Goal: Task Accomplishment & Management: Manage account settings

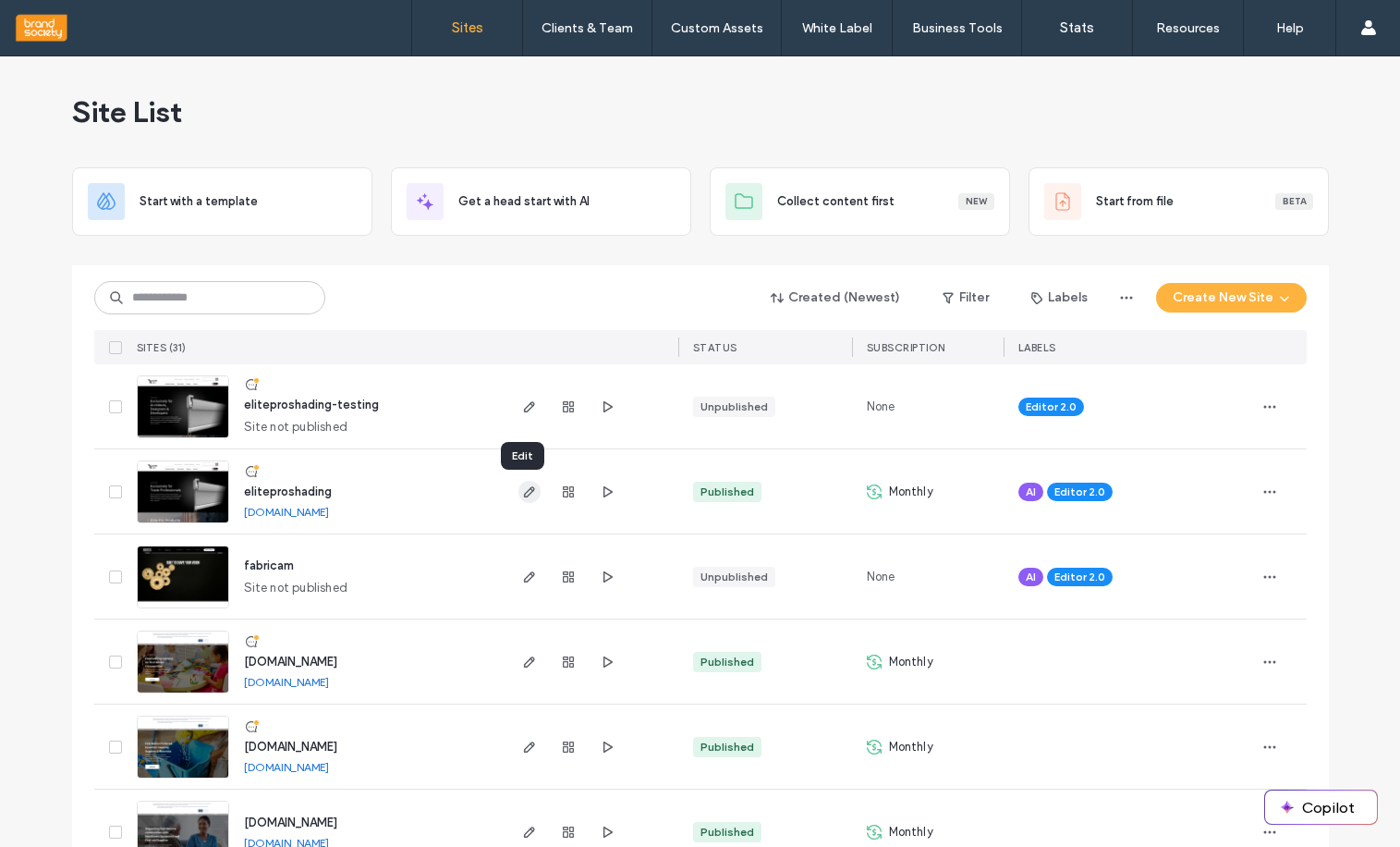
click at [522, 493] on icon "button" at bounding box center [529, 492] width 15 height 15
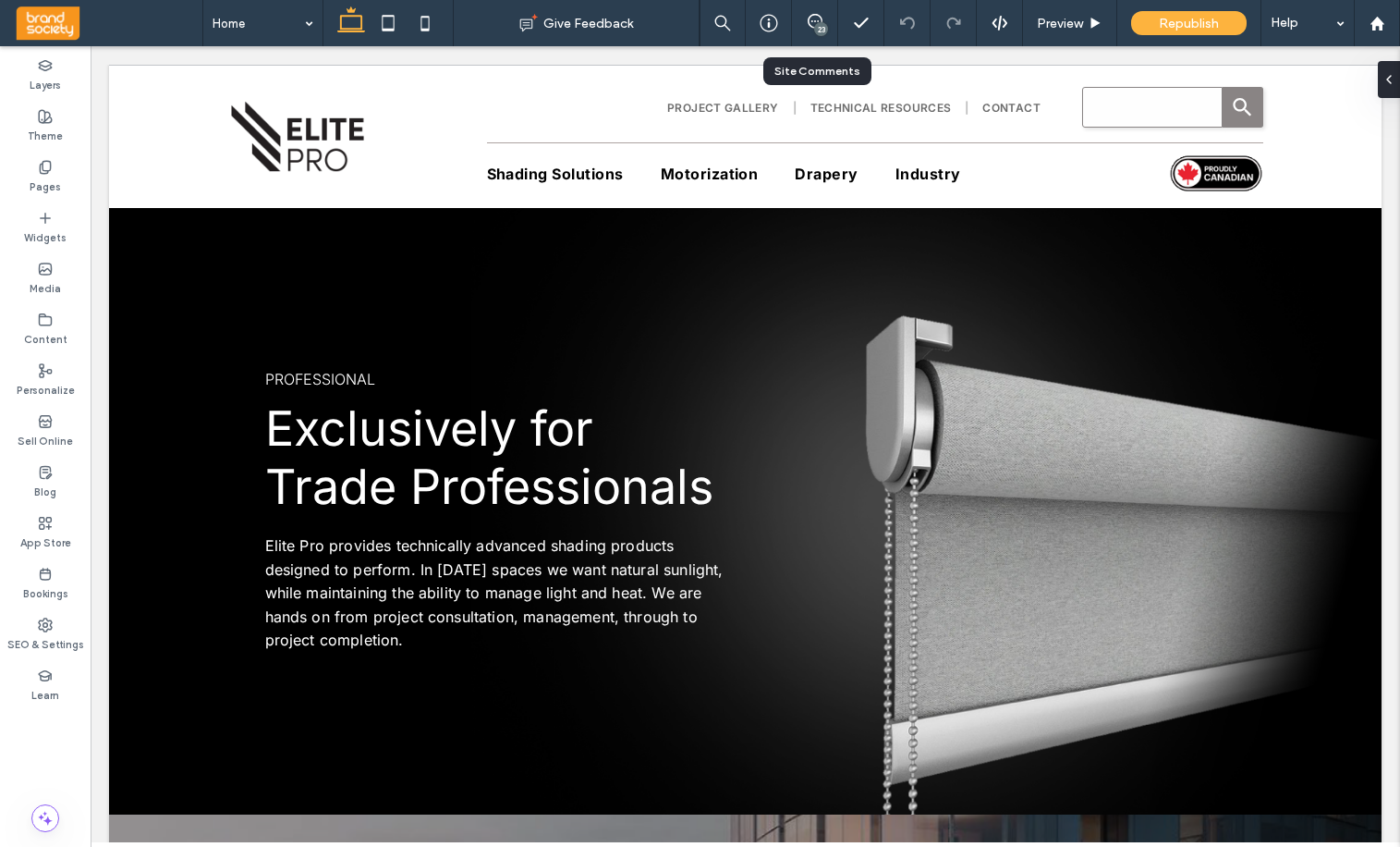
click at [813, 31] on div "23" at bounding box center [815, 23] width 45 height 19
click at [817, 24] on div "23" at bounding box center [821, 29] width 14 height 14
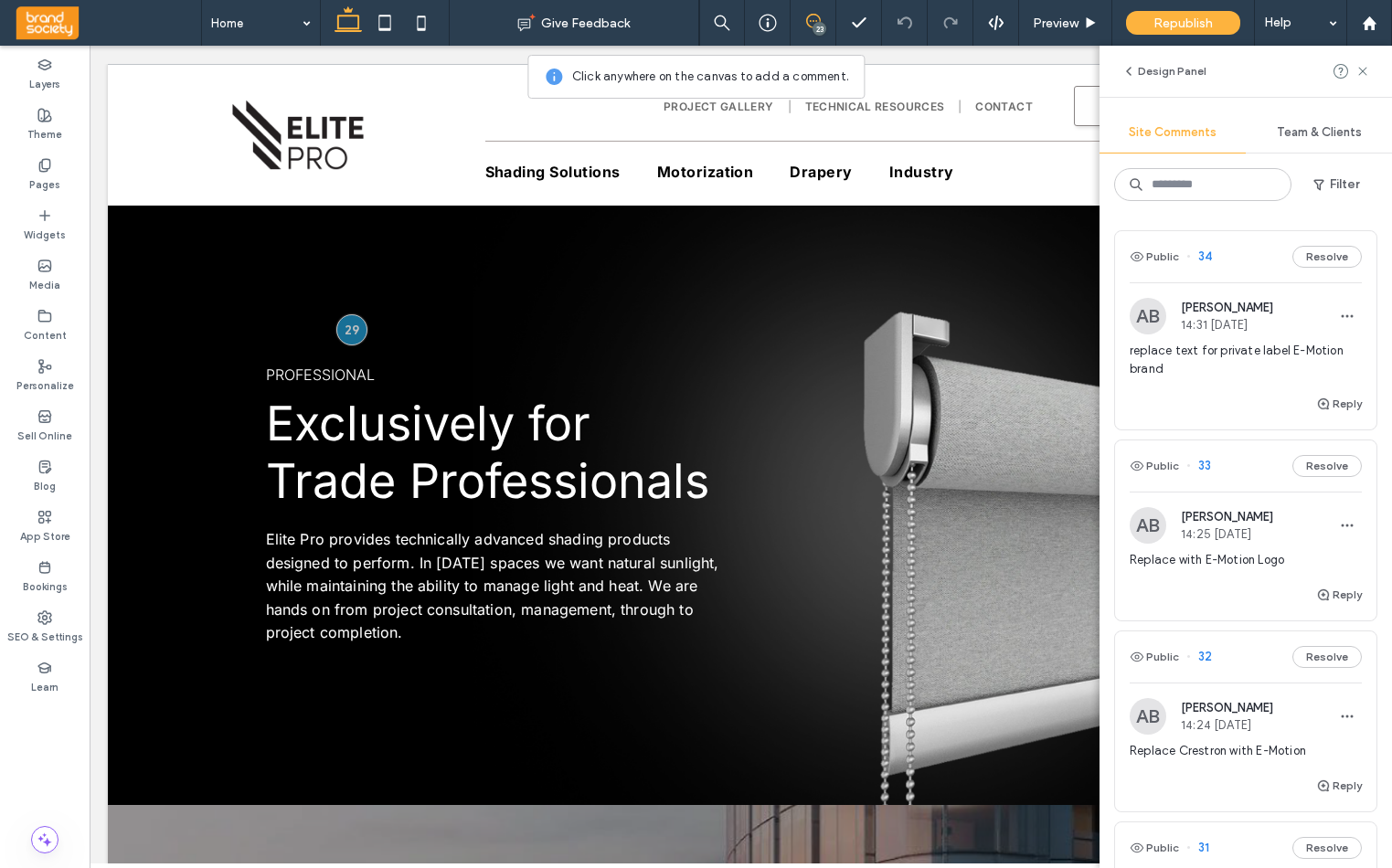
click at [1259, 348] on span "replace text for private label E-Motion brand" at bounding box center [1246, 360] width 232 height 37
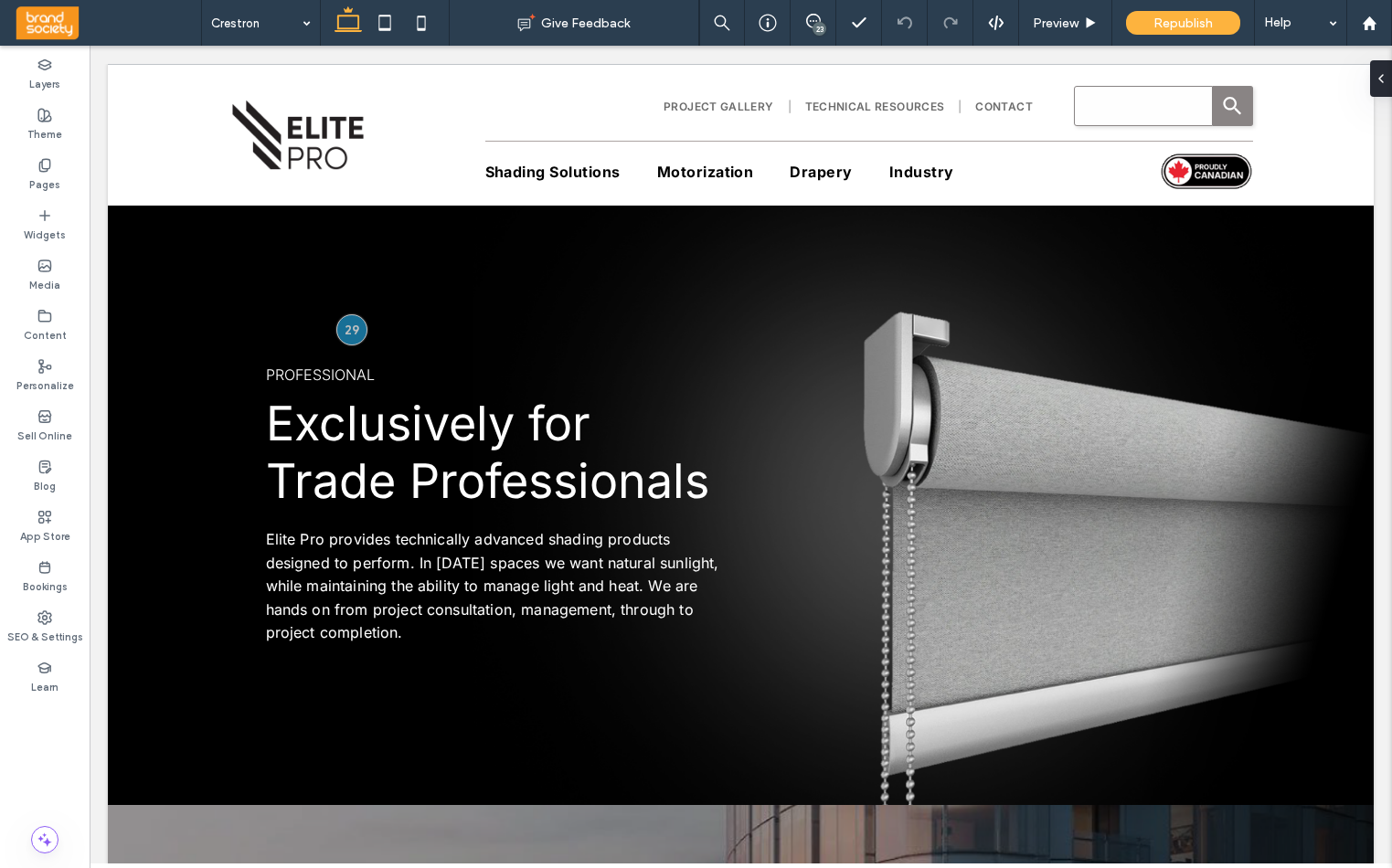
click at [821, 25] on div "23" at bounding box center [819, 29] width 14 height 14
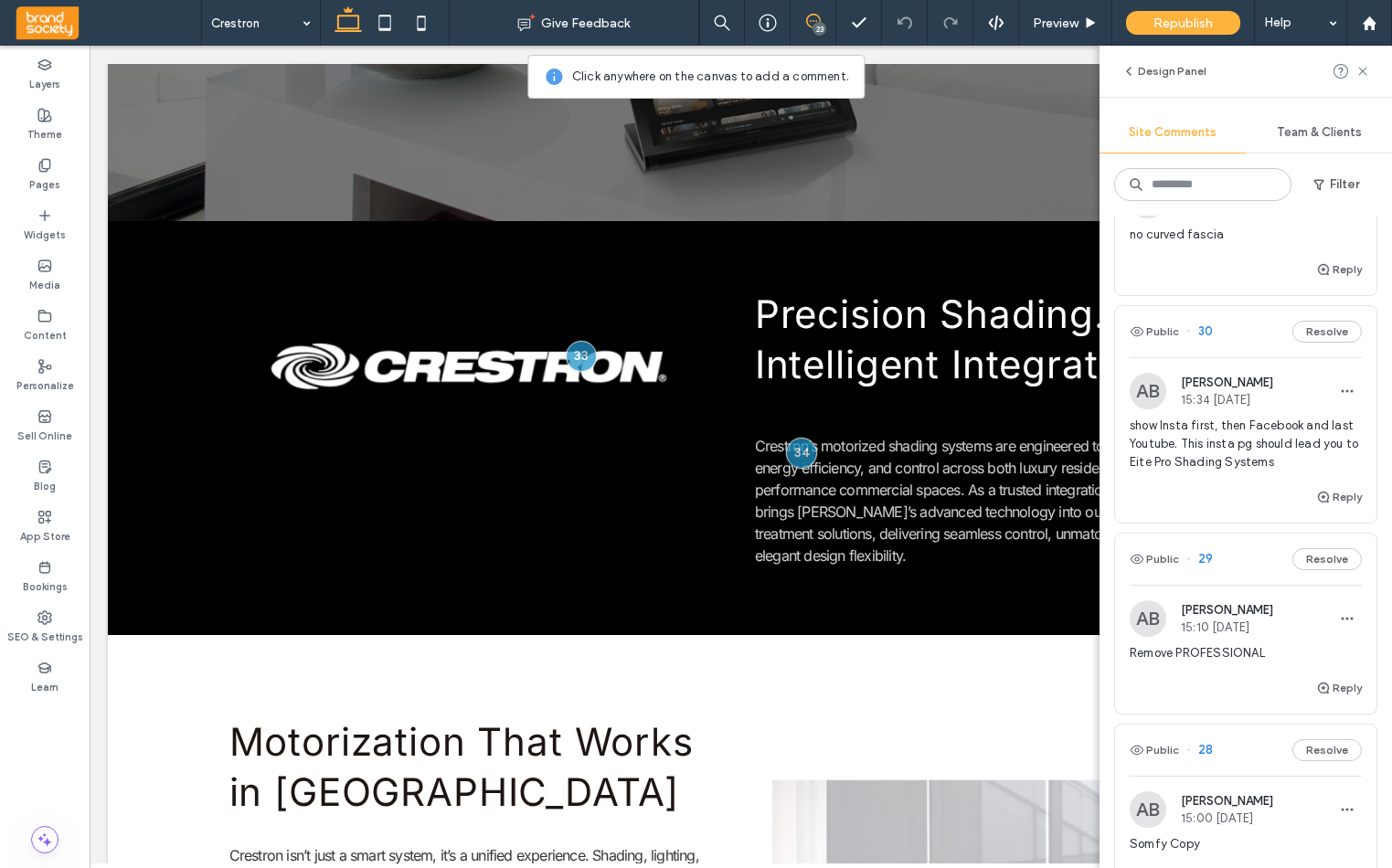
scroll to position [773, 0]
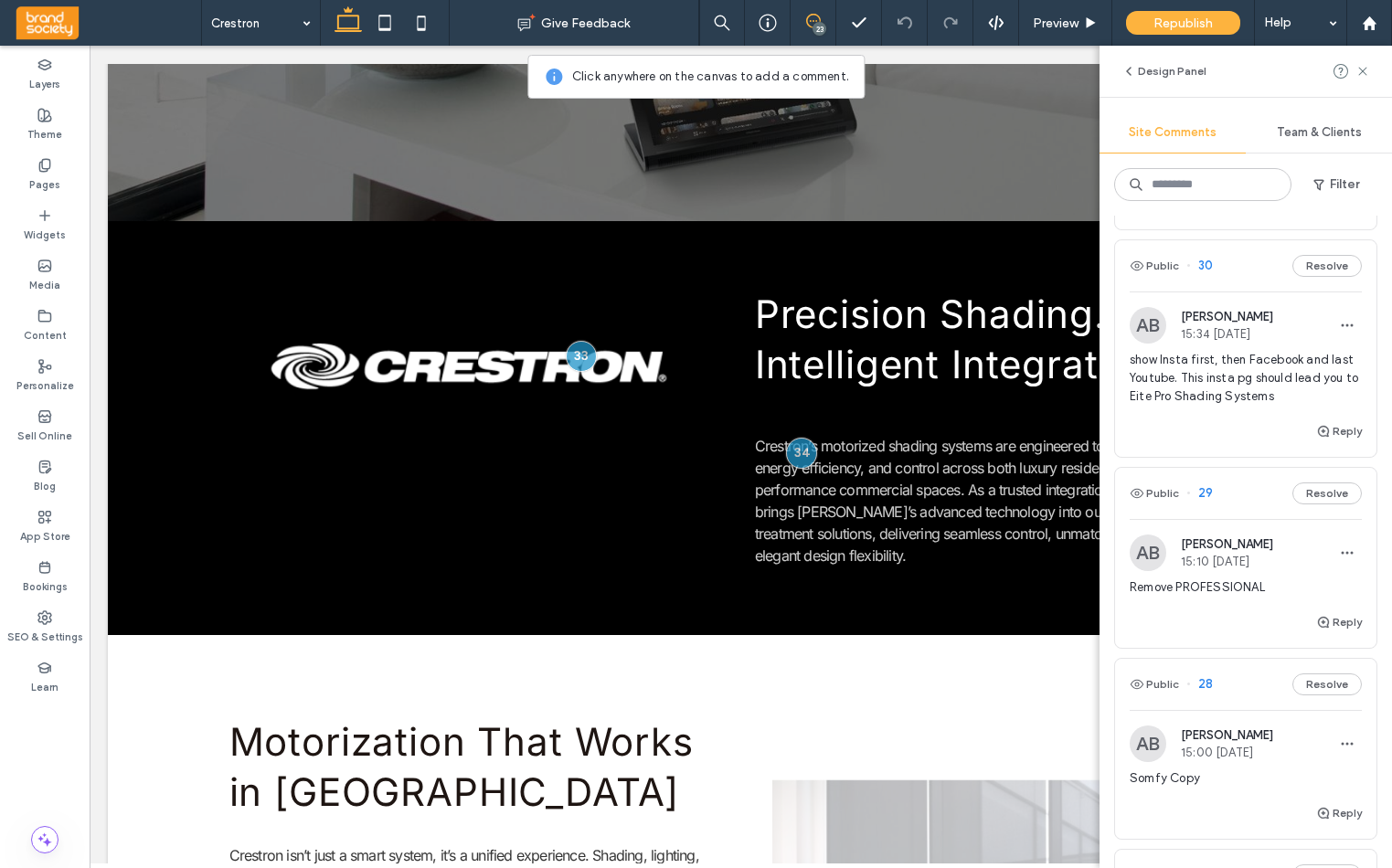
click at [1230, 585] on span "Remove PROFESSIONAL" at bounding box center [1246, 587] width 232 height 18
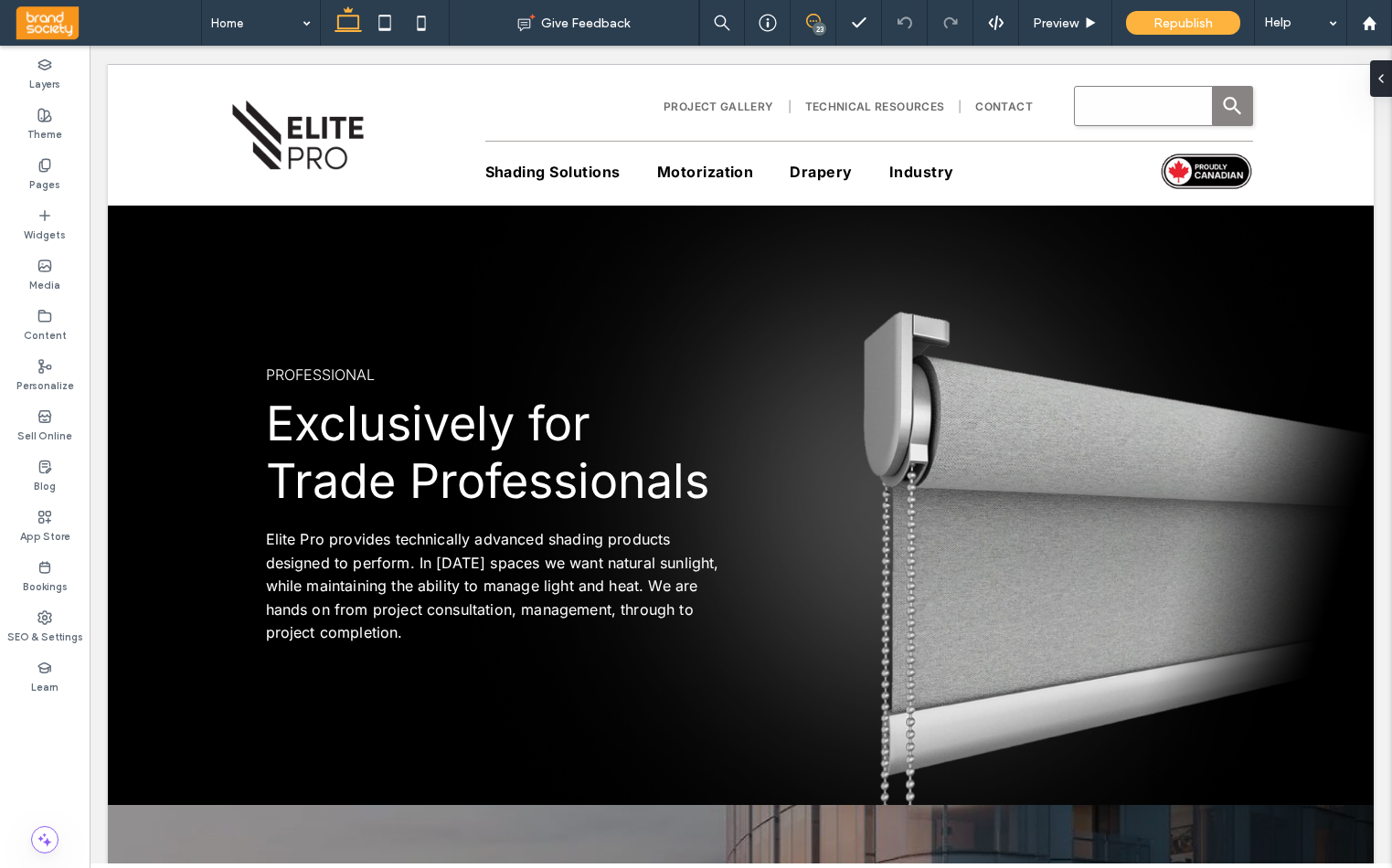
drag, startPoint x: 817, startPoint y: 20, endPoint x: 1261, endPoint y: 528, distance: 674.7
click at [817, 20] on icon at bounding box center [813, 20] width 15 height 15
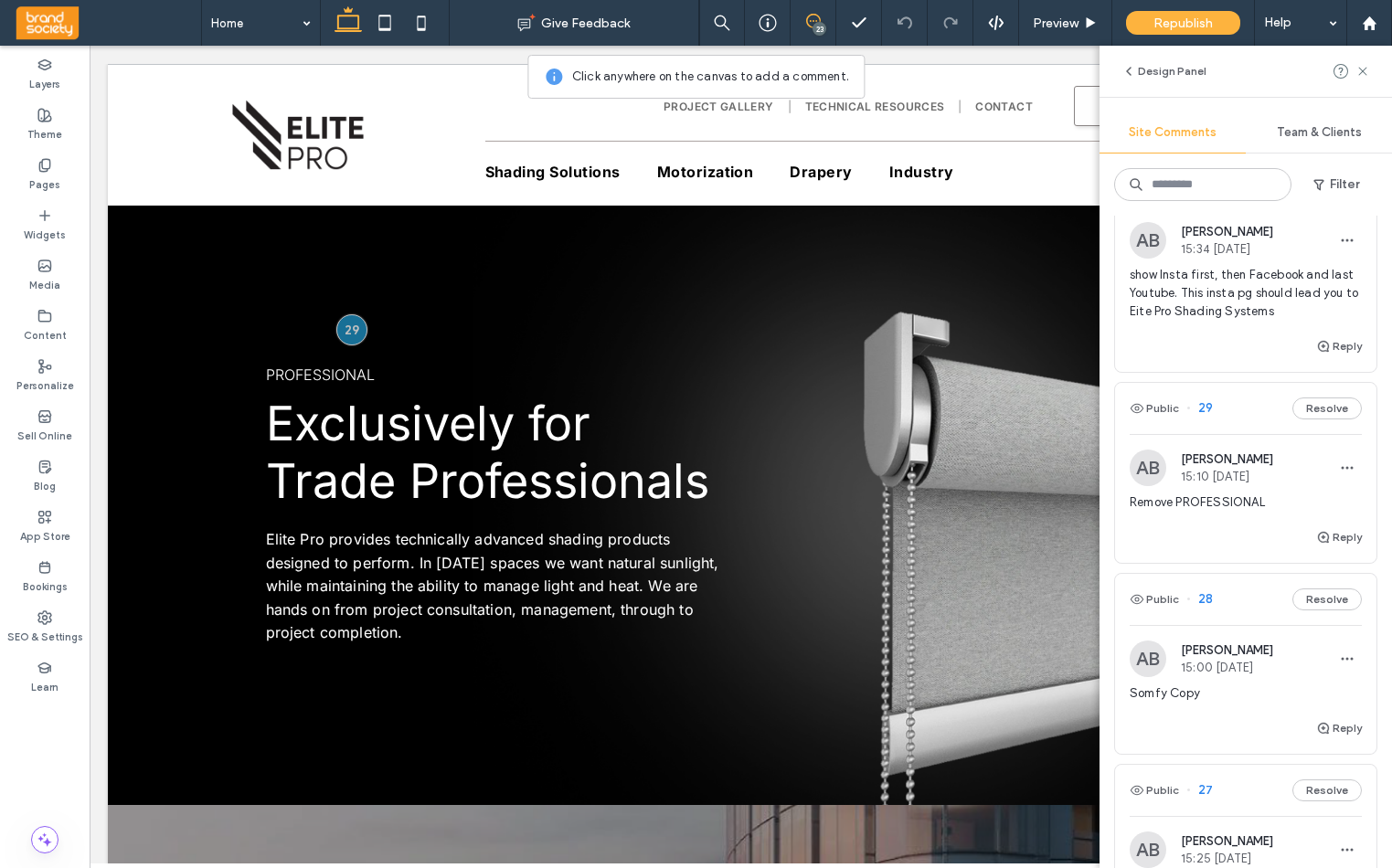
scroll to position [855, 0]
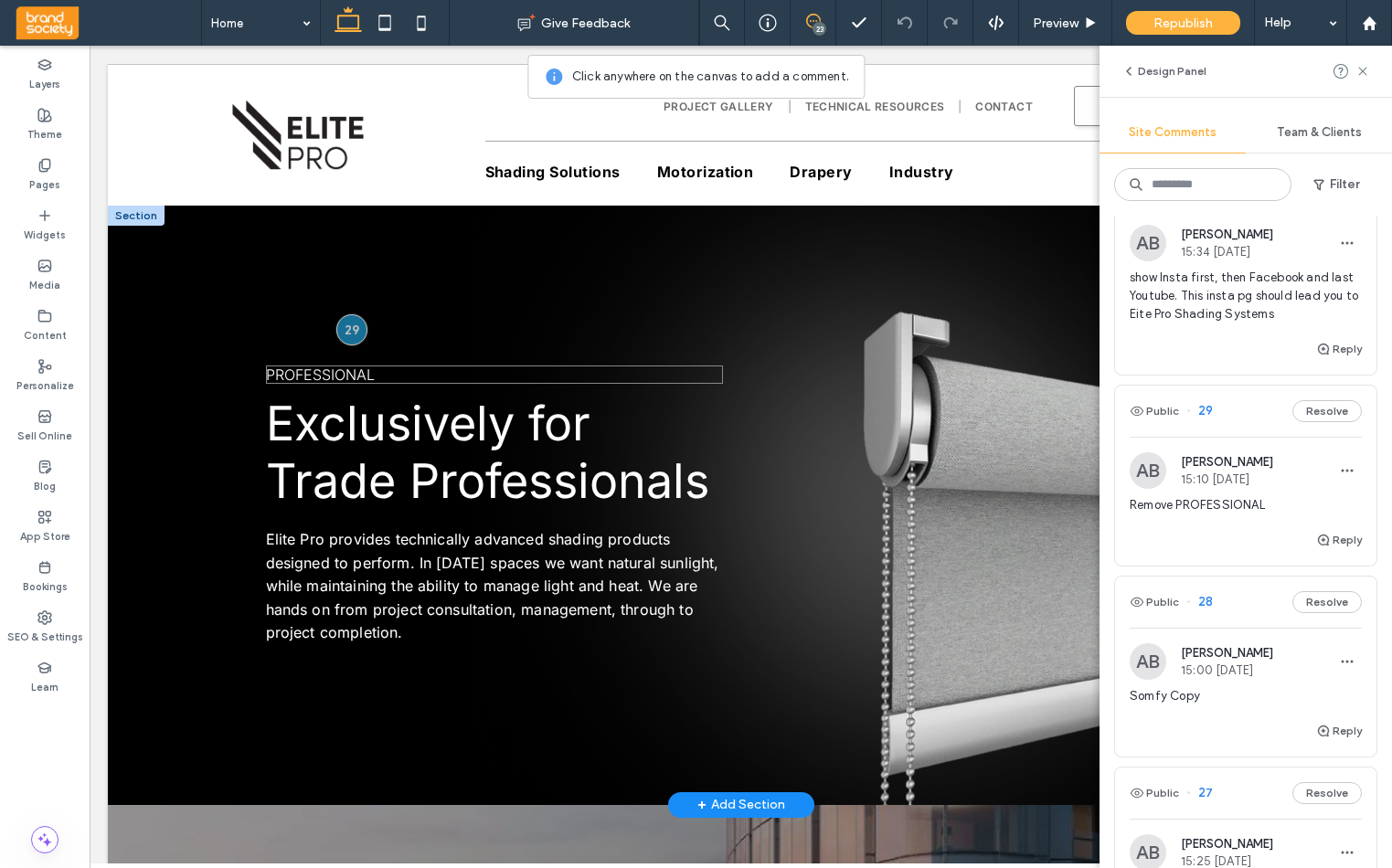
click at [381, 376] on h5 "PROFESSIONAL" at bounding box center [495, 374] width 457 height 18
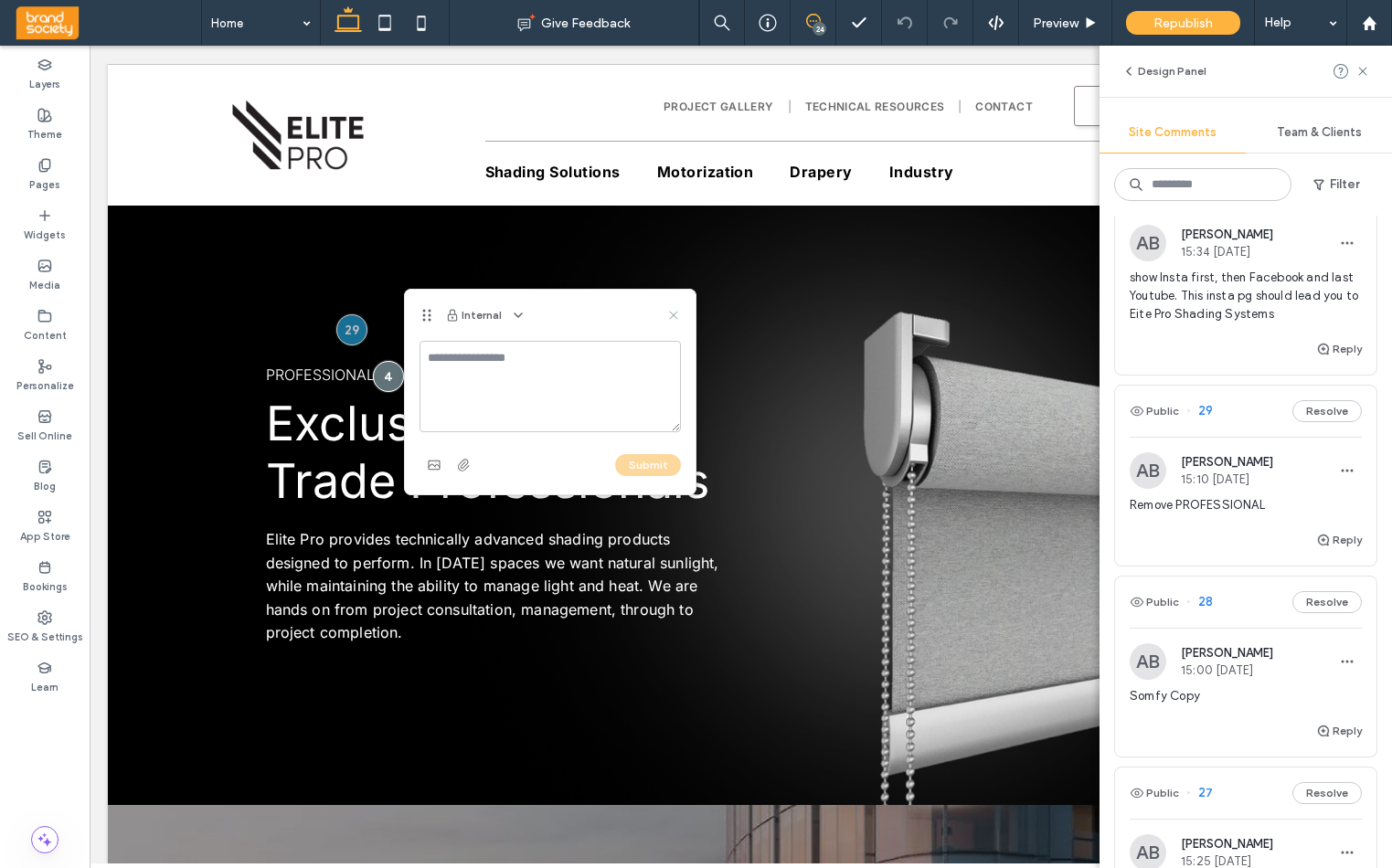
drag, startPoint x: 671, startPoint y: 315, endPoint x: 334, endPoint y: 300, distance: 337.3
click at [671, 315] on icon at bounding box center [673, 314] width 15 height 15
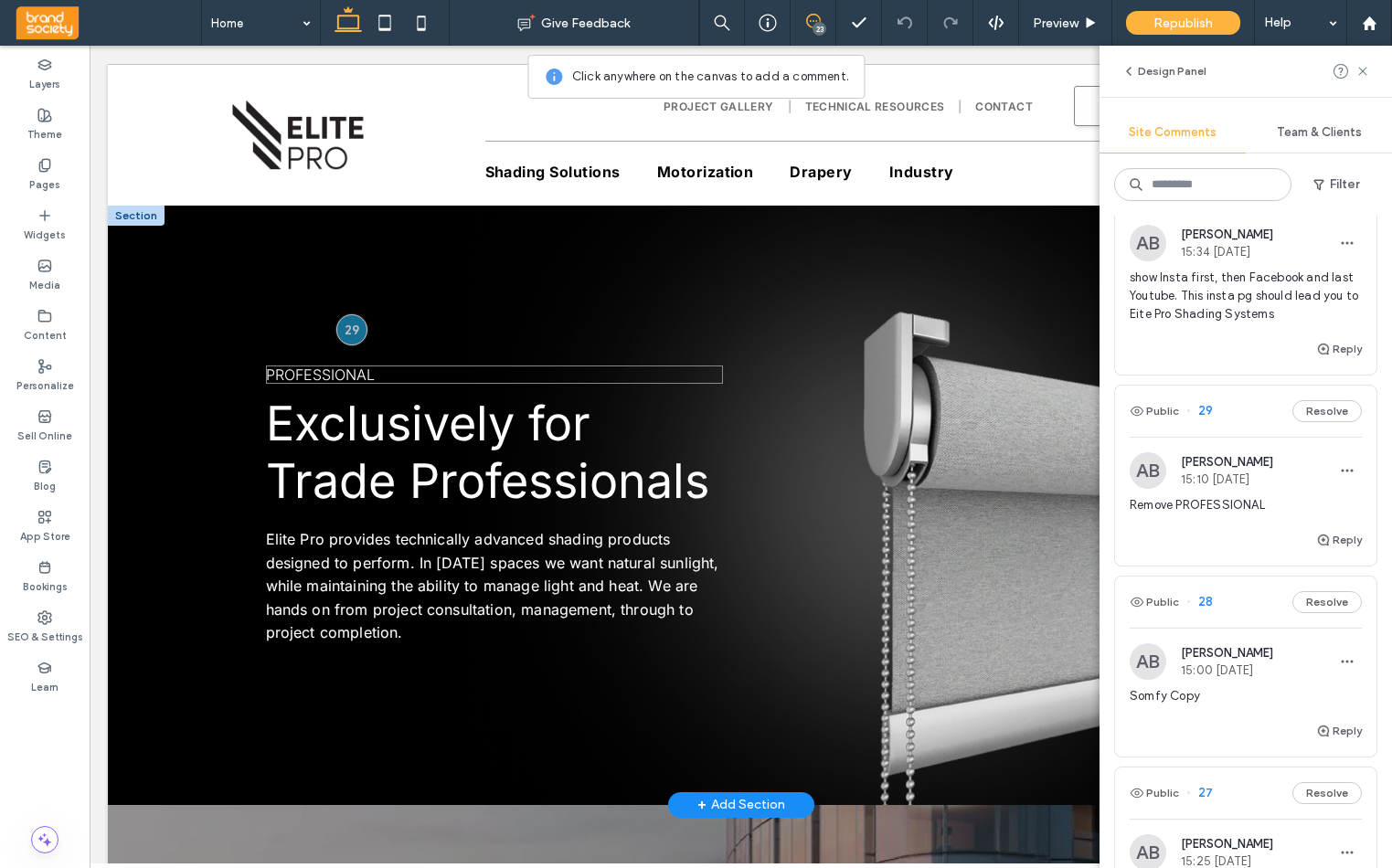
click at [366, 373] on span "PROFESSIONAL" at bounding box center [320, 374] width 108 height 18
click at [366, 373] on div "PROFESSIONAL" at bounding box center [495, 374] width 457 height 18
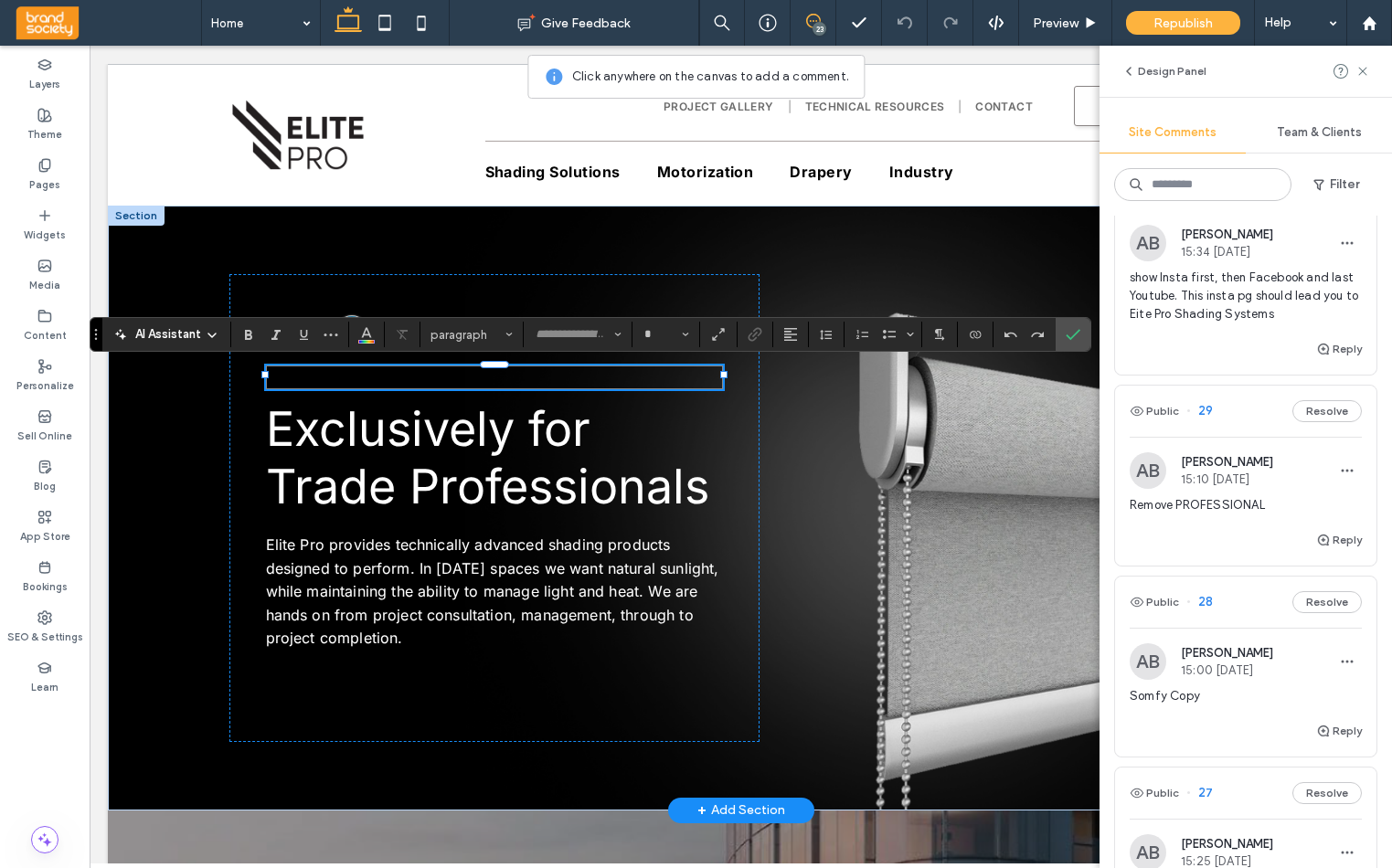
type input "*****"
type input "**"
drag, startPoint x: 1074, startPoint y: 334, endPoint x: 977, endPoint y: 322, distance: 97.7
click at [1074, 334] on use "Confirm" at bounding box center [1074, 334] width 15 height 11
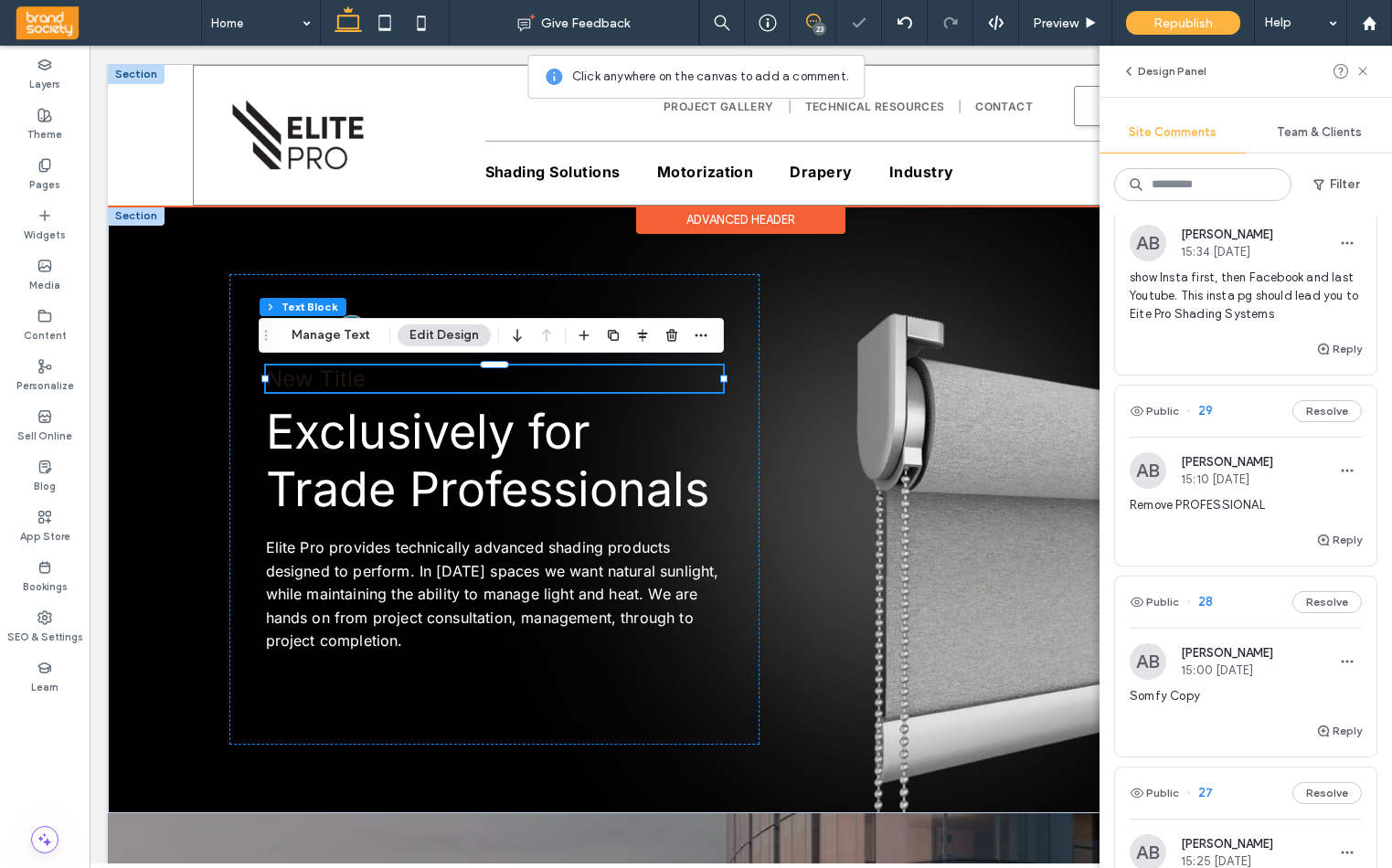
click at [385, 194] on div "Project Gallery Technical Resources CONTACT Use the up and down arrows to selec…" at bounding box center [741, 135] width 1097 height 140
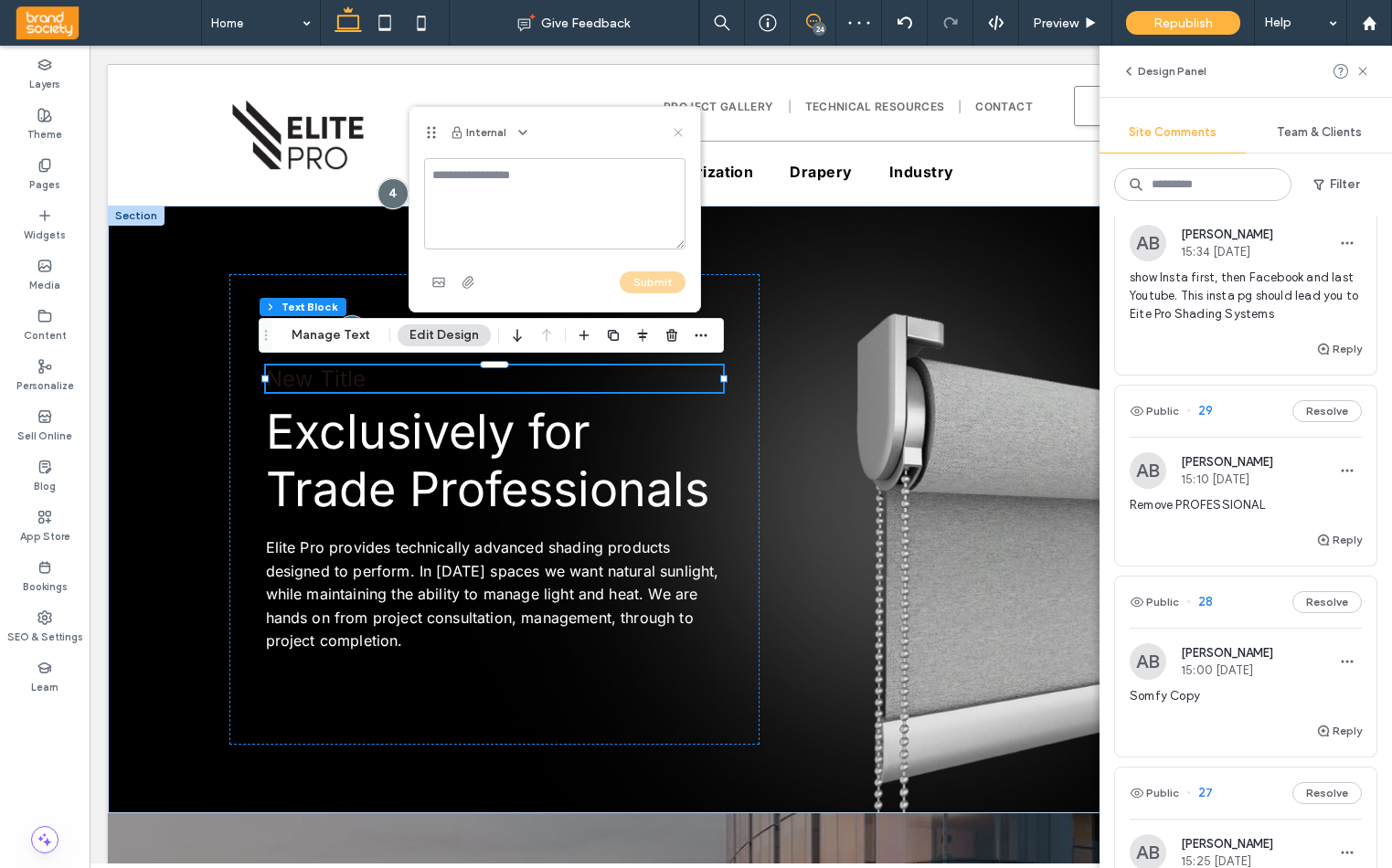
click at [677, 128] on icon at bounding box center [678, 132] width 15 height 15
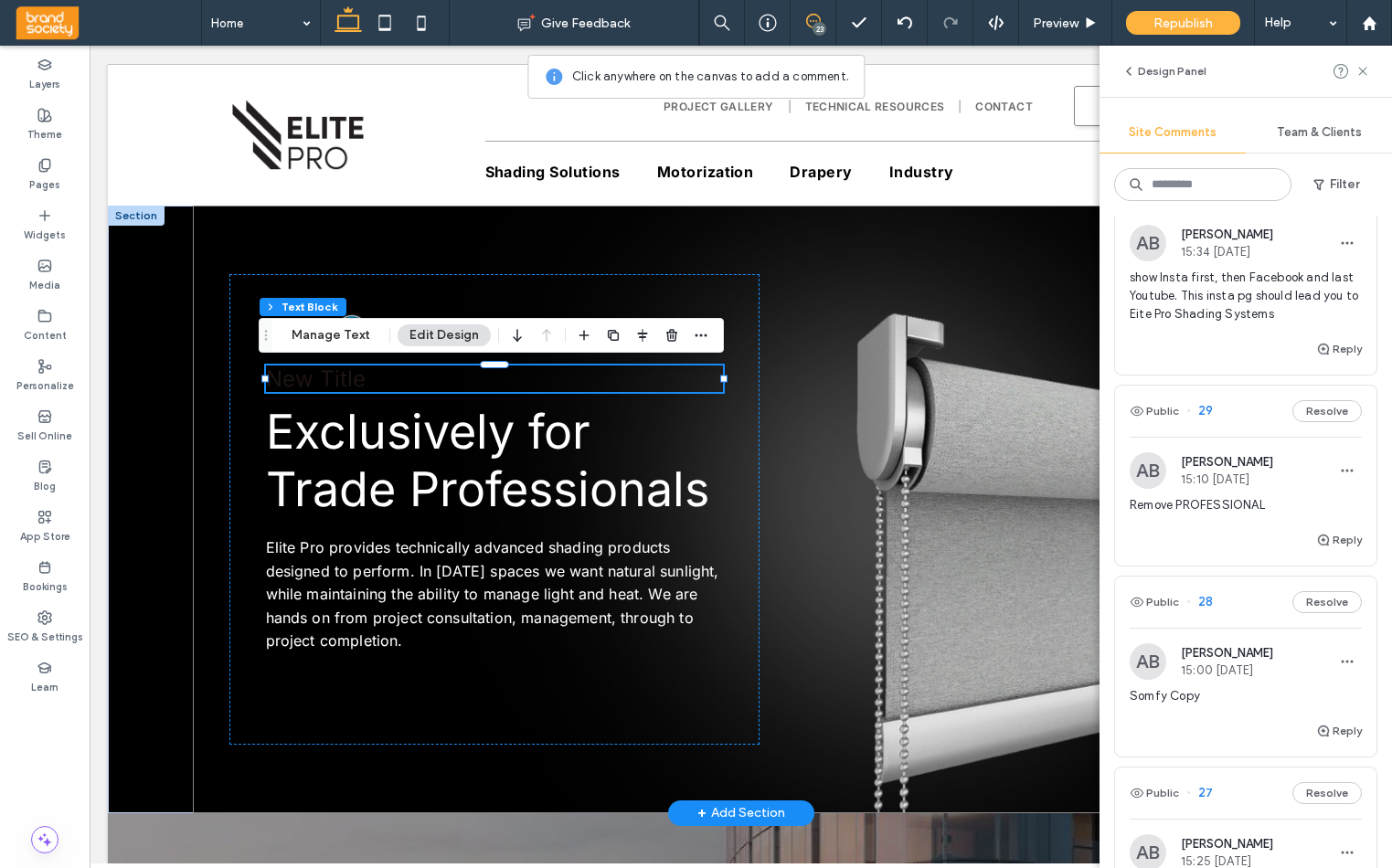
click at [193, 739] on div "New Title Exclusively for Trade Professionals Elite Pro provides technically ad…" at bounding box center [741, 509] width 1097 height 608
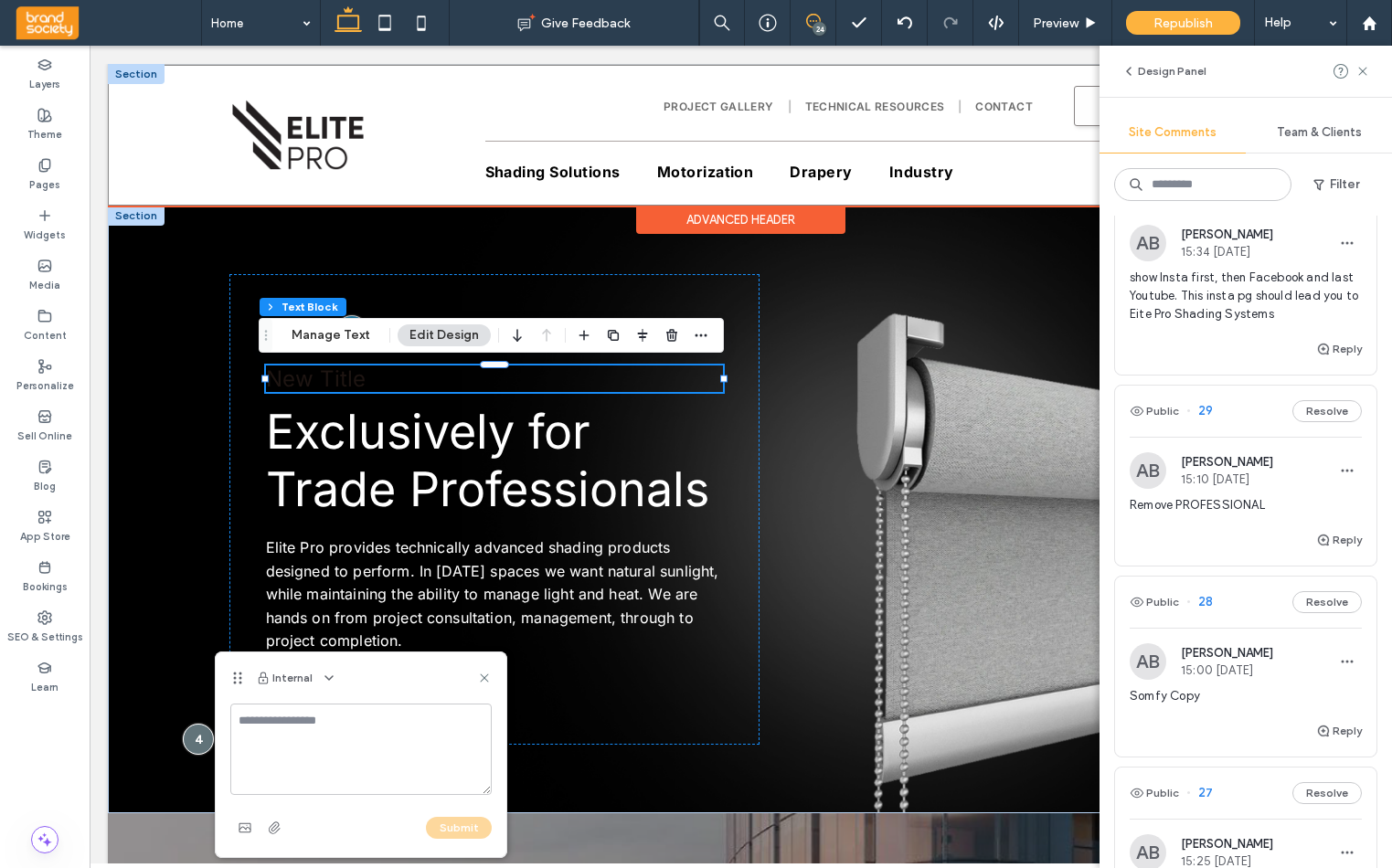
click at [148, 148] on div "Project Gallery Technical Resources CONTACT Use the up and down arrows to selec…" at bounding box center [740, 135] width 1265 height 141
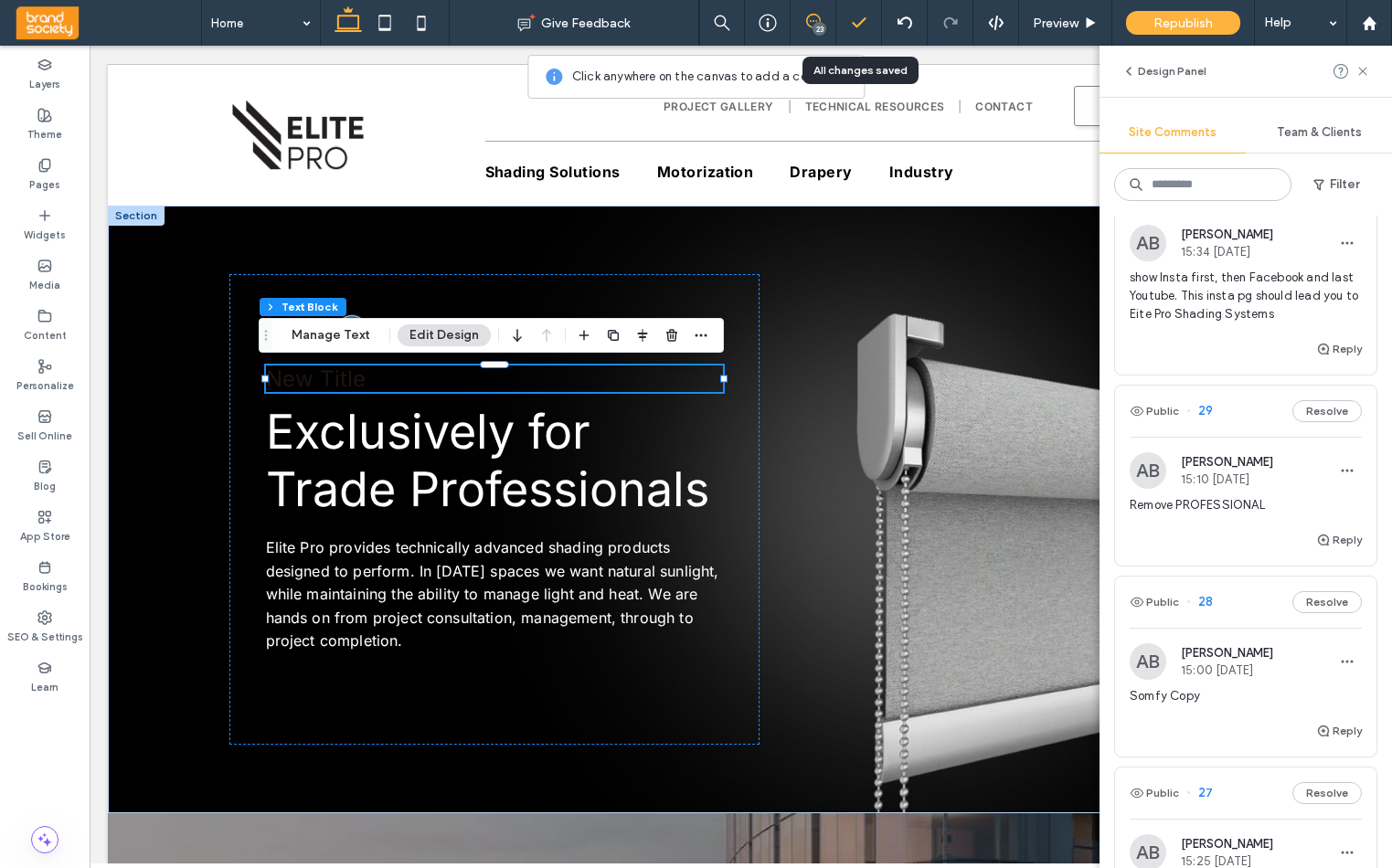
click at [856, 24] on icon at bounding box center [859, 22] width 18 height 18
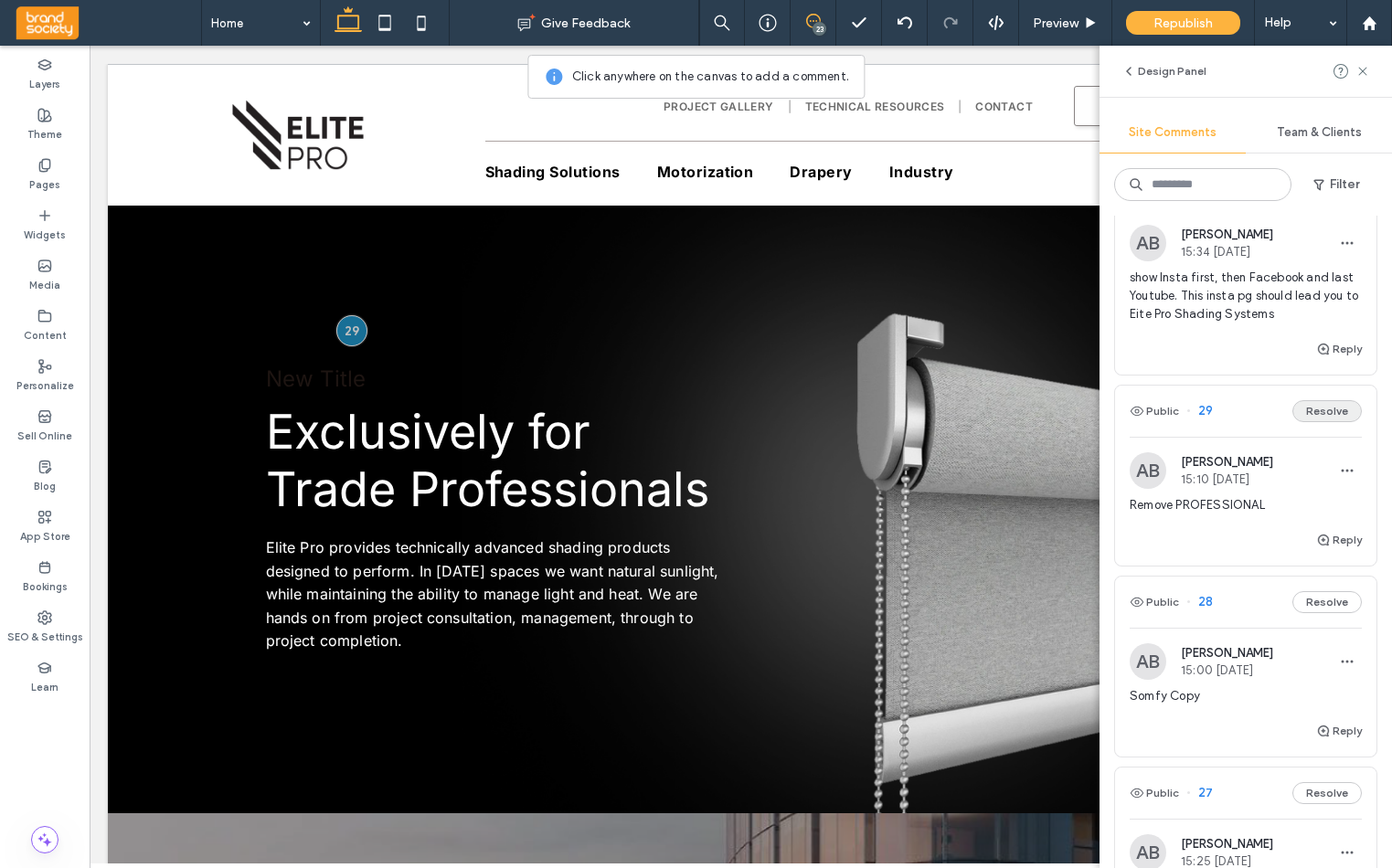
click at [1310, 415] on button "Resolve" at bounding box center [1327, 410] width 70 height 22
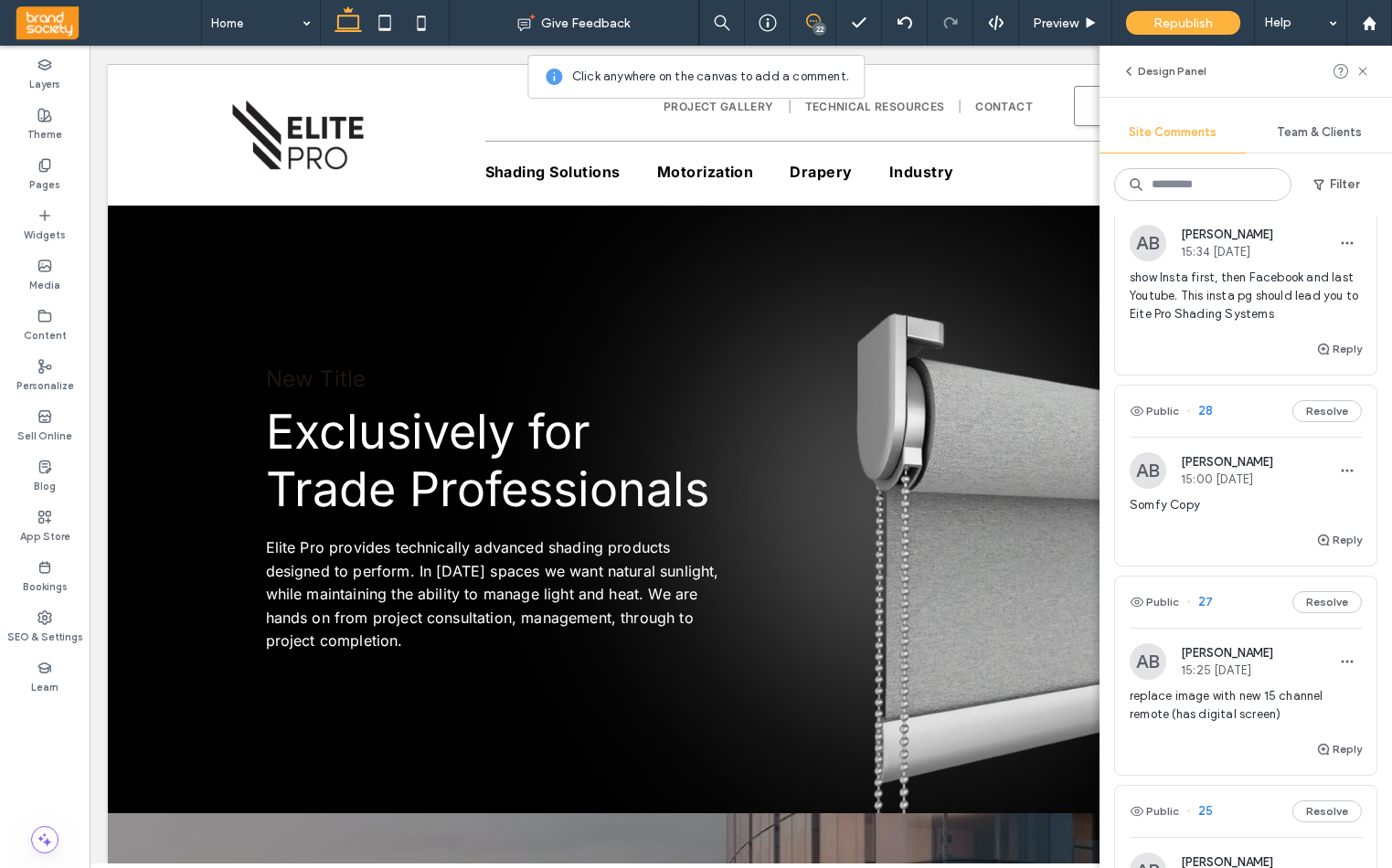
scroll to position [877, 0]
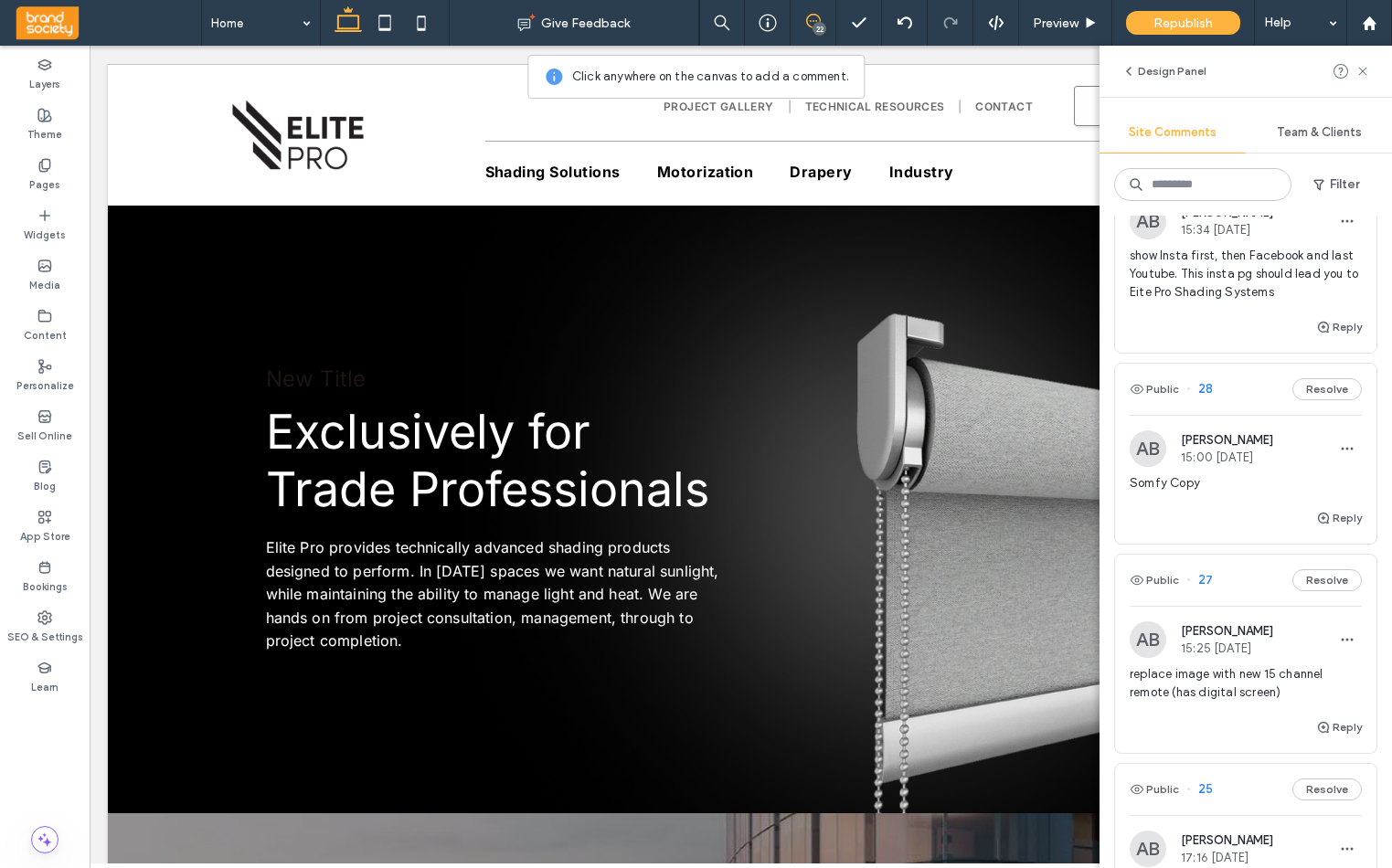
click at [1215, 483] on span "Somfy Copy" at bounding box center [1246, 483] width 232 height 18
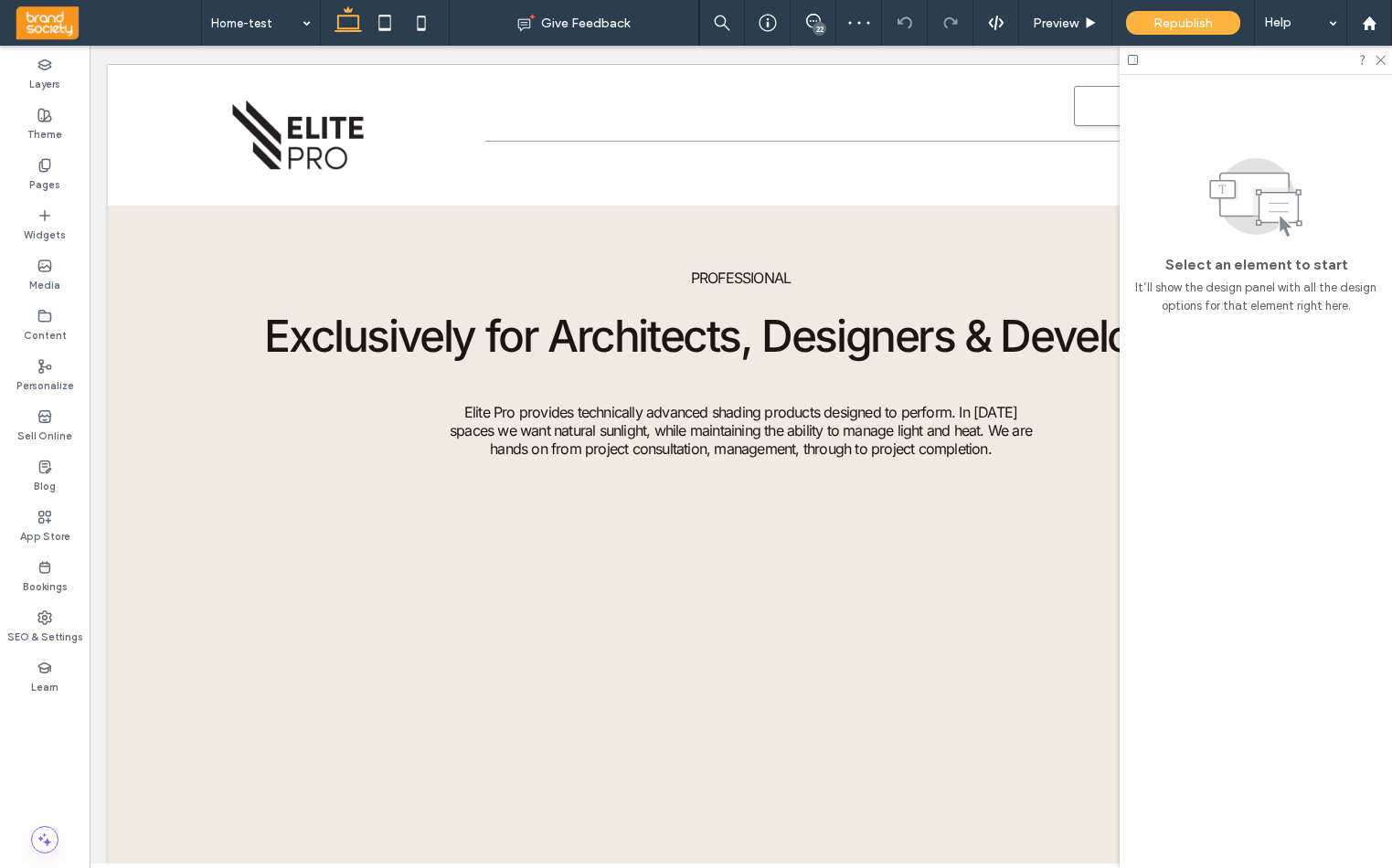
scroll to position [4139, 0]
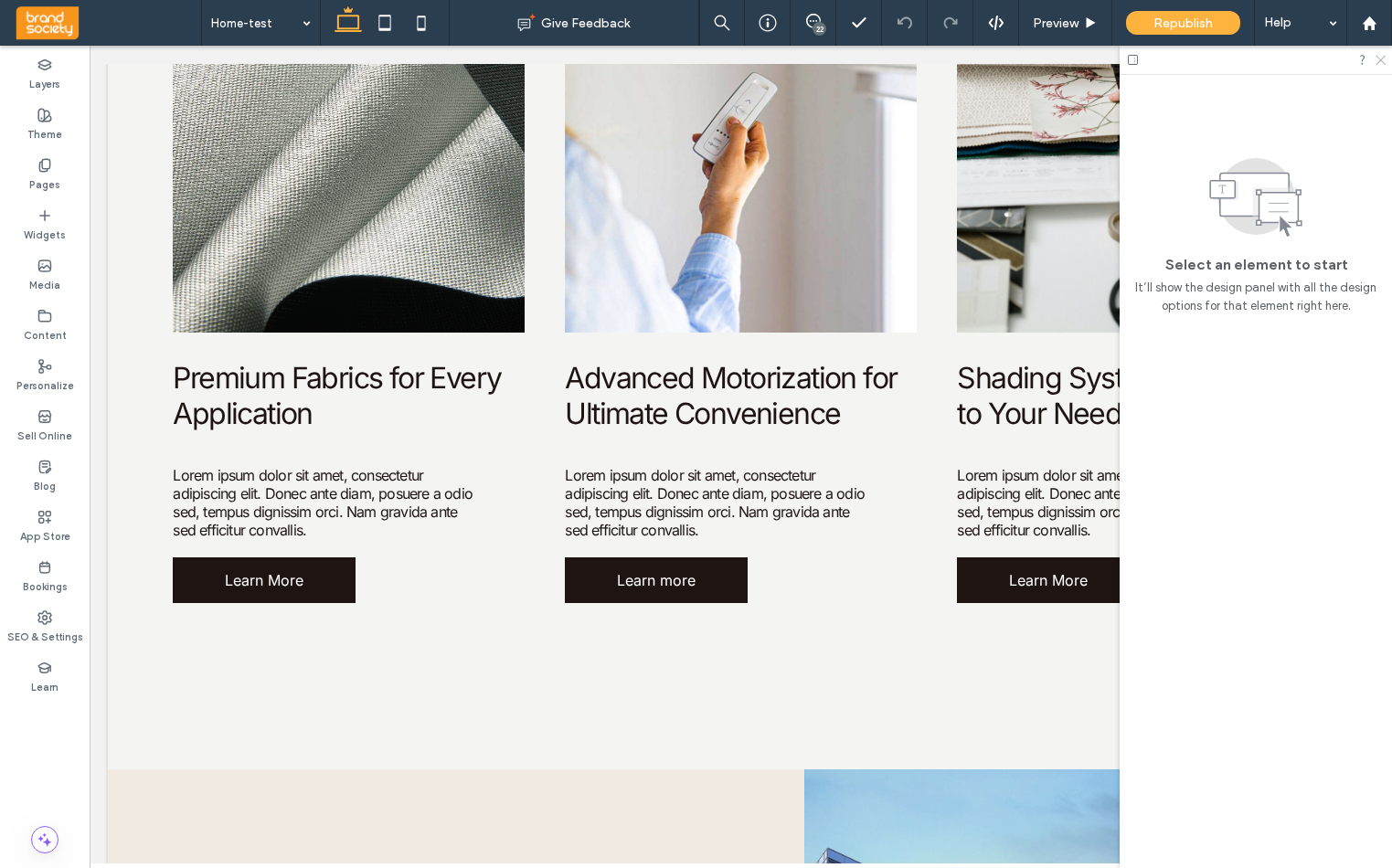
click at [1382, 57] on use at bounding box center [1380, 61] width 10 height 10
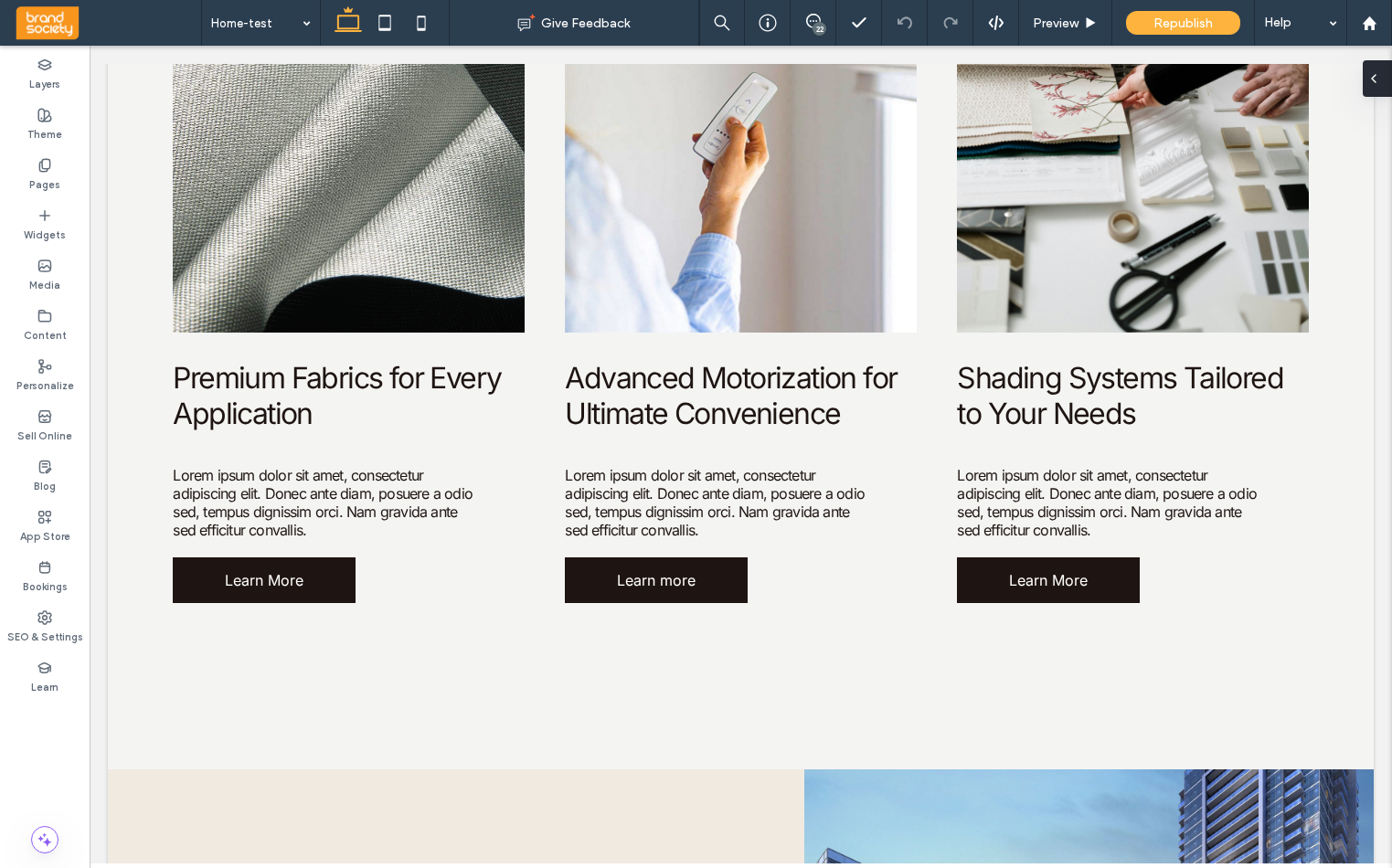
click at [1382, 75] on div at bounding box center [1377, 78] width 29 height 37
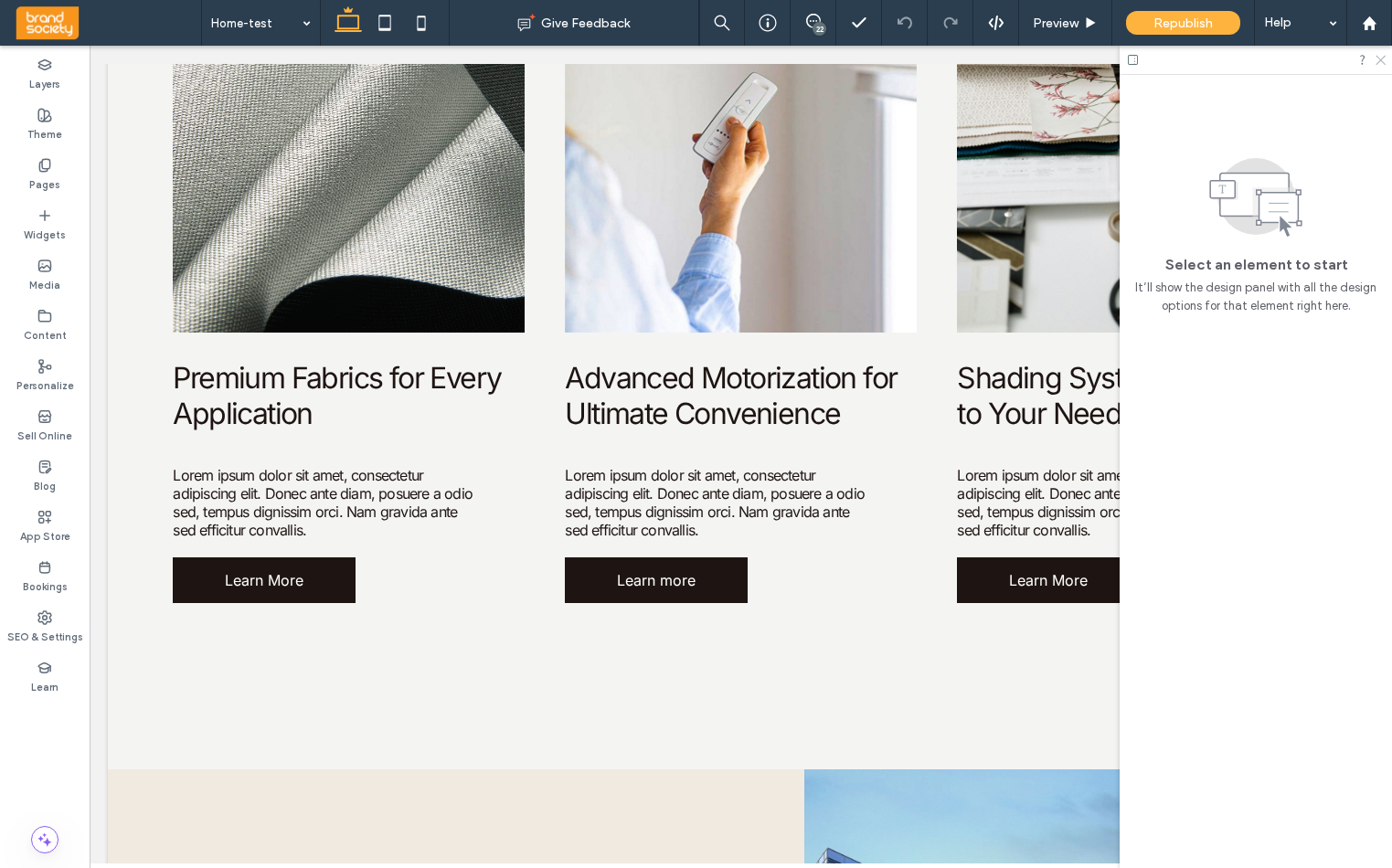
click at [1380, 60] on icon at bounding box center [1379, 59] width 12 height 12
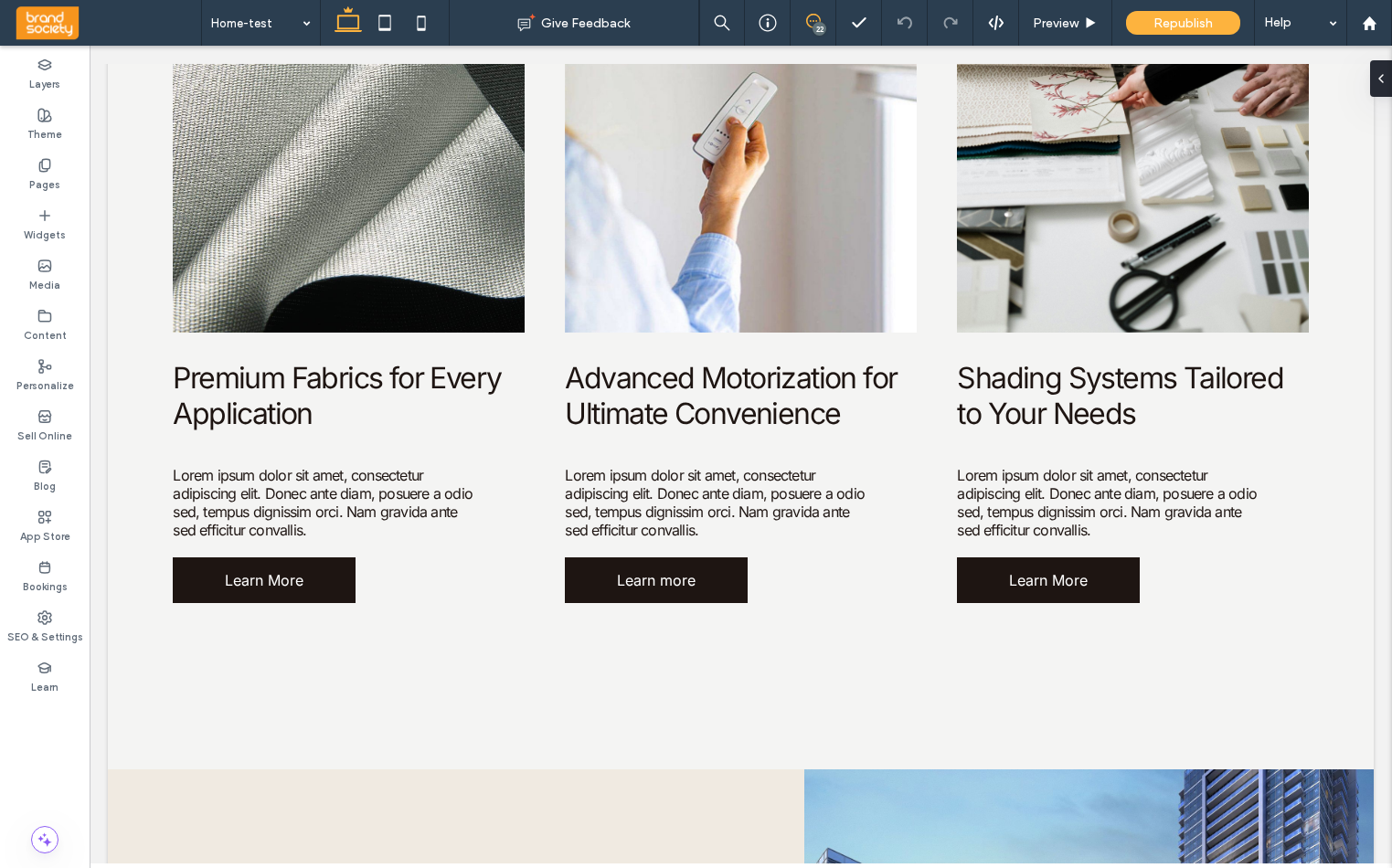
click at [809, 24] on icon at bounding box center [813, 20] width 15 height 15
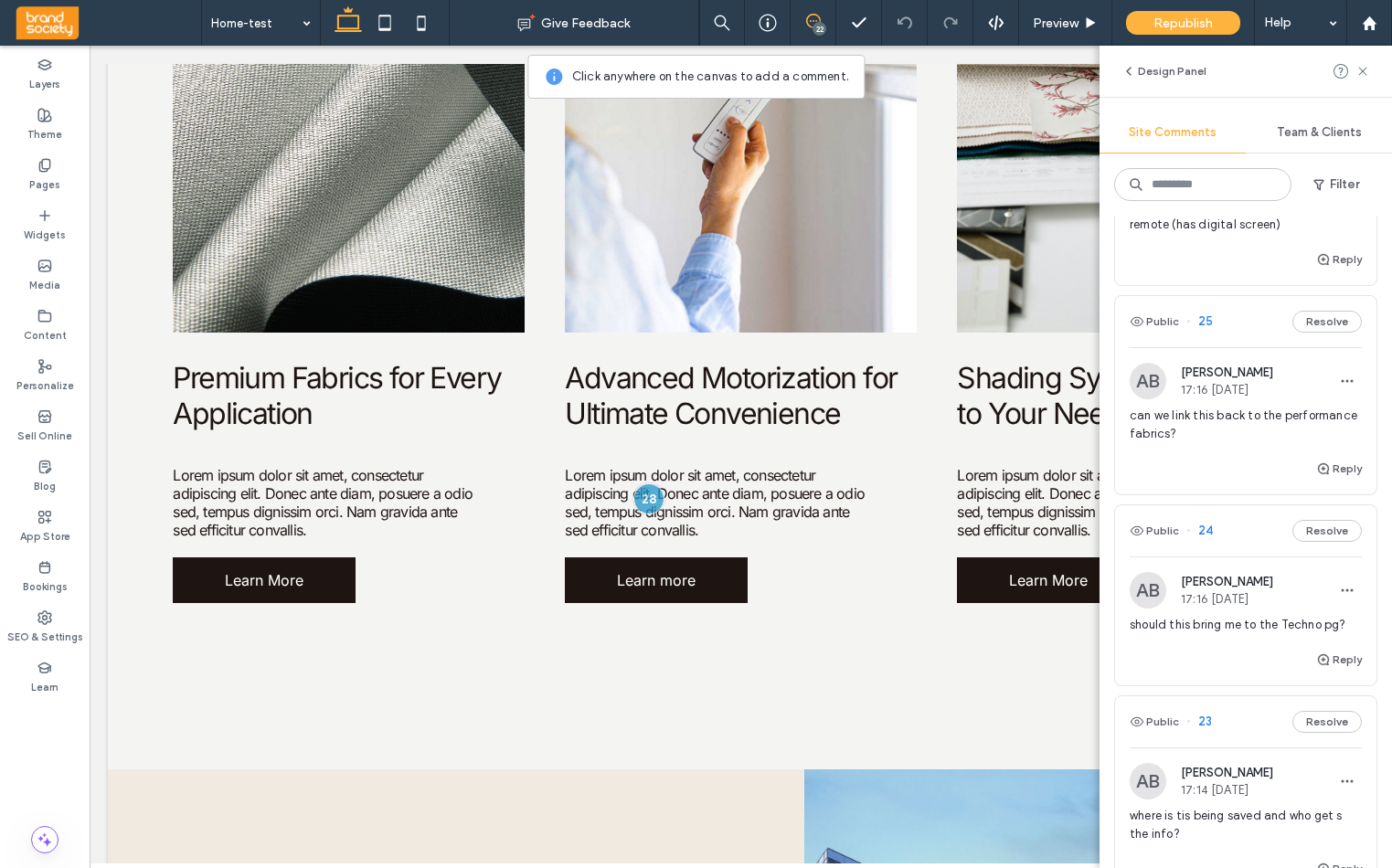
scroll to position [1176, 0]
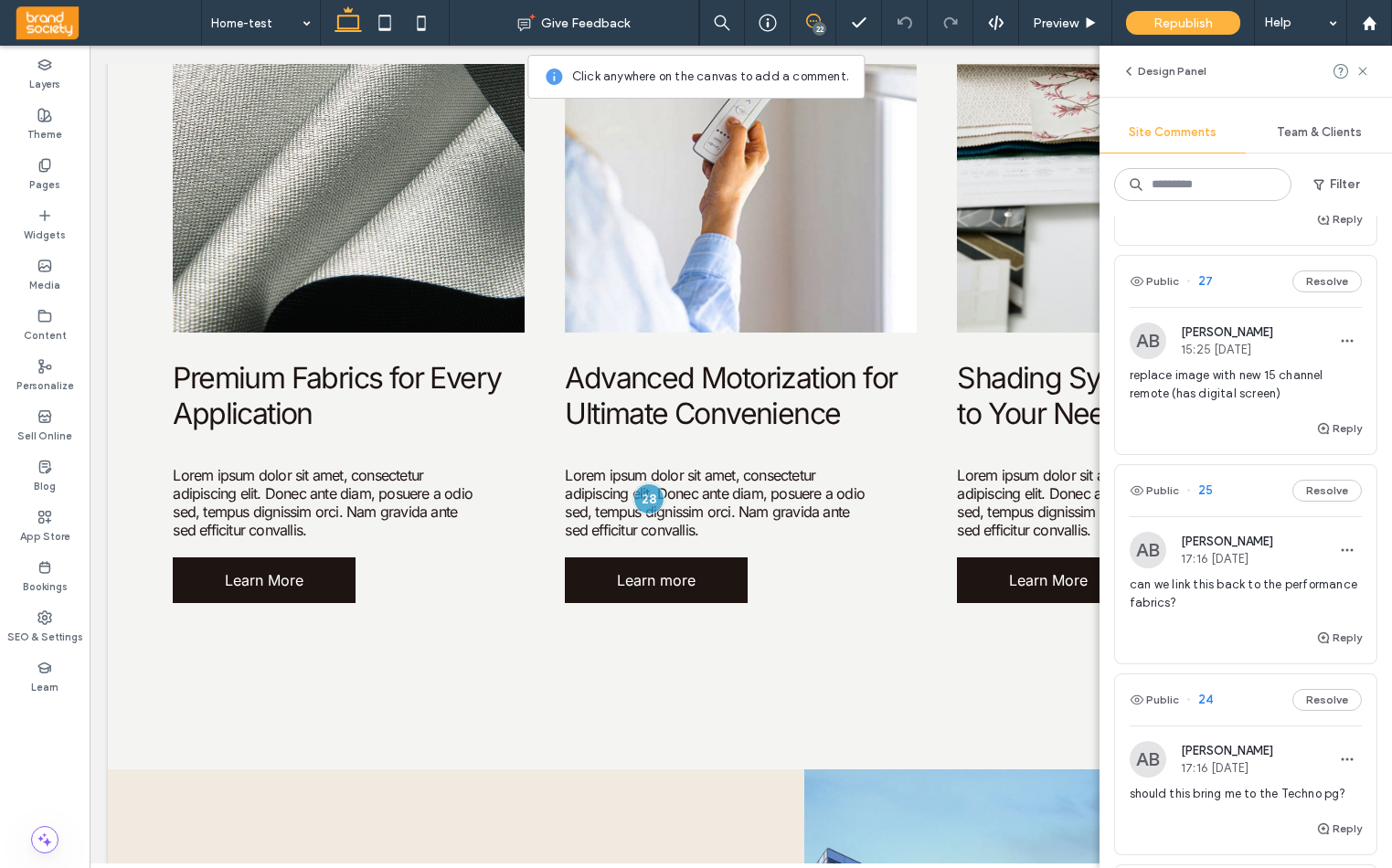
click at [1205, 599] on span "can we link this back to the performance fabrics?" at bounding box center [1246, 594] width 232 height 37
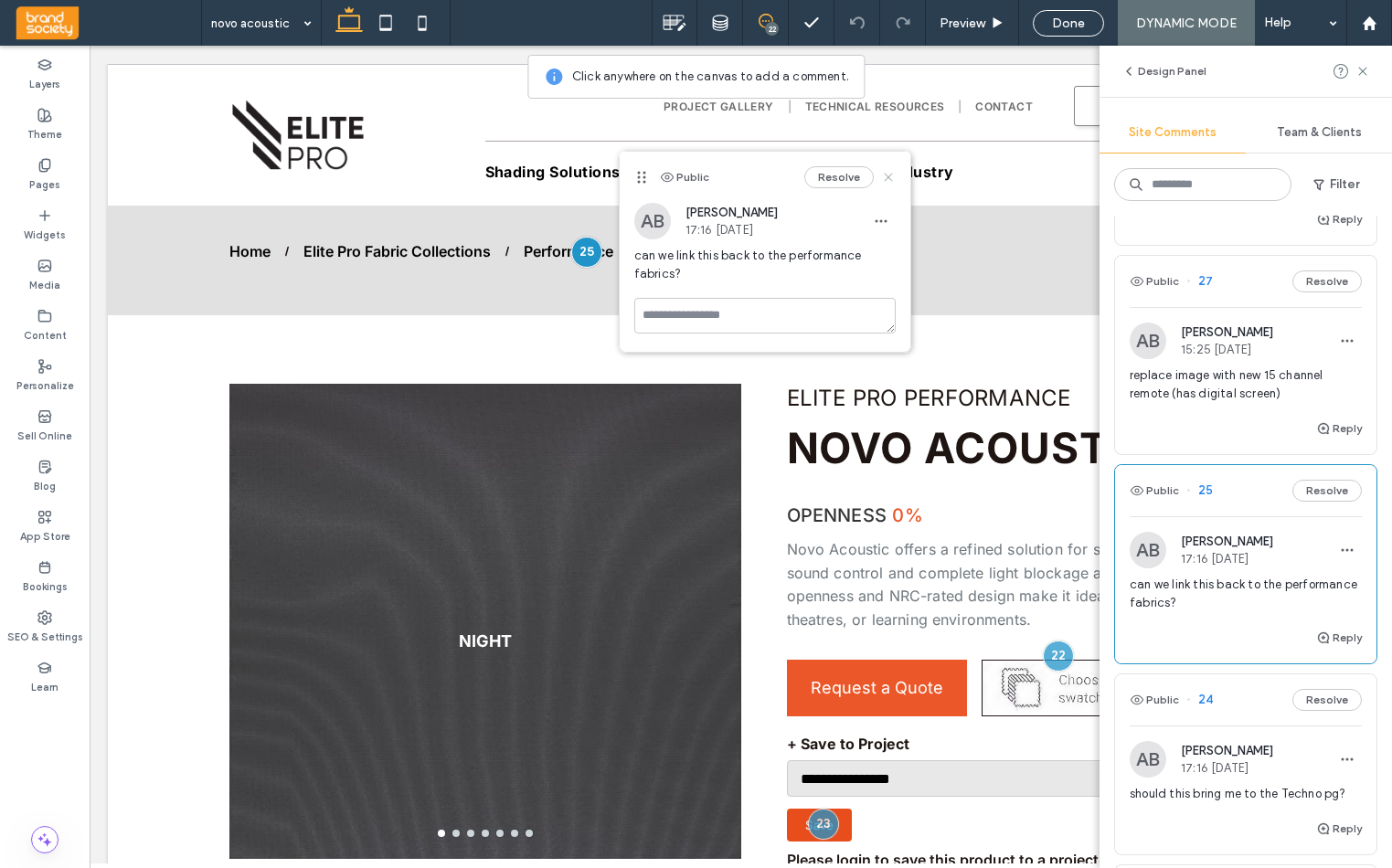
drag, startPoint x: 889, startPoint y: 176, endPoint x: 439, endPoint y: 228, distance: 453.0
click at [889, 176] on use at bounding box center [888, 177] width 8 height 8
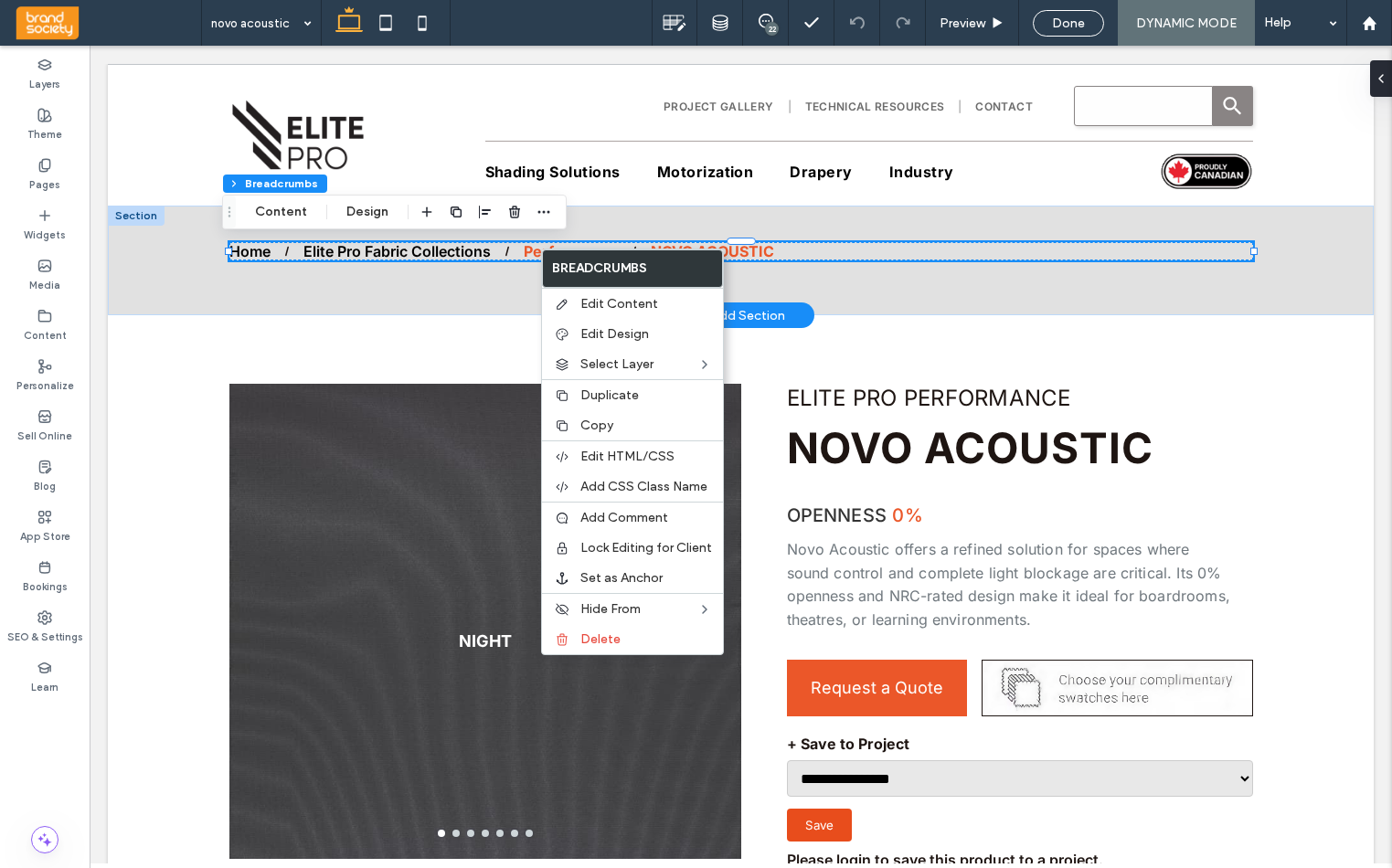
type input "**"
type input "****"
click at [526, 251] on div "Performance" at bounding box center [570, 251] width 94 height 18
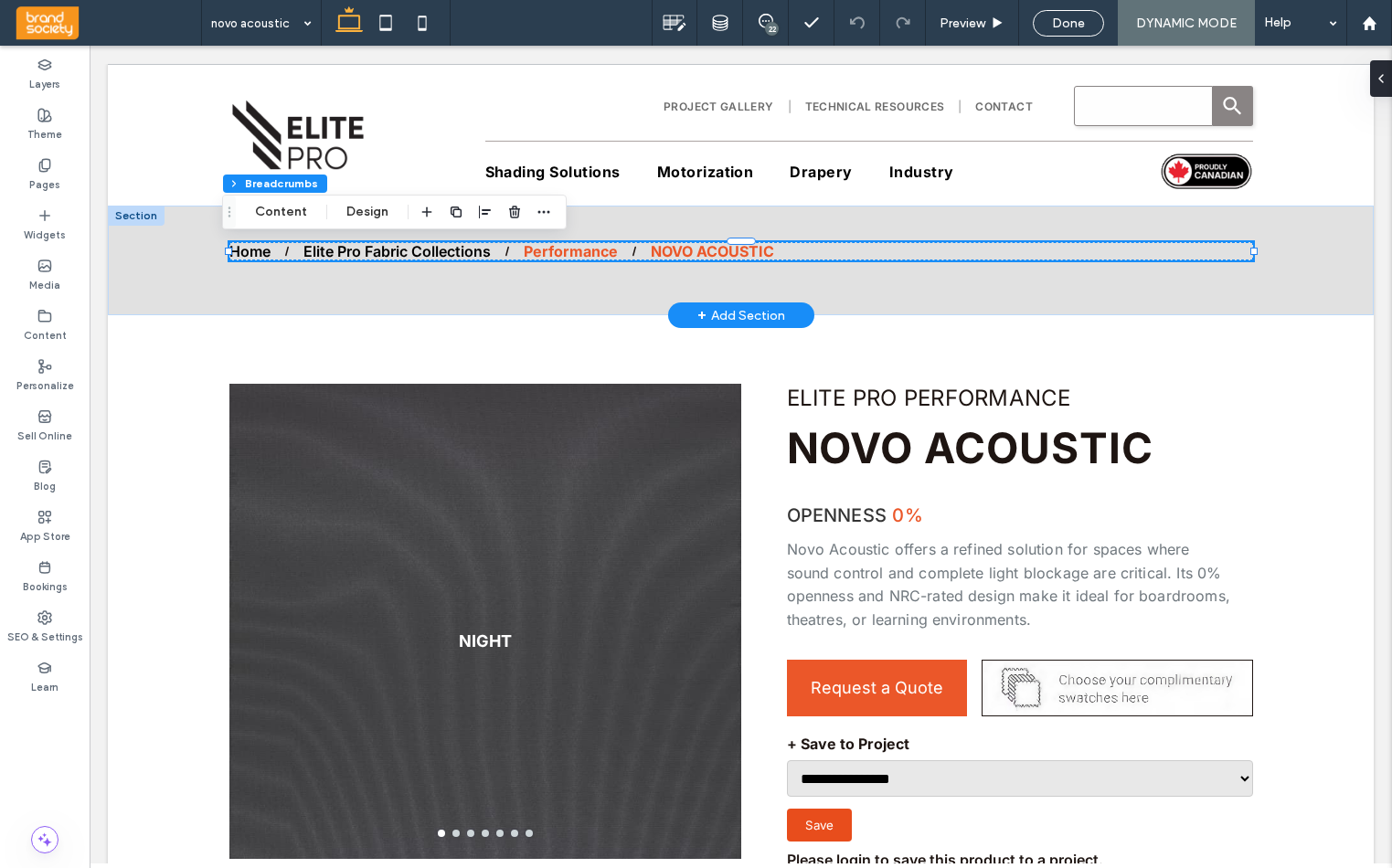
click at [542, 249] on div "Performance" at bounding box center [570, 251] width 94 height 18
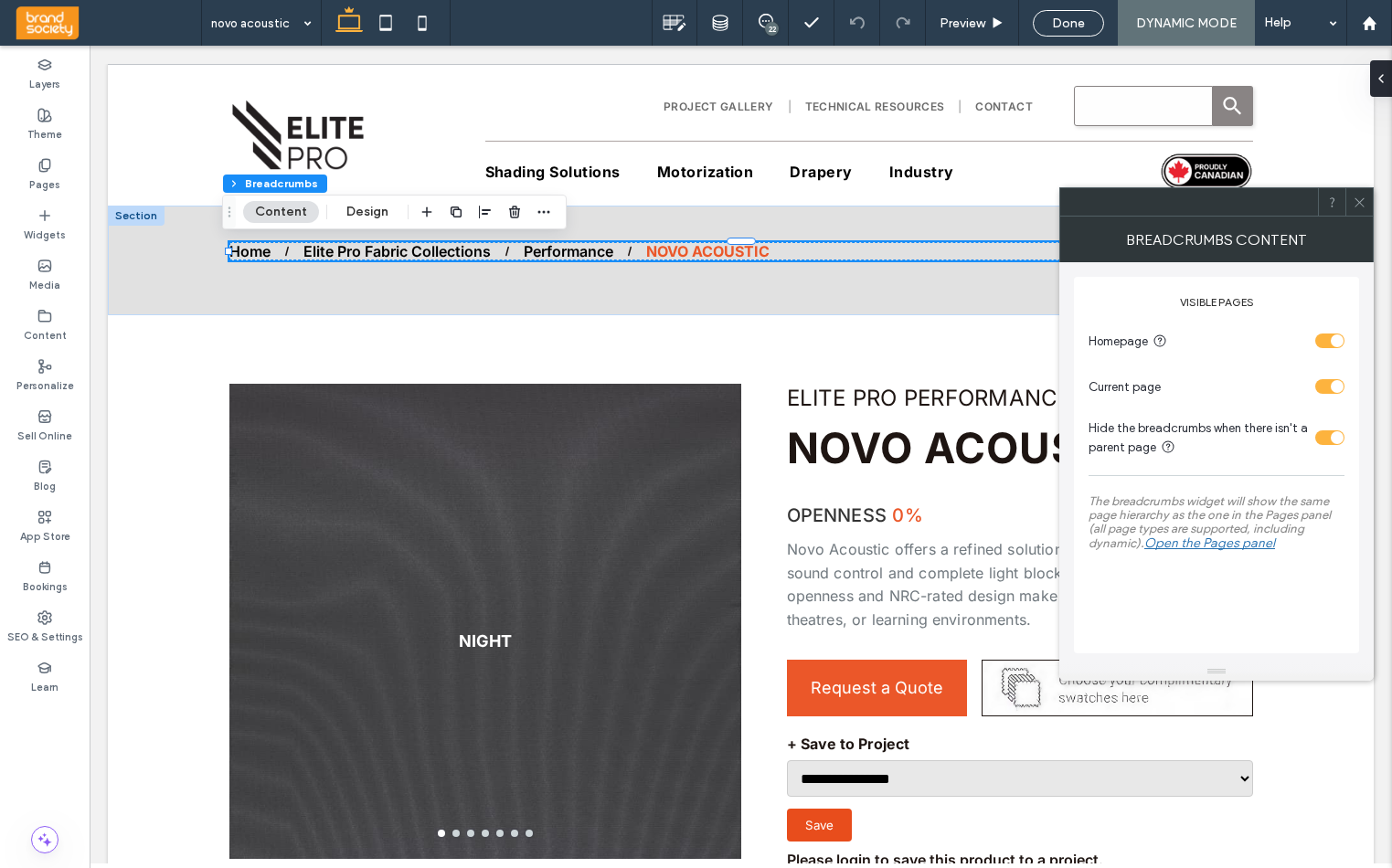
click at [1226, 544] on link "Open the Pages panel" at bounding box center [1209, 538] width 131 height 36
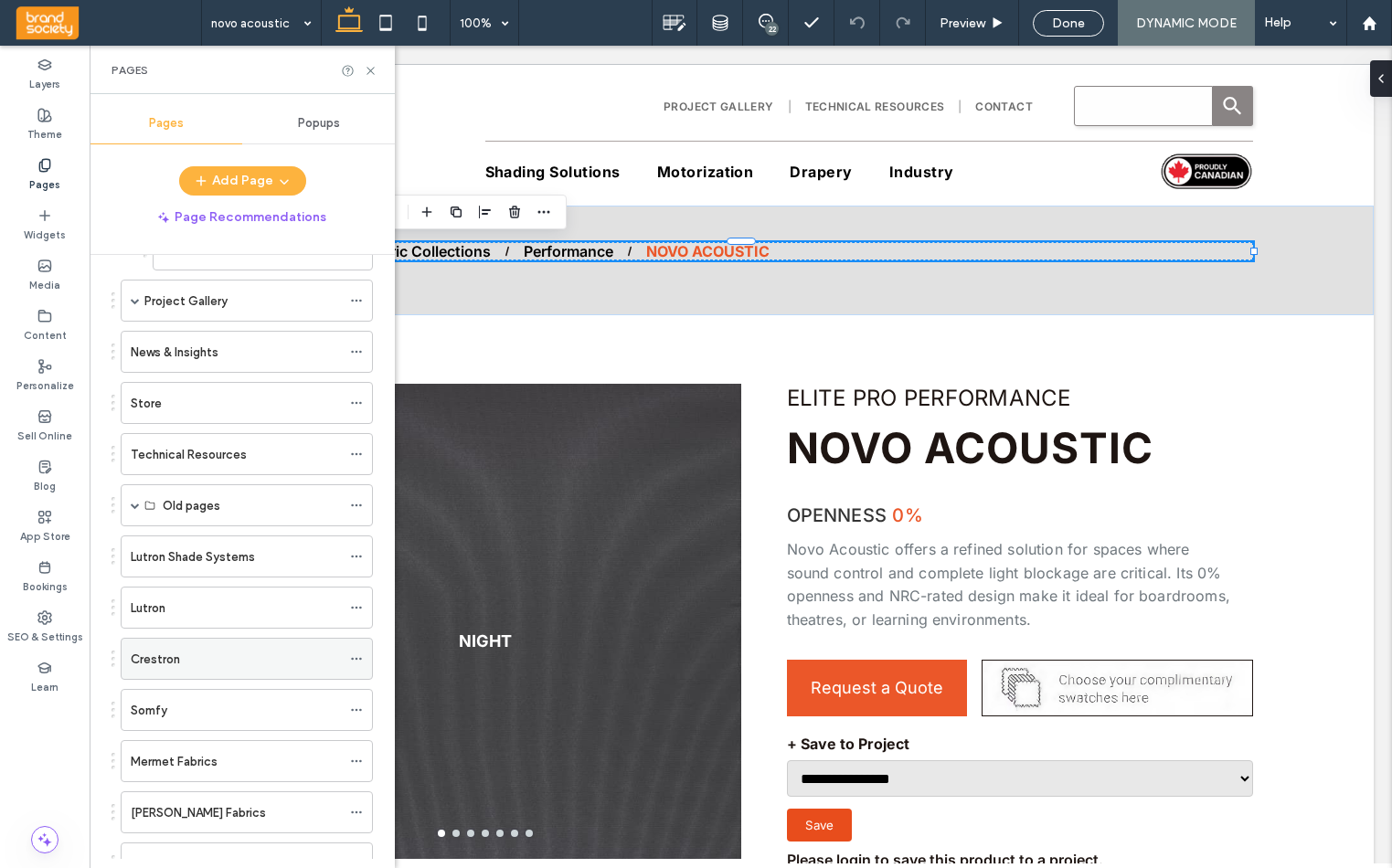
scroll to position [632, 0]
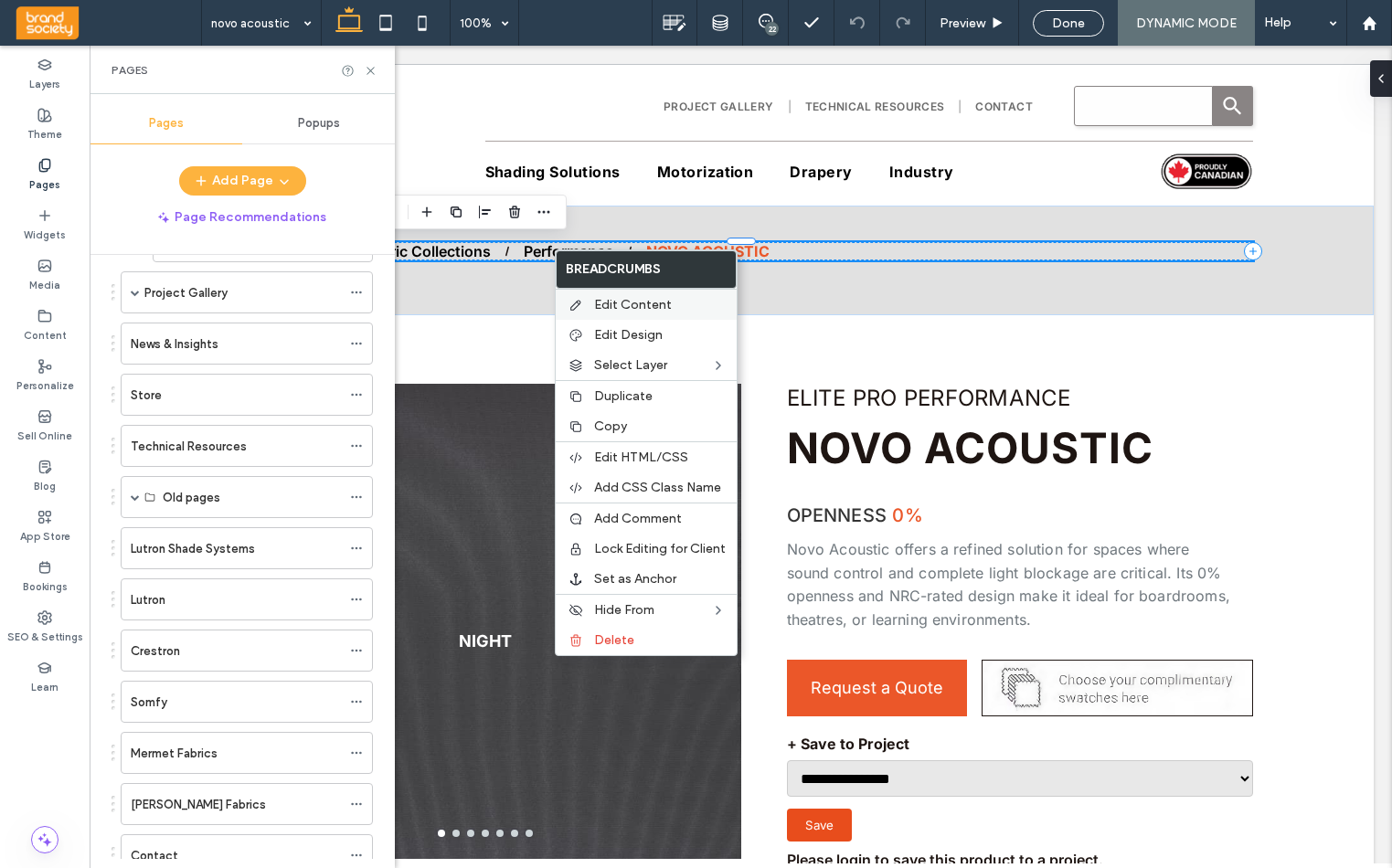
click at [631, 301] on span "Edit Content" at bounding box center [633, 305] width 77 height 15
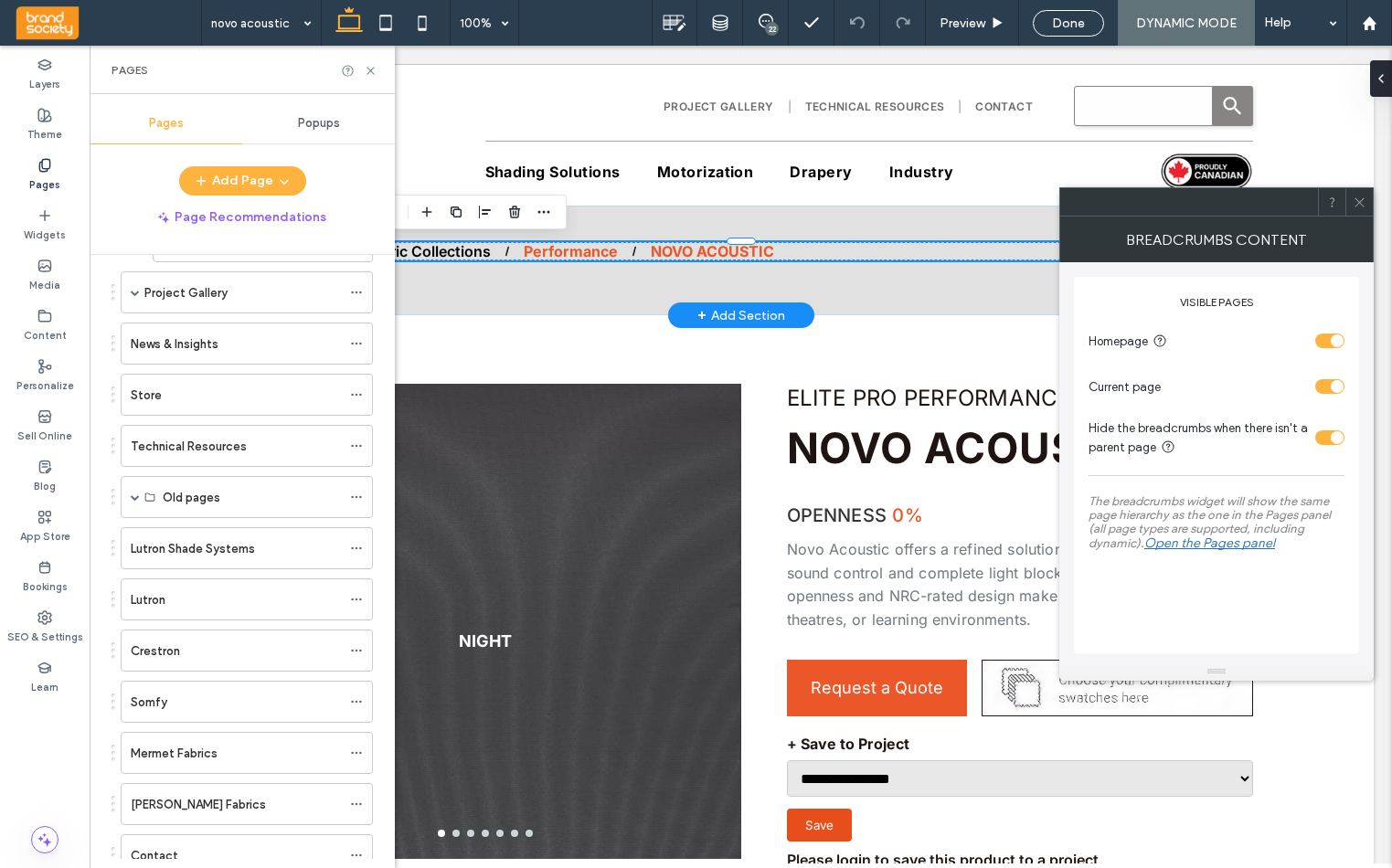
click at [556, 252] on div "Performance" at bounding box center [570, 251] width 94 height 18
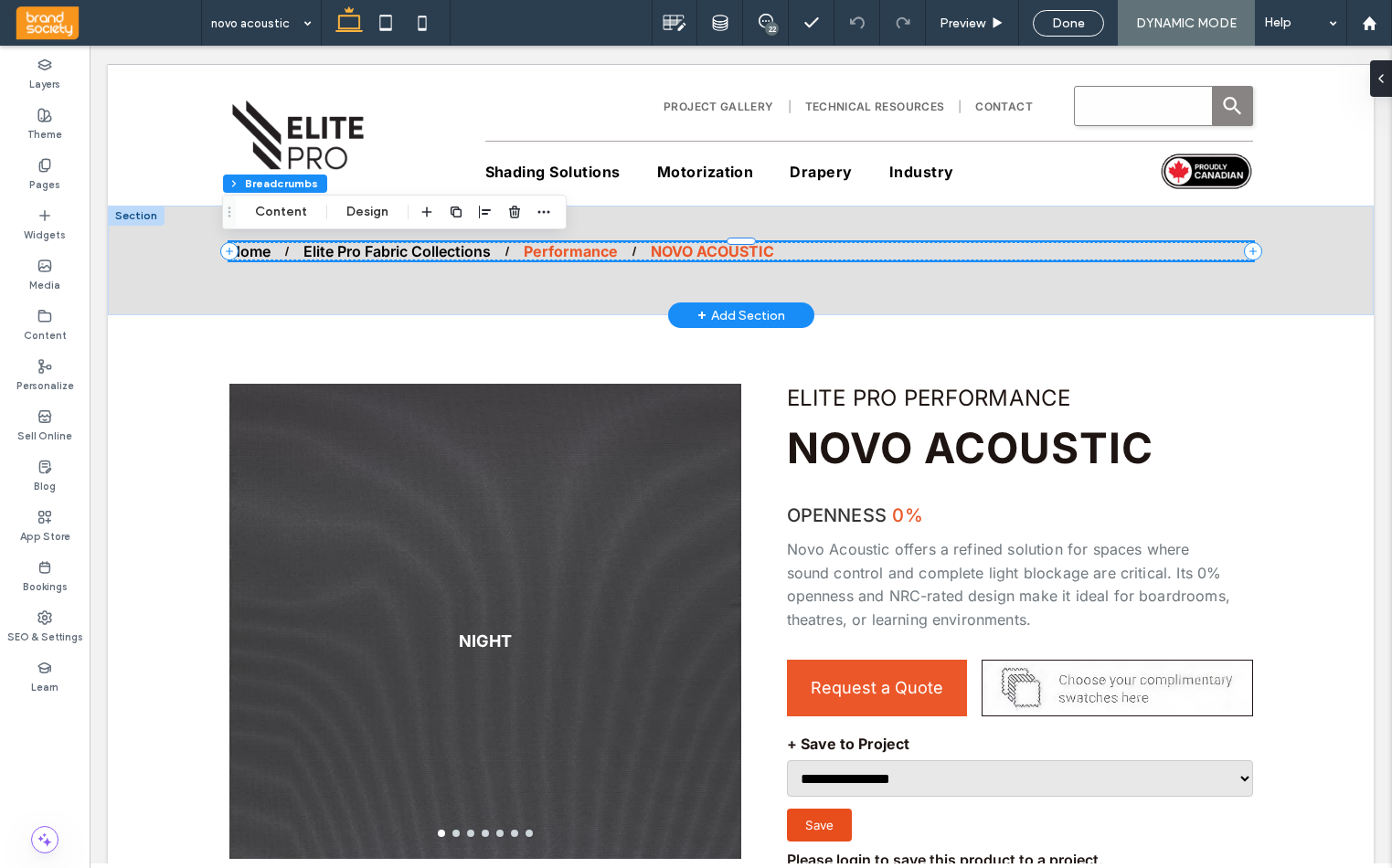
click at [559, 250] on div "Performance" at bounding box center [570, 251] width 94 height 18
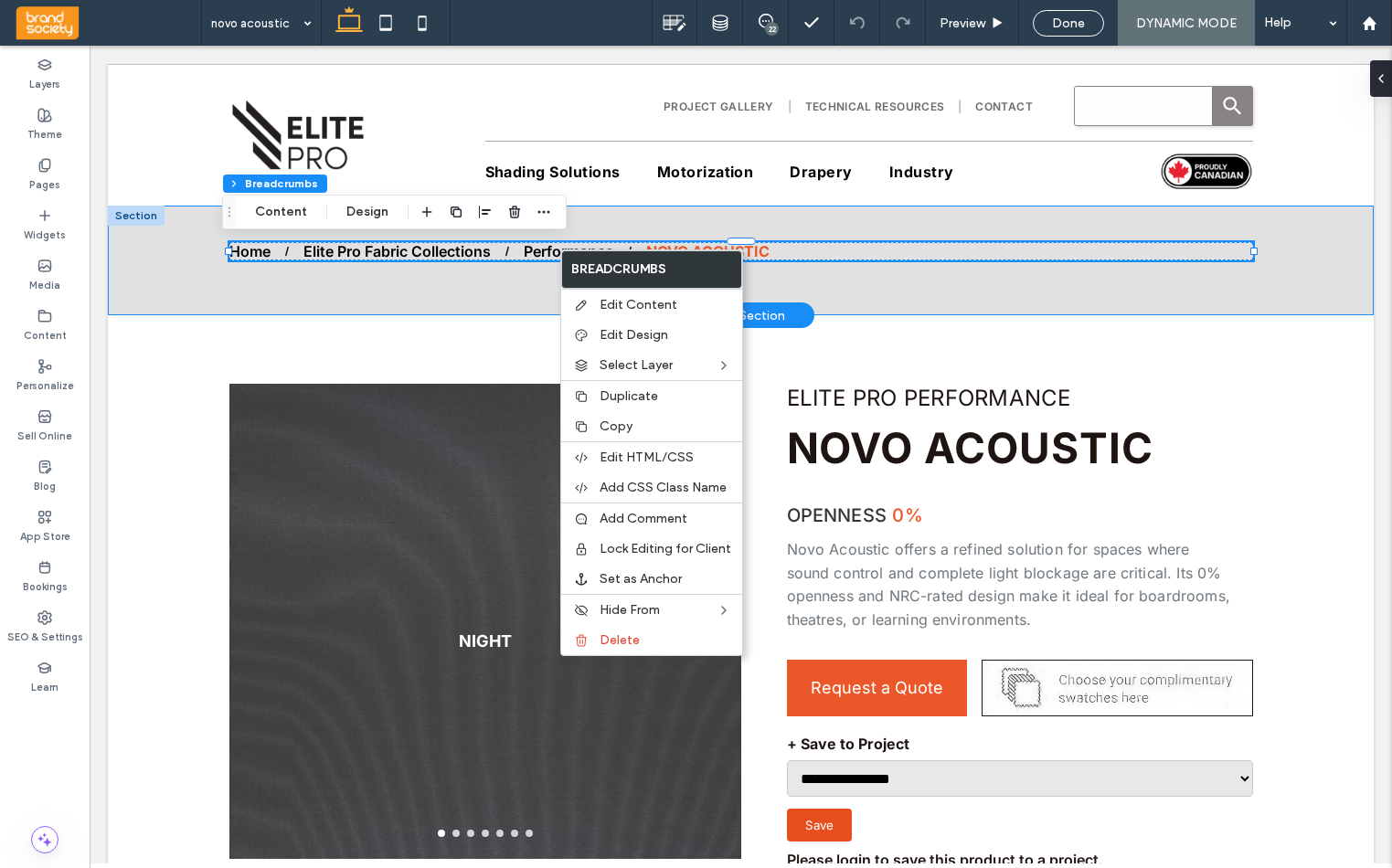
click at [1323, 250] on div "Home Elite Pro Fabric Collections Performance NOVO ACOUSTIC" at bounding box center [740, 259] width 1265 height 109
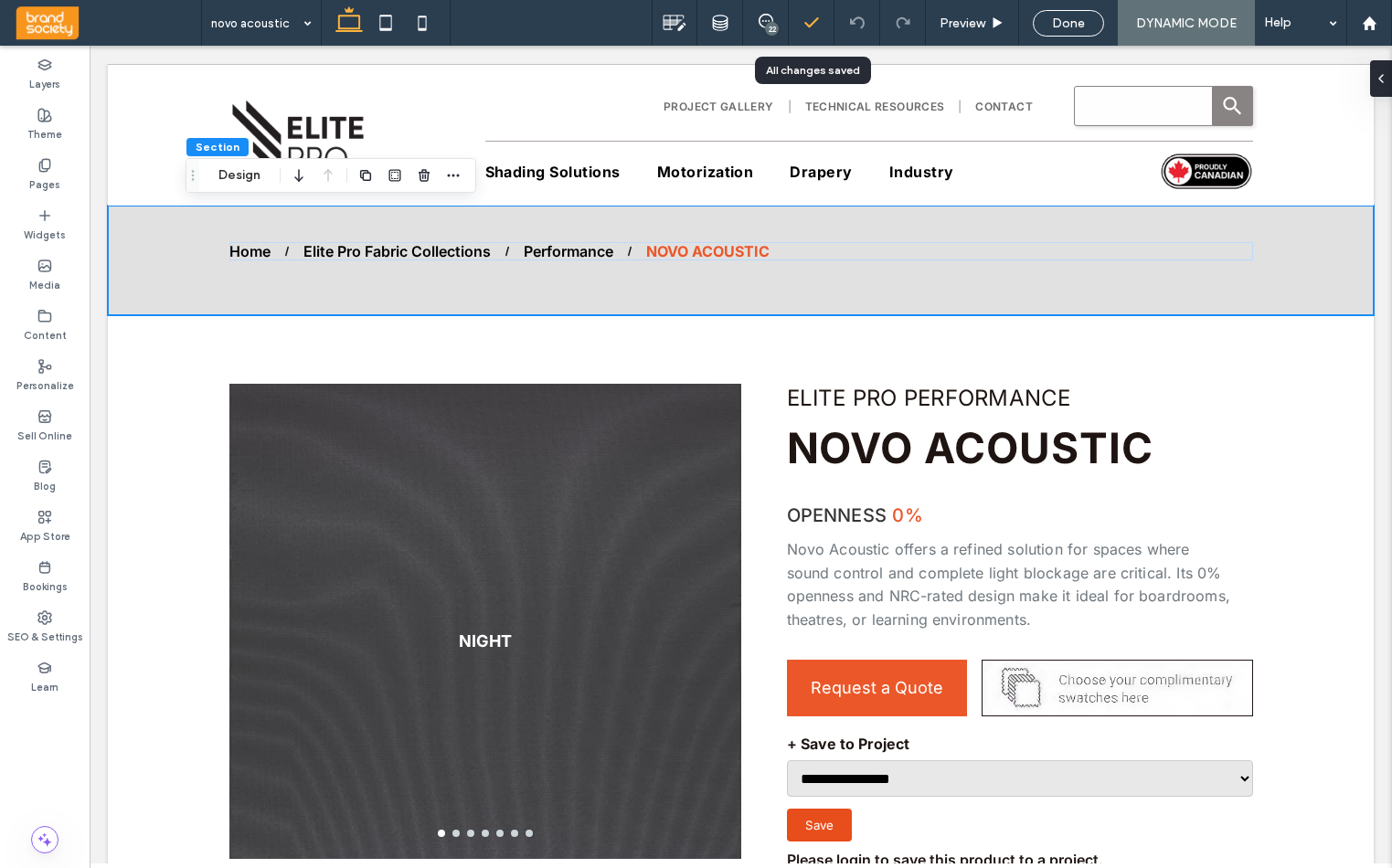
click at [816, 20] on icon at bounding box center [811, 22] width 18 height 18
drag, startPoint x: 767, startPoint y: 28, endPoint x: 976, endPoint y: 53, distance: 210.5
click at [767, 28] on div "22" at bounding box center [772, 29] width 14 height 14
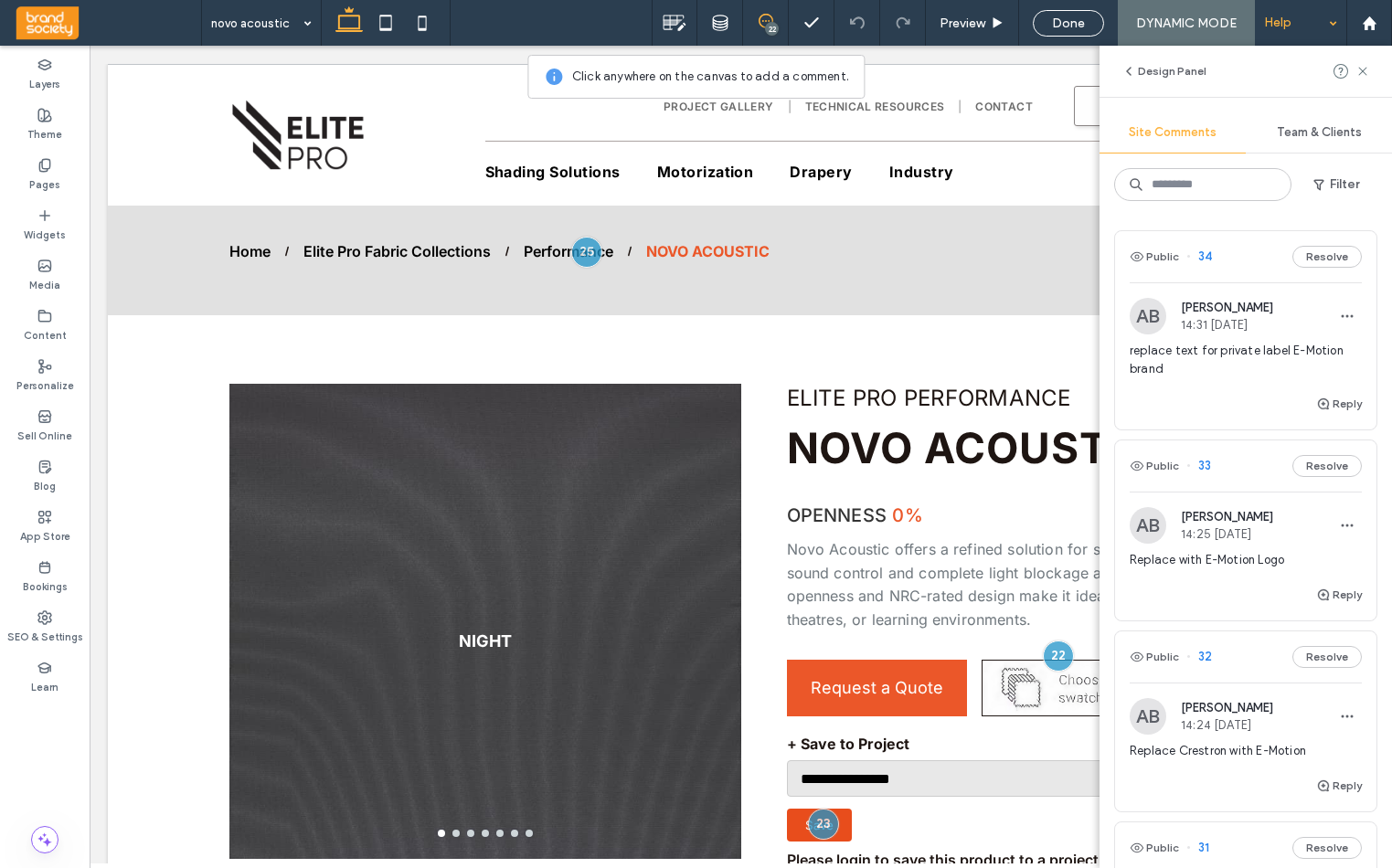
scroll to position [4, 0]
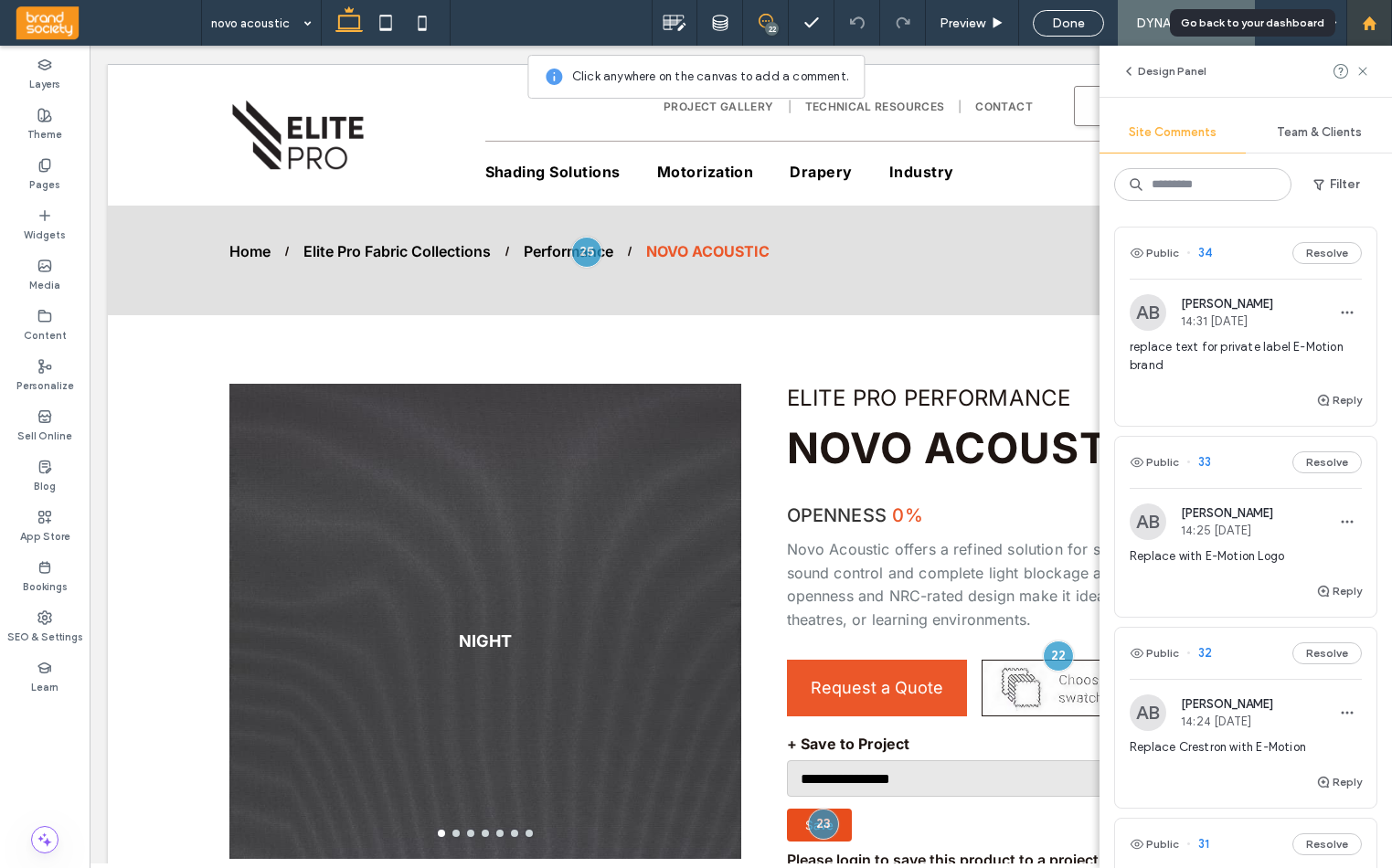
click at [1366, 19] on use at bounding box center [1369, 22] width 14 height 14
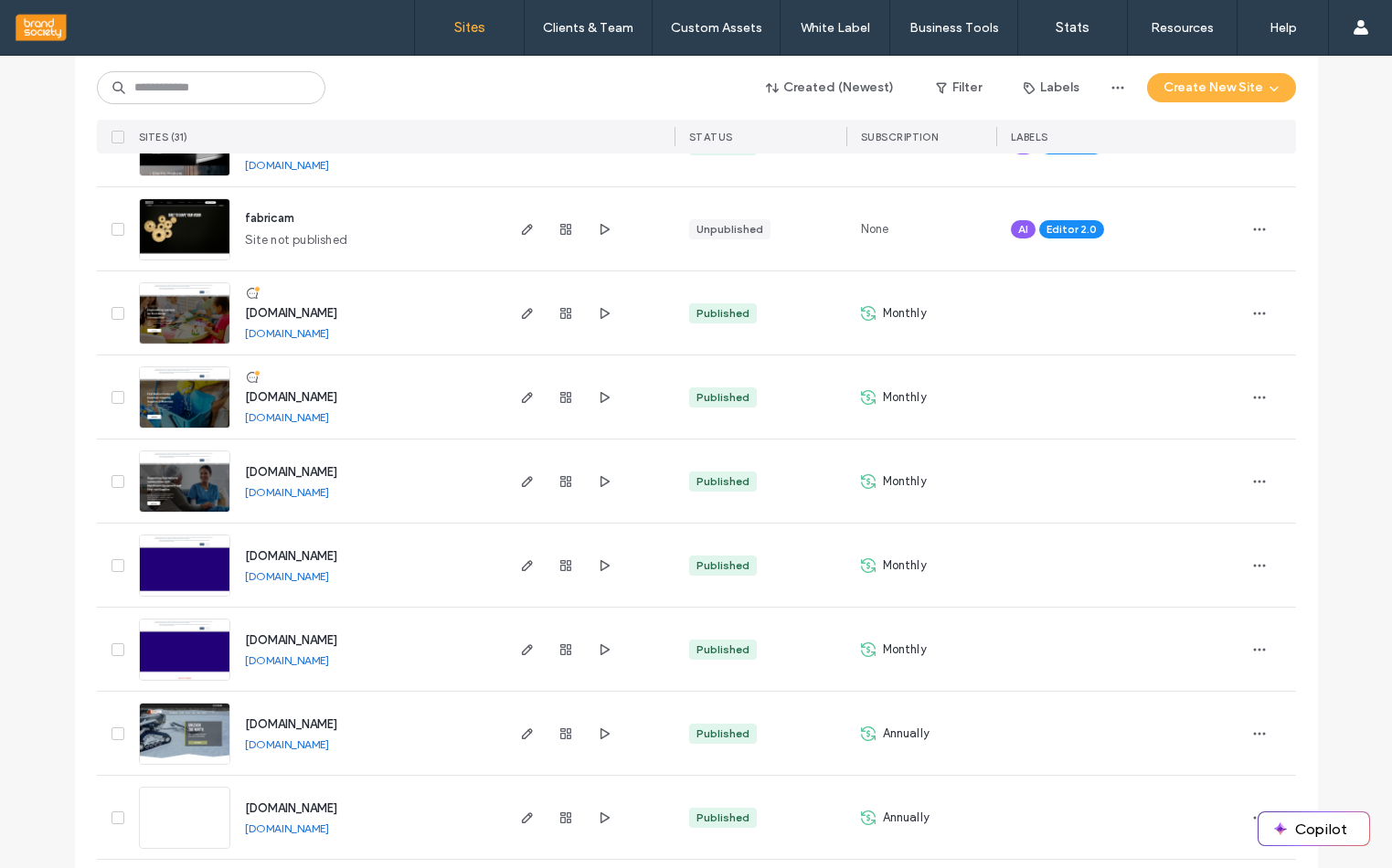
scroll to position [544, 0]
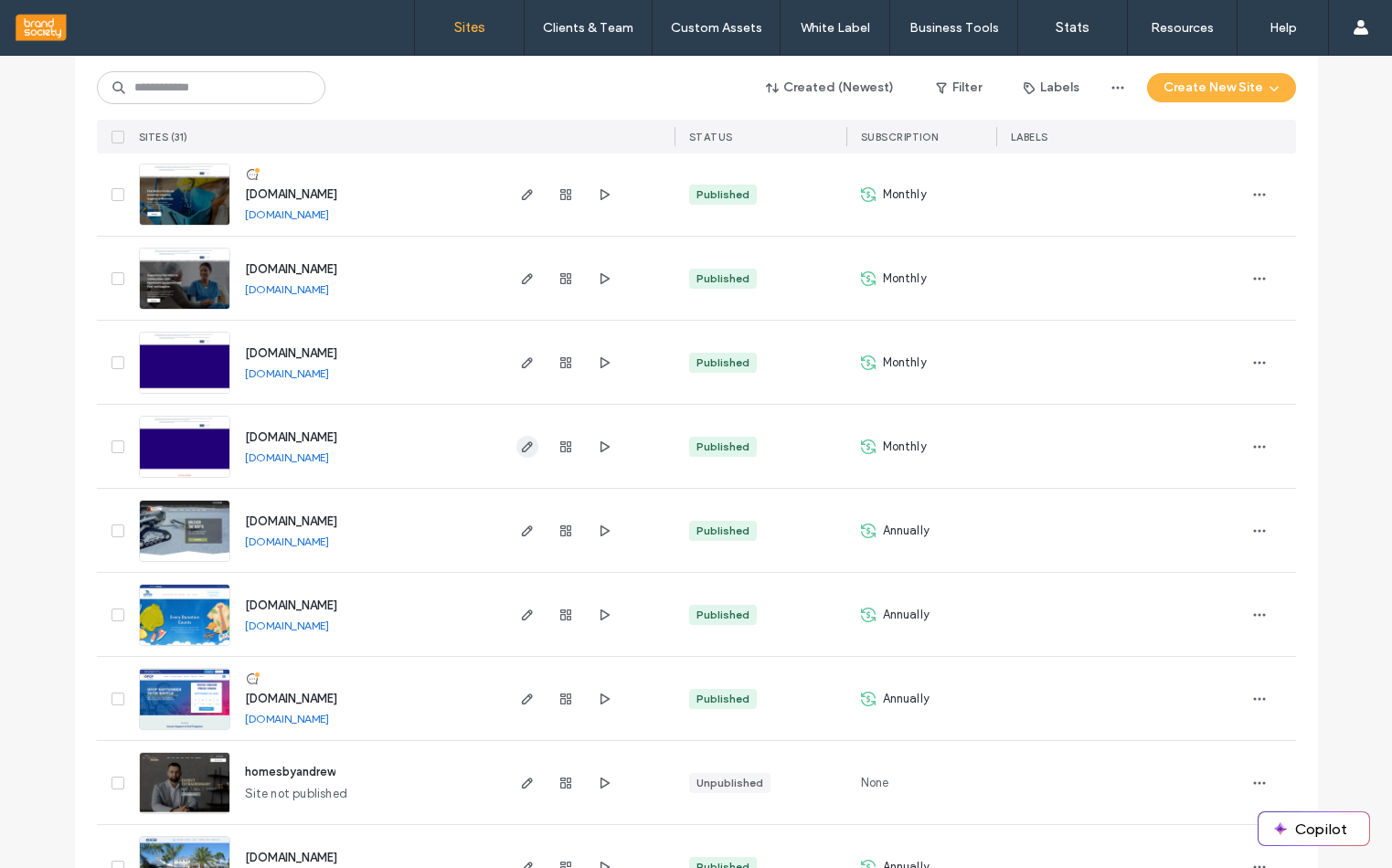
click at [526, 446] on icon "button" at bounding box center [527, 446] width 15 height 15
click at [521, 442] on use "button" at bounding box center [526, 446] width 11 height 11
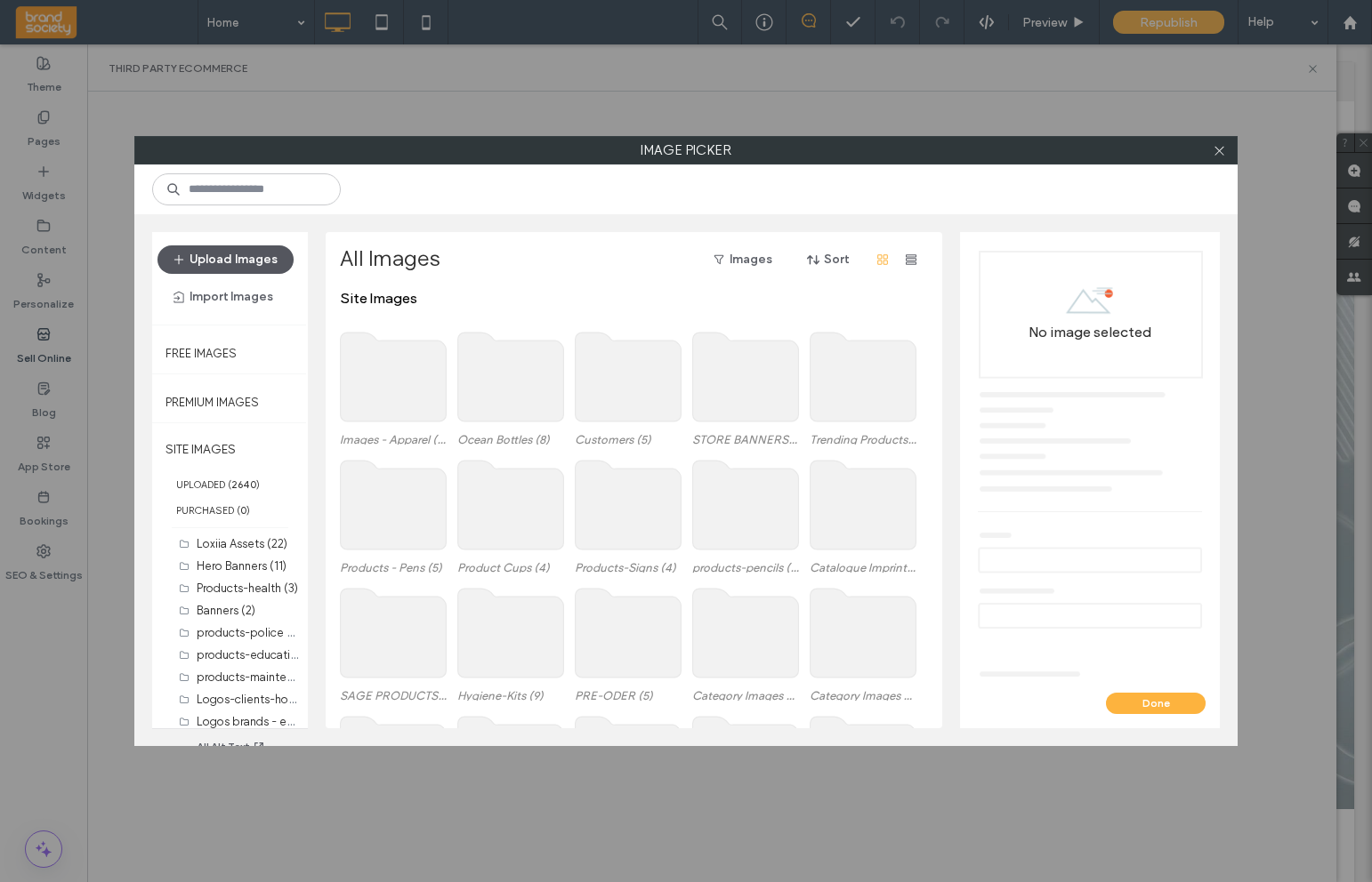
click at [167, 256] on button "Upload Images" at bounding box center [225, 260] width 136 height 28
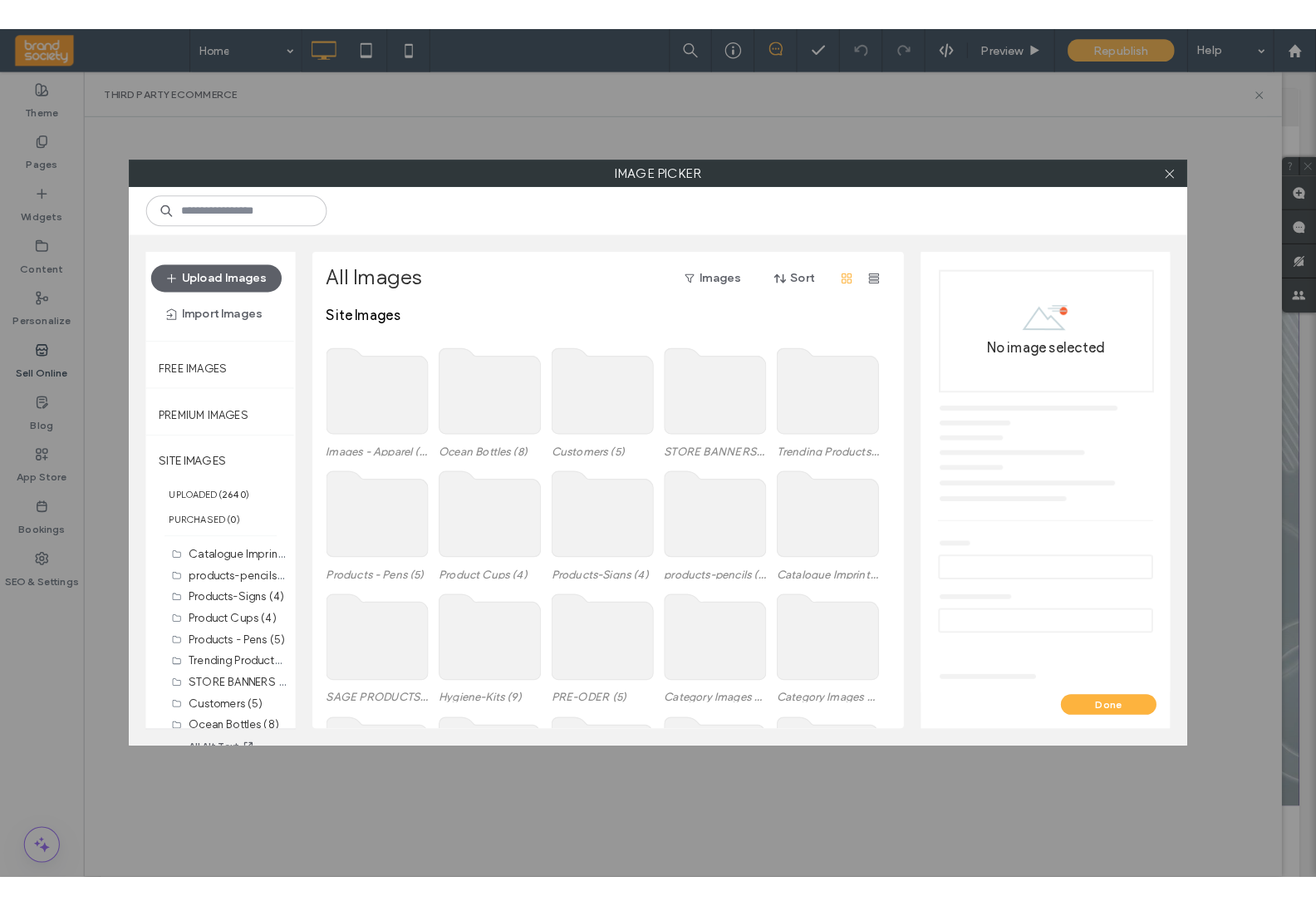
scroll to position [608, 0]
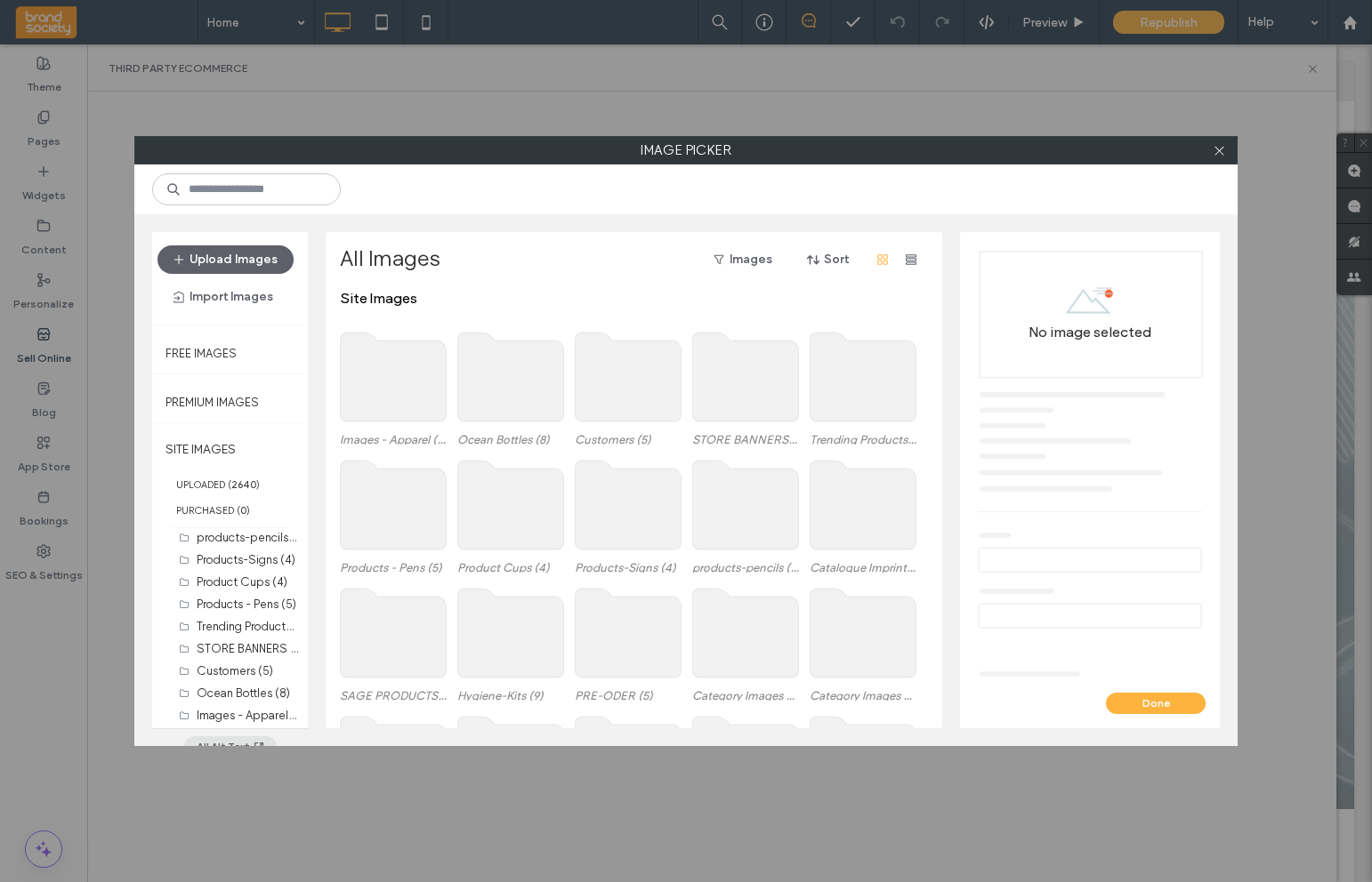
click at [252, 740] on icon "button" at bounding box center [258, 746] width 14 height 14
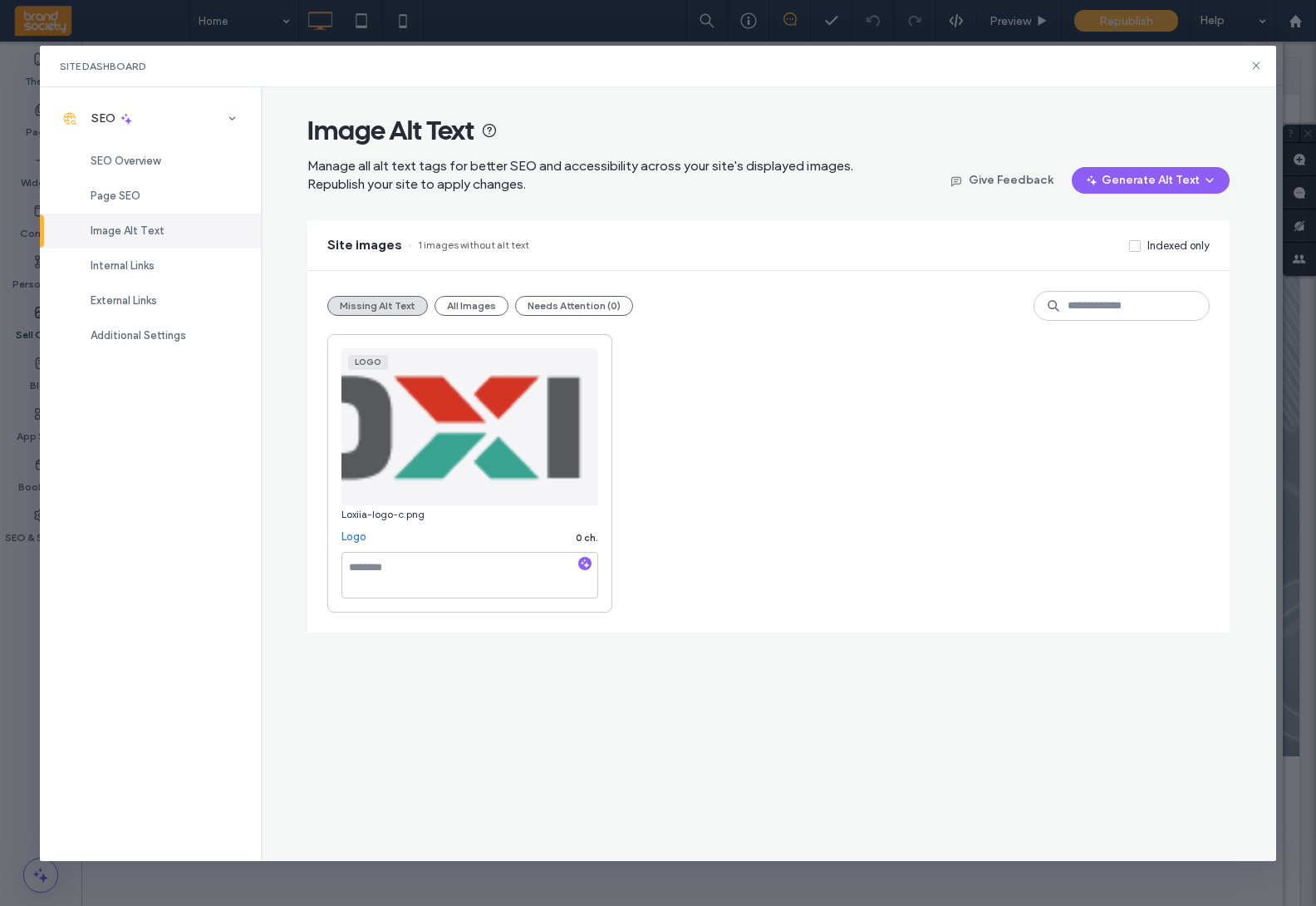
drag, startPoint x: 1258, startPoint y: 63, endPoint x: 1244, endPoint y: 91, distance: 31.3
click at [1258, 63] on icon at bounding box center [1256, 65] width 13 height 13
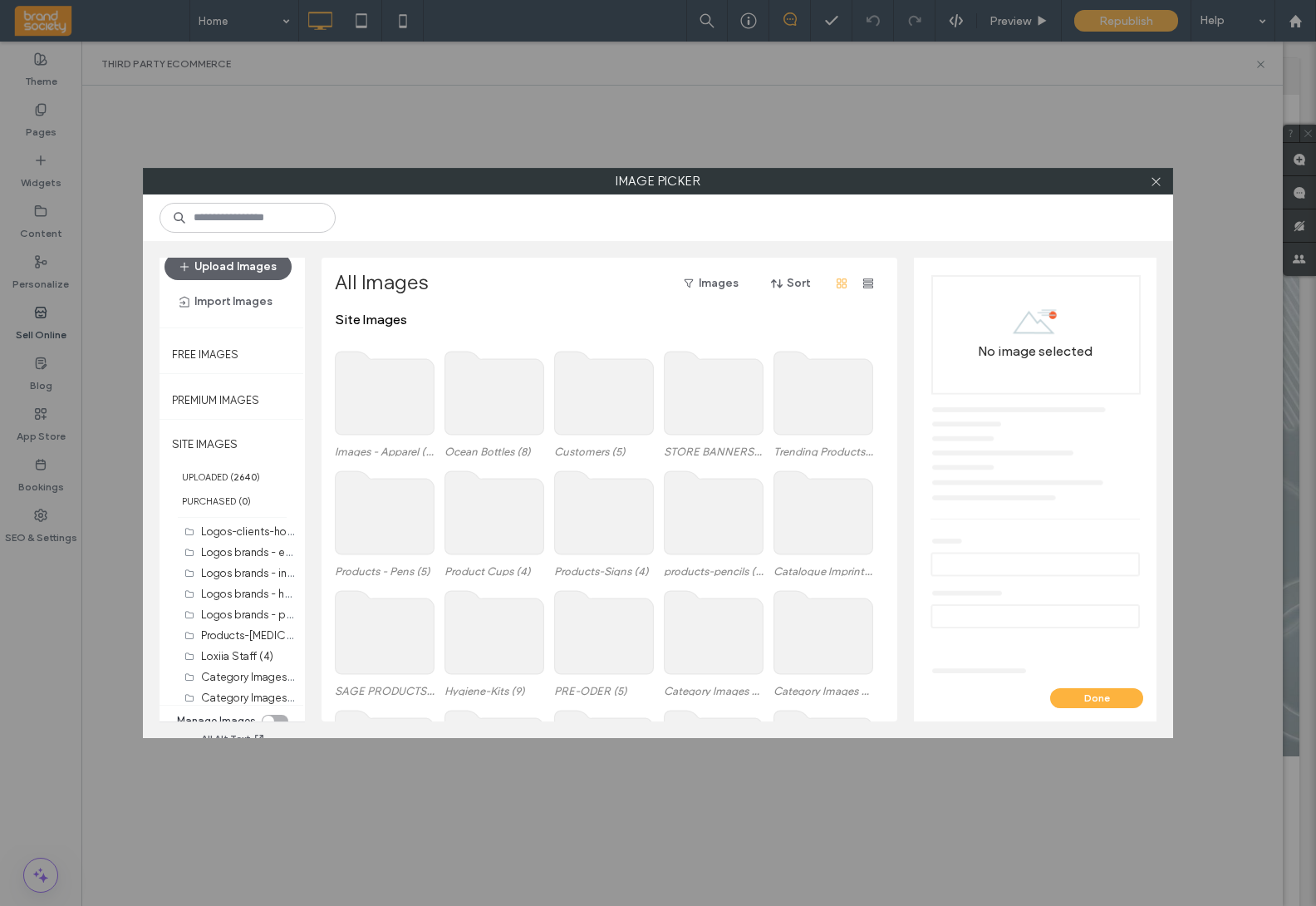
scroll to position [29, 0]
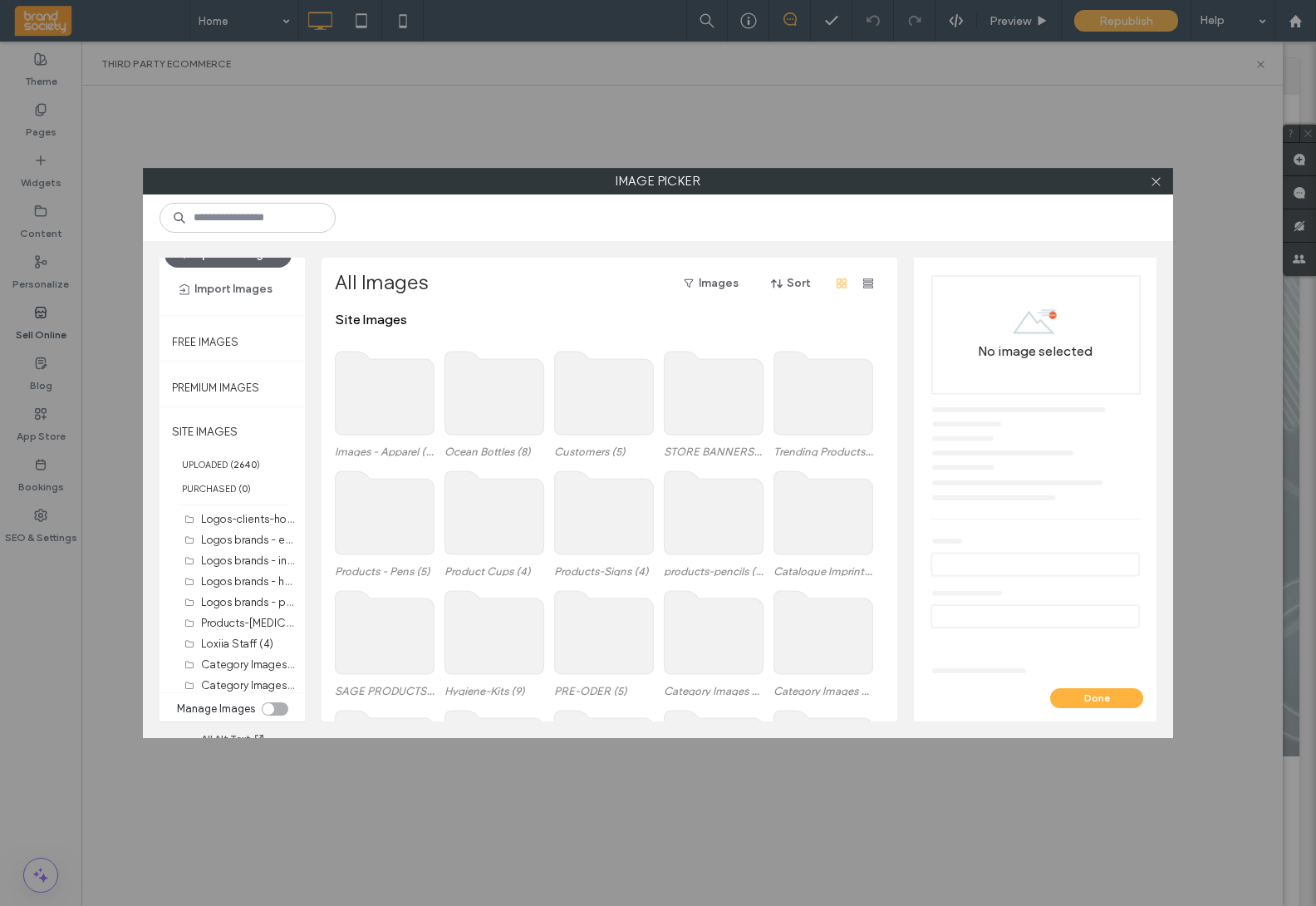
click at [272, 707] on div "toggle" at bounding box center [275, 709] width 26 height 13
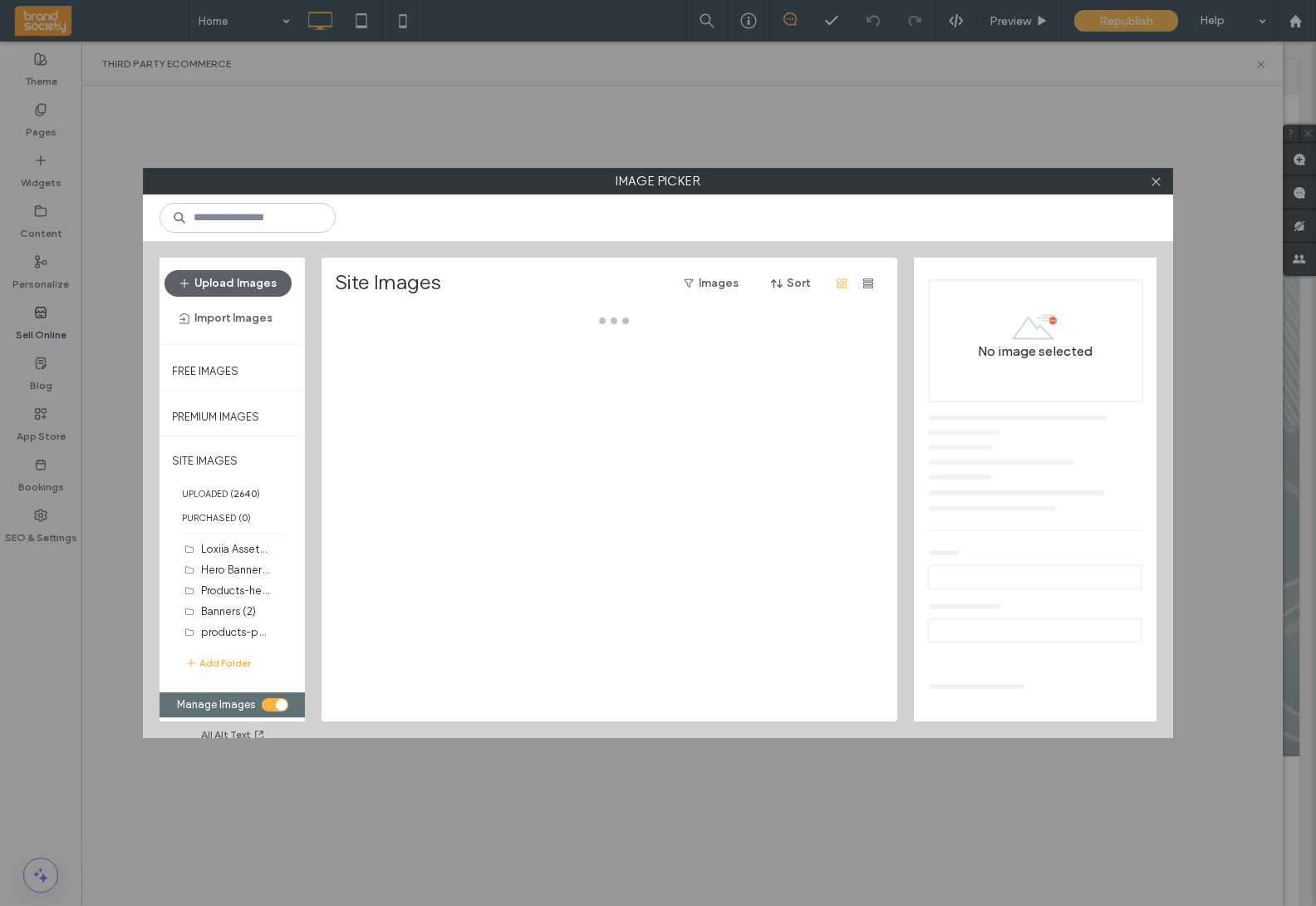
click at [276, 706] on div "toggle" at bounding box center [275, 704] width 26 height 13
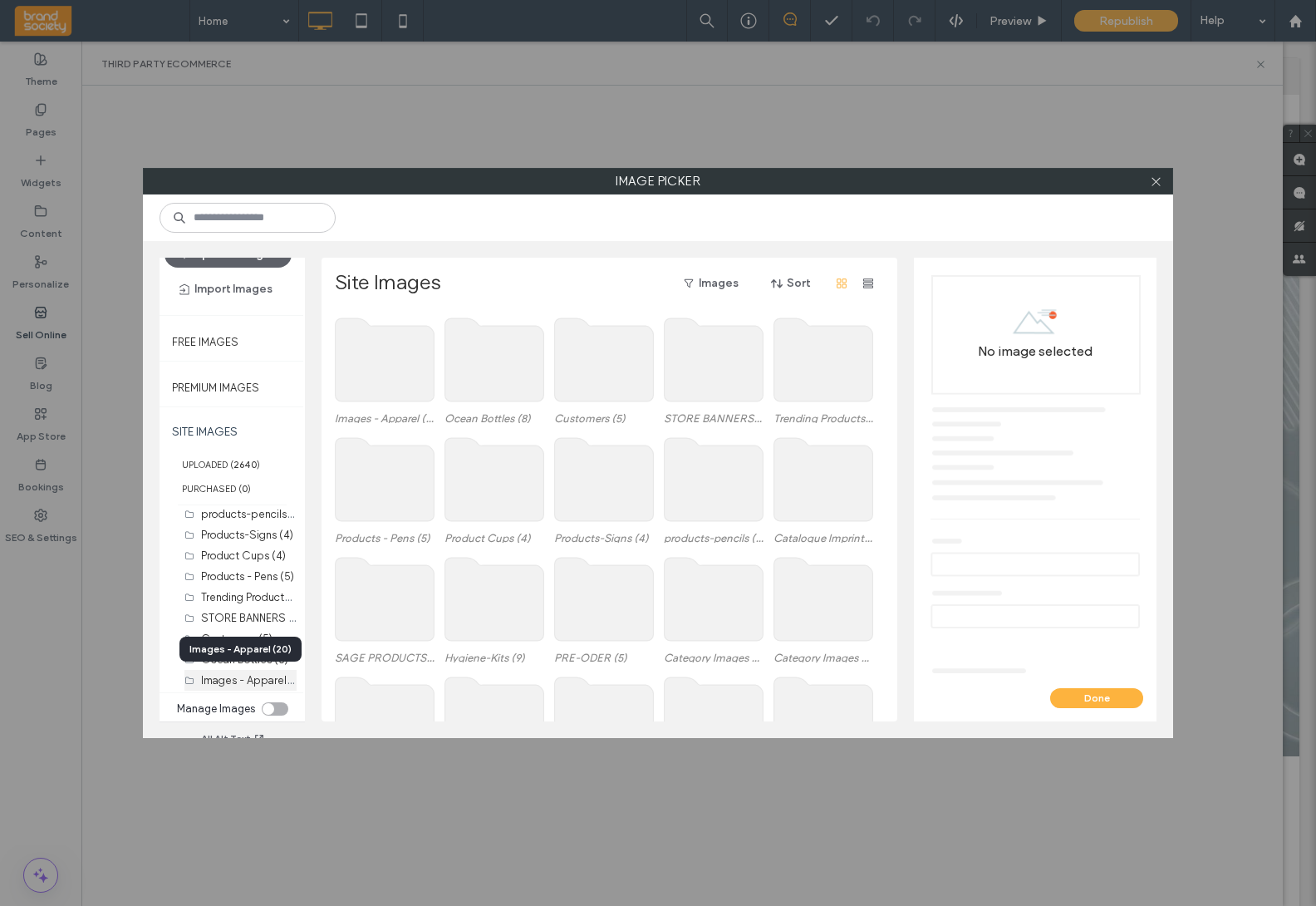
click at [231, 681] on label "Images - Apparel (20)" at bounding box center [255, 680] width 109 height 16
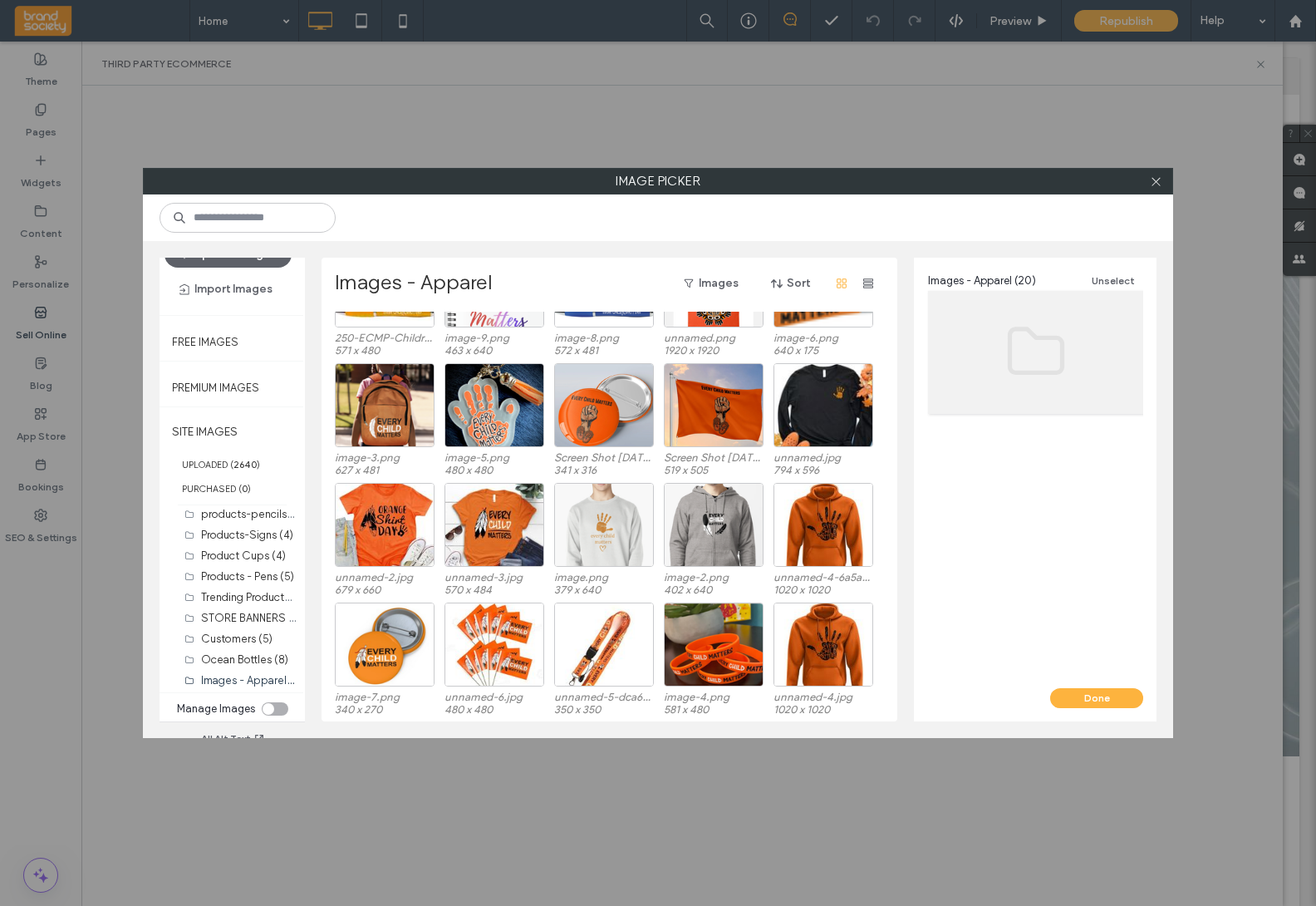
scroll to position [69, 0]
click at [274, 705] on div "toggle" at bounding box center [275, 709] width 26 height 13
click at [276, 707] on div "toggle" at bounding box center [275, 709] width 26 height 13
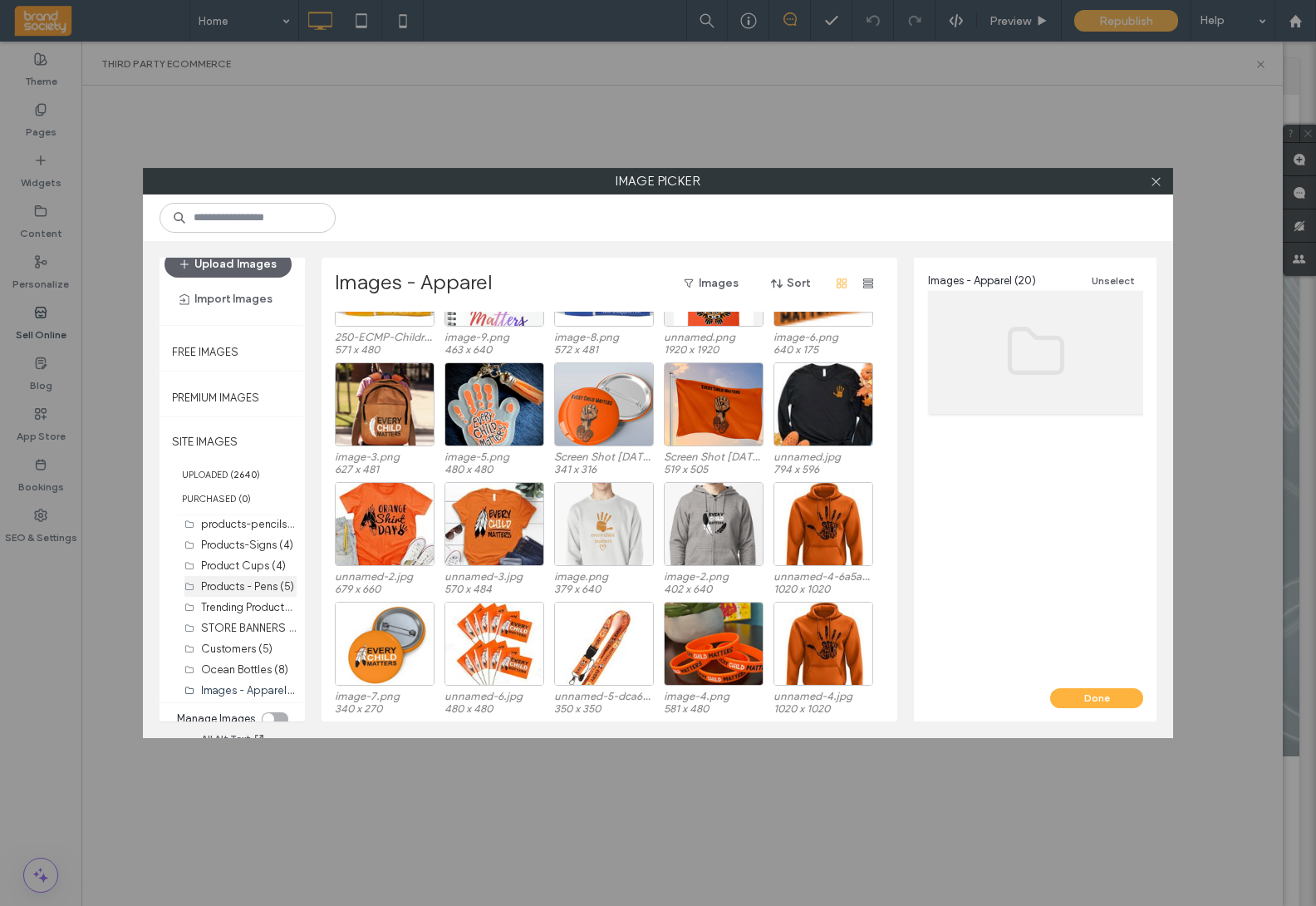
scroll to position [29, 0]
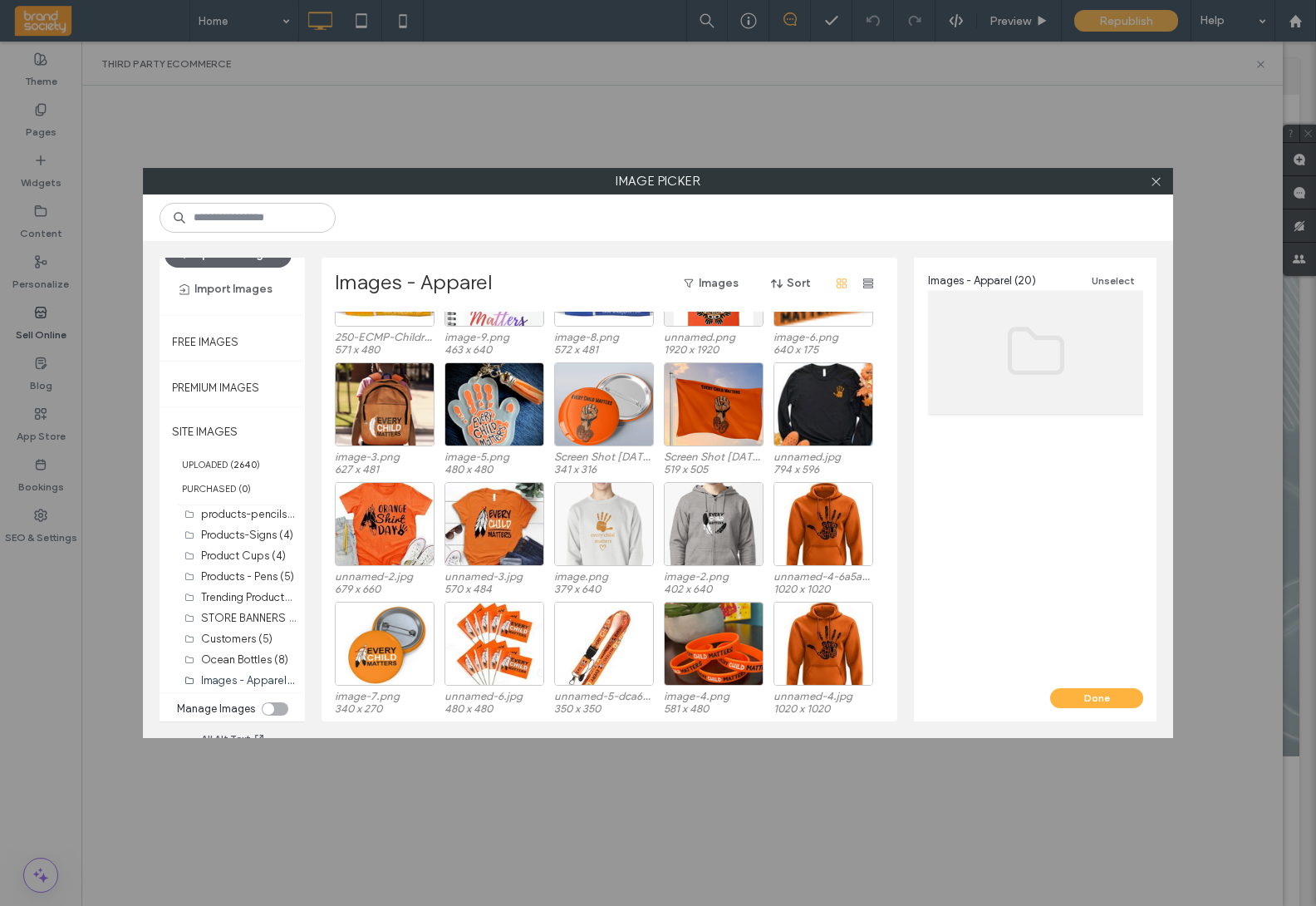
click at [279, 706] on div "toggle" at bounding box center [275, 709] width 26 height 13
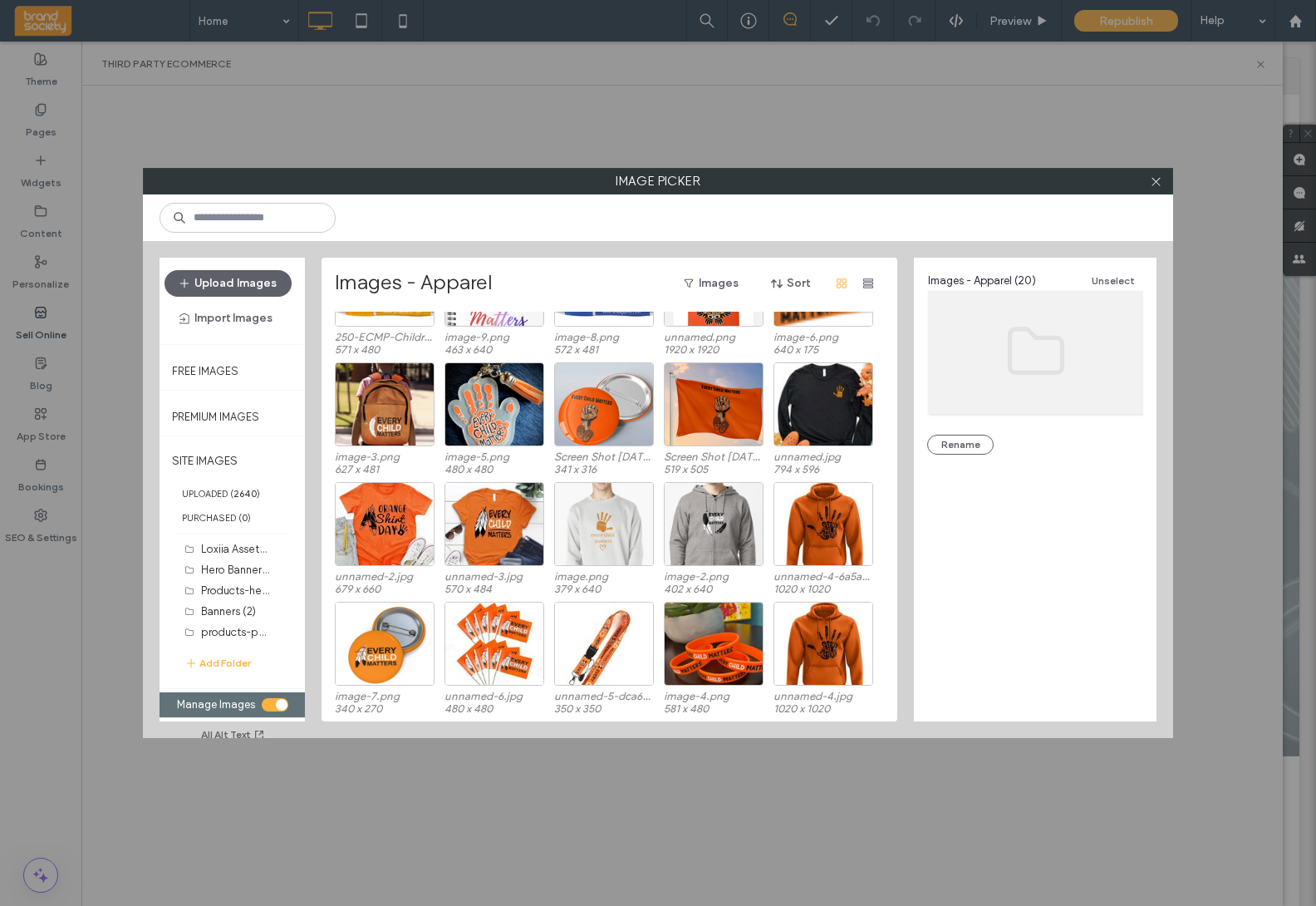
click at [277, 708] on div "toggle" at bounding box center [275, 704] width 26 height 13
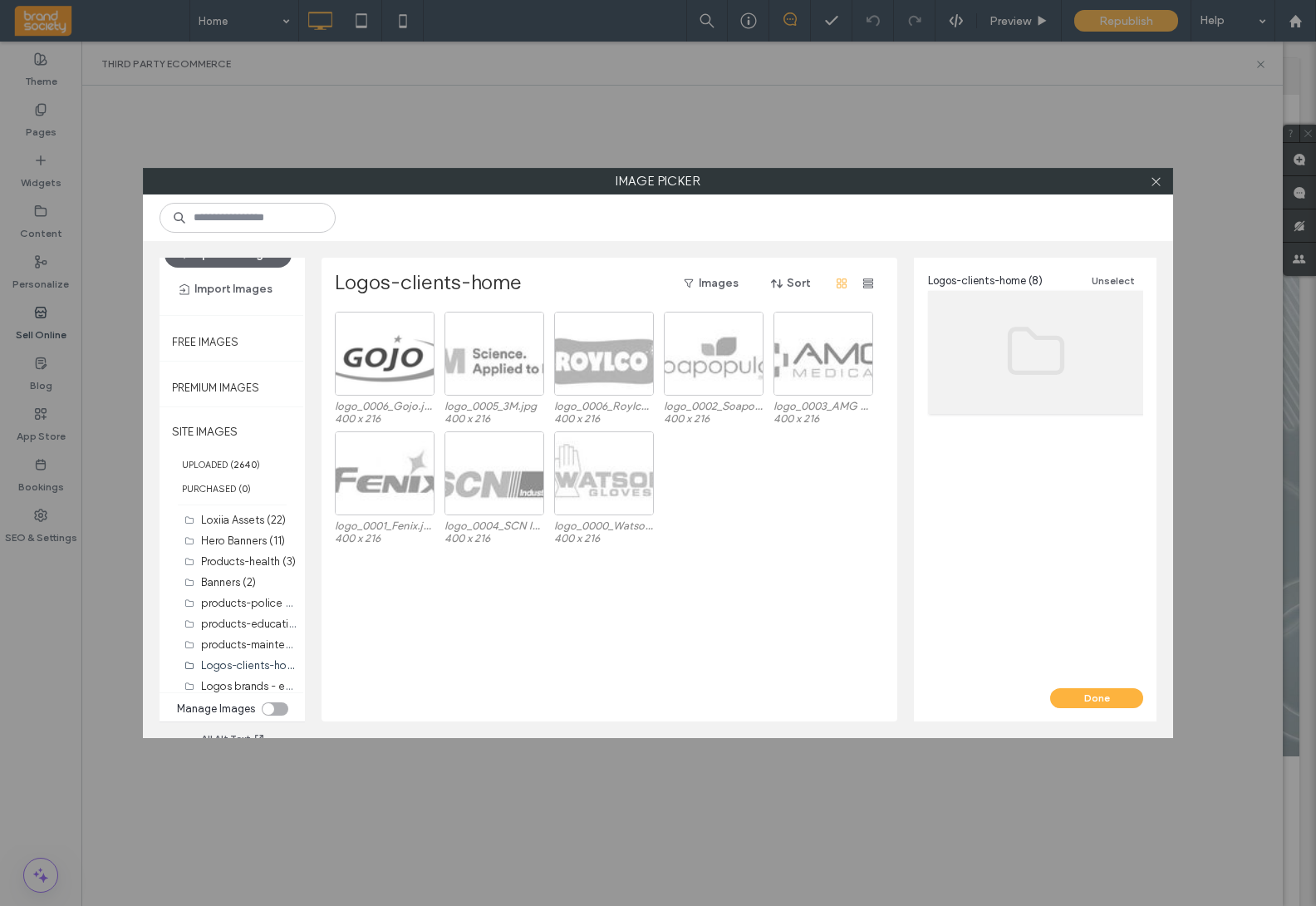
scroll to position [608, 0]
click at [275, 706] on div "toggle" at bounding box center [275, 709] width 26 height 13
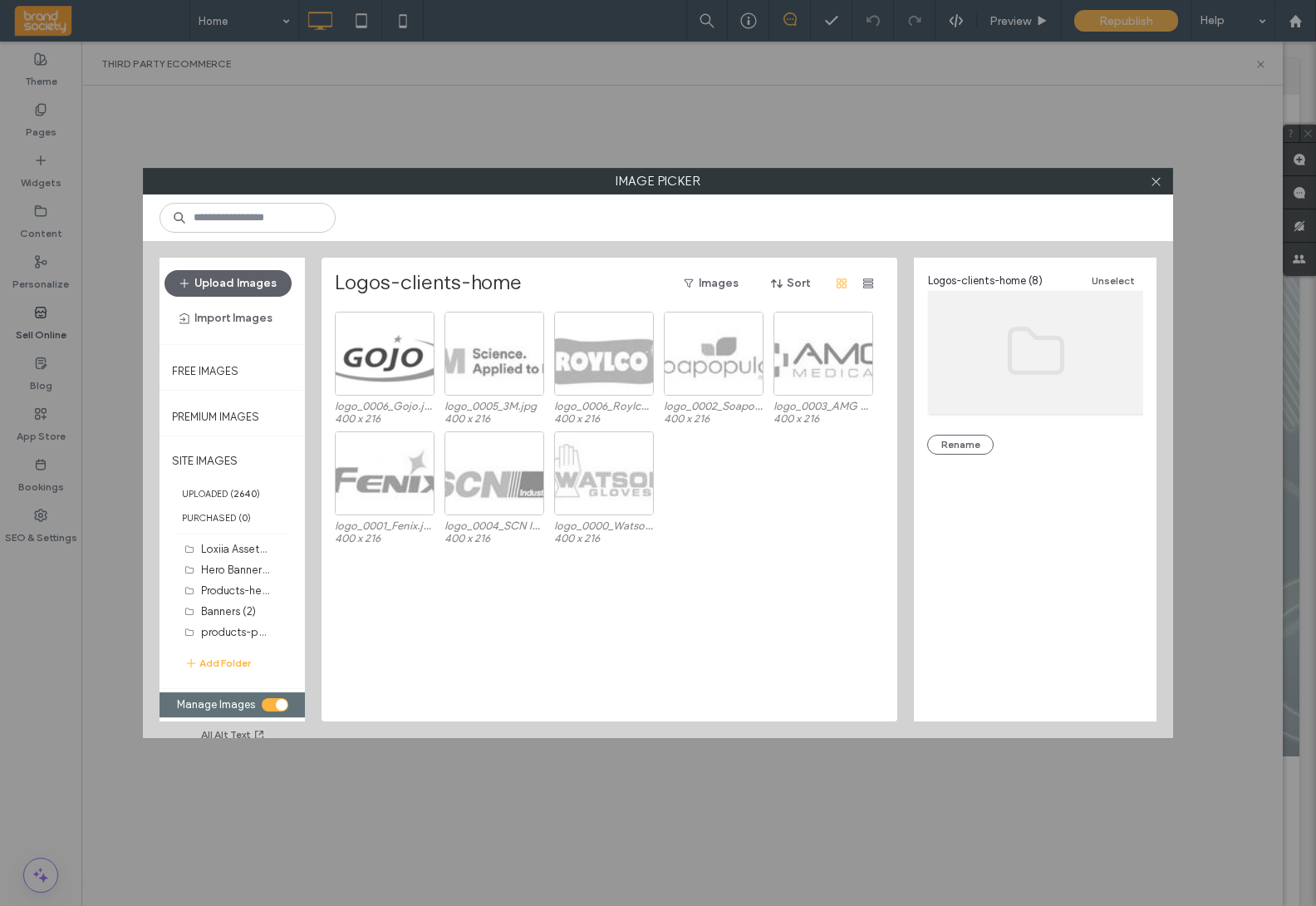
scroll to position [0, 0]
click at [191, 662] on icon "button" at bounding box center [191, 663] width 13 height 13
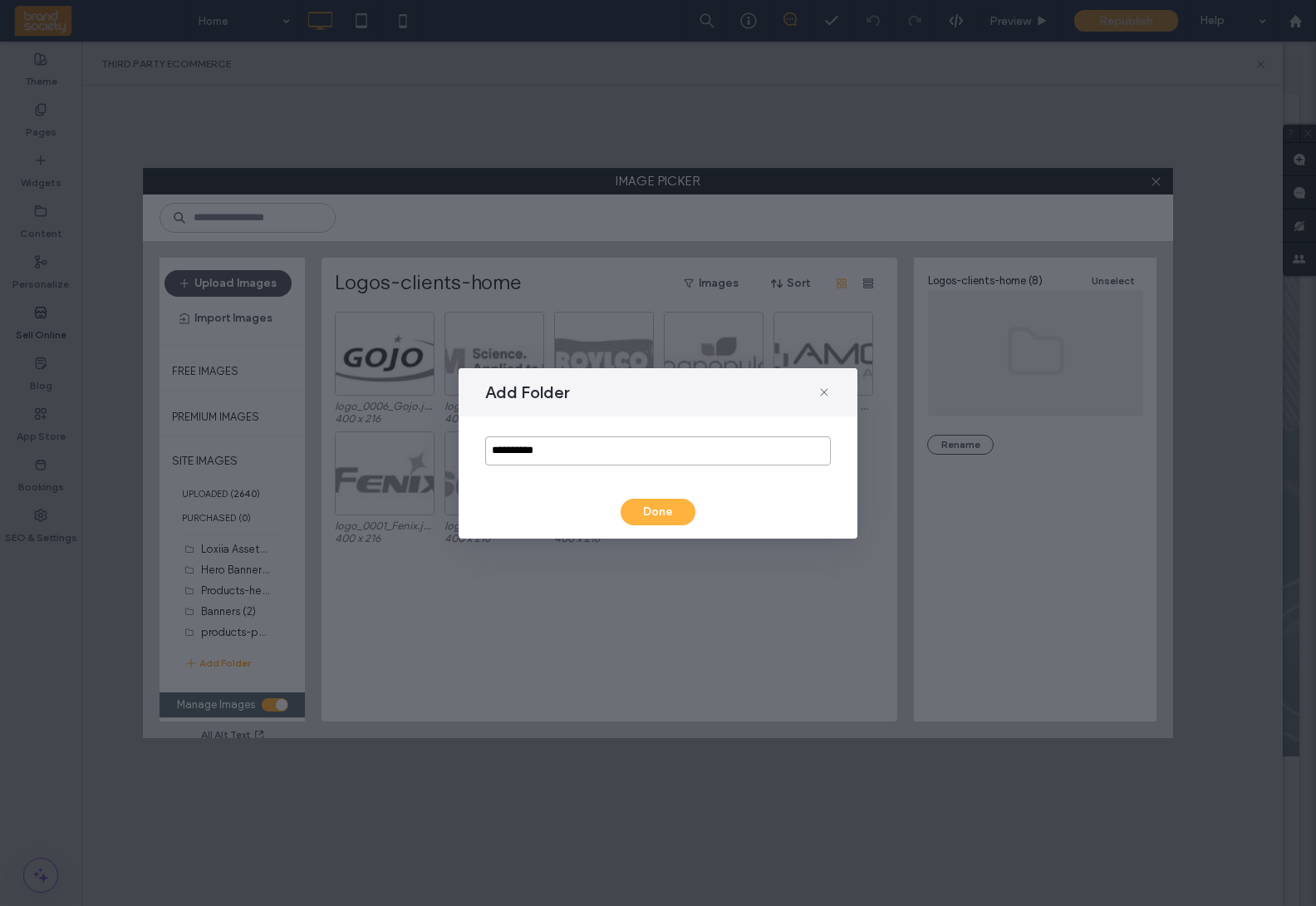
click at [546, 451] on input "**********" at bounding box center [658, 451] width 346 height 29
drag, startPoint x: 546, startPoint y: 451, endPoint x: 482, endPoint y: 451, distance: 64.0
click at [482, 451] on div "**********" at bounding box center [658, 451] width 399 height 69
drag, startPoint x: 611, startPoint y: 452, endPoint x: 621, endPoint y: 463, distance: 14.9
click at [611, 453] on input "**********" at bounding box center [658, 451] width 346 height 29
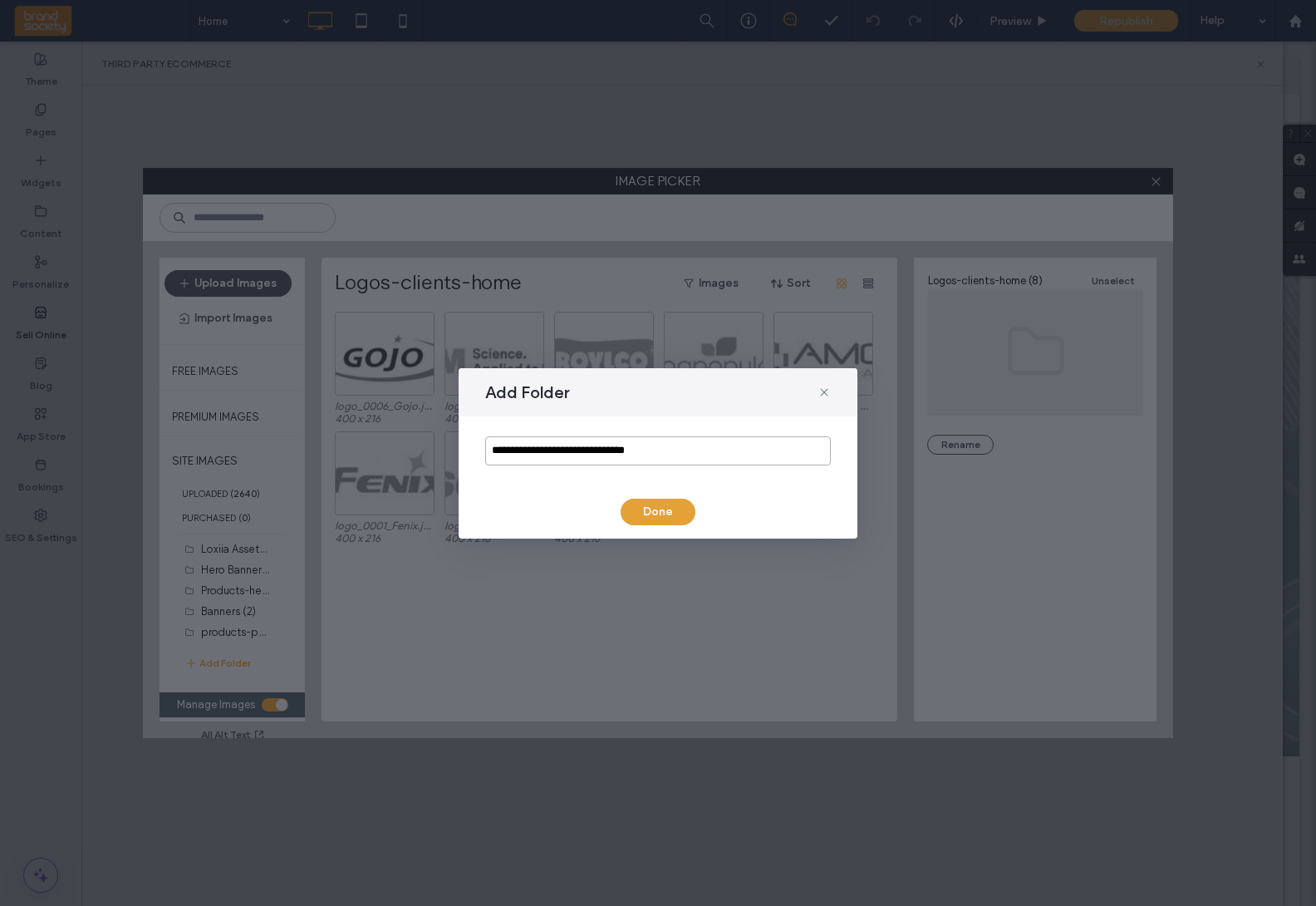
type input "**********"
click at [651, 512] on button "Done" at bounding box center [658, 512] width 75 height 26
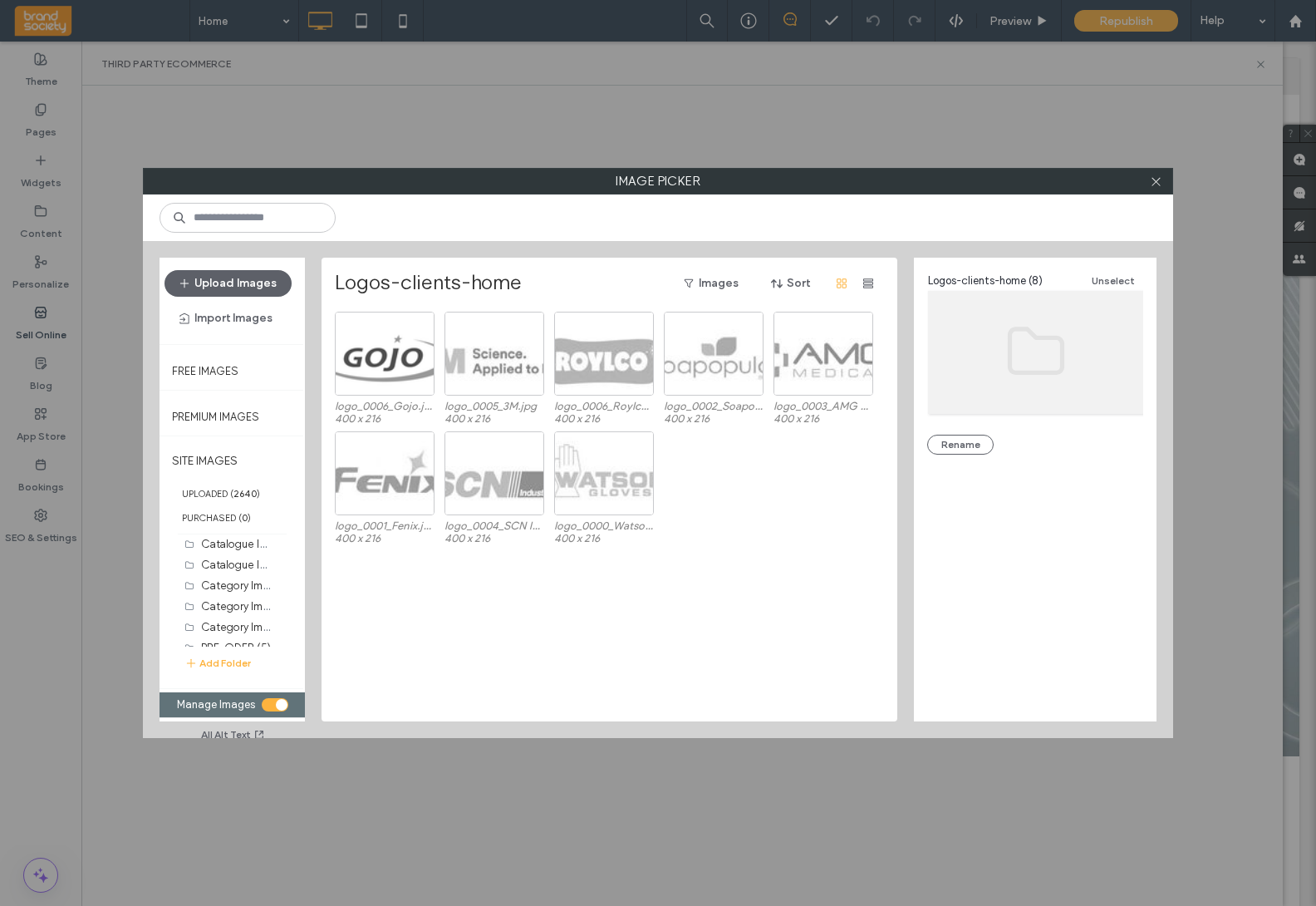
scroll to position [704, 0]
click at [239, 631] on label "Images - Breast Cancer Awareness (0)" at bounding box center [300, 634] width 200 height 16
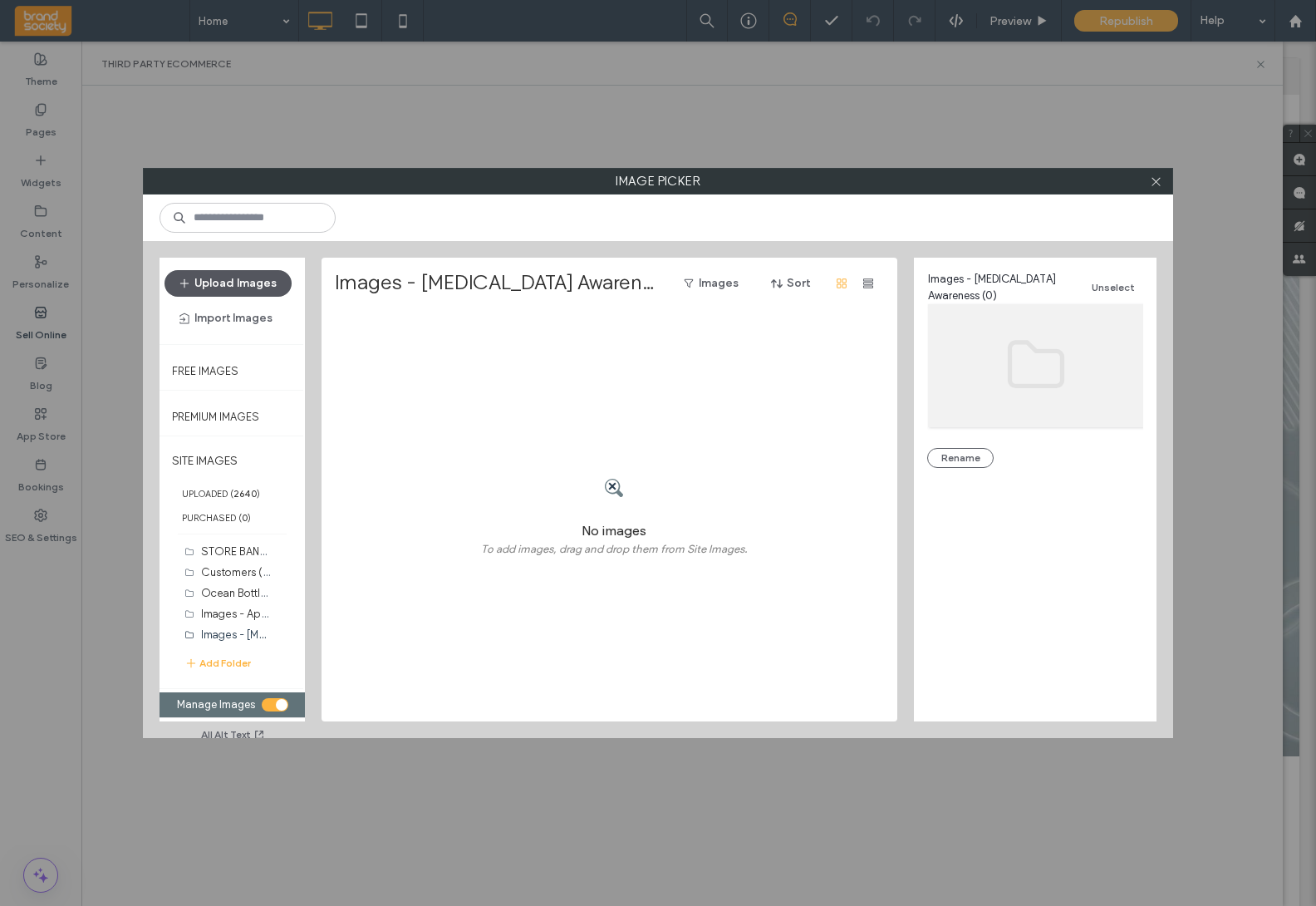
click at [191, 281] on icon "button" at bounding box center [184, 283] width 13 height 13
click at [202, 277] on button "Upload Images" at bounding box center [228, 284] width 127 height 26
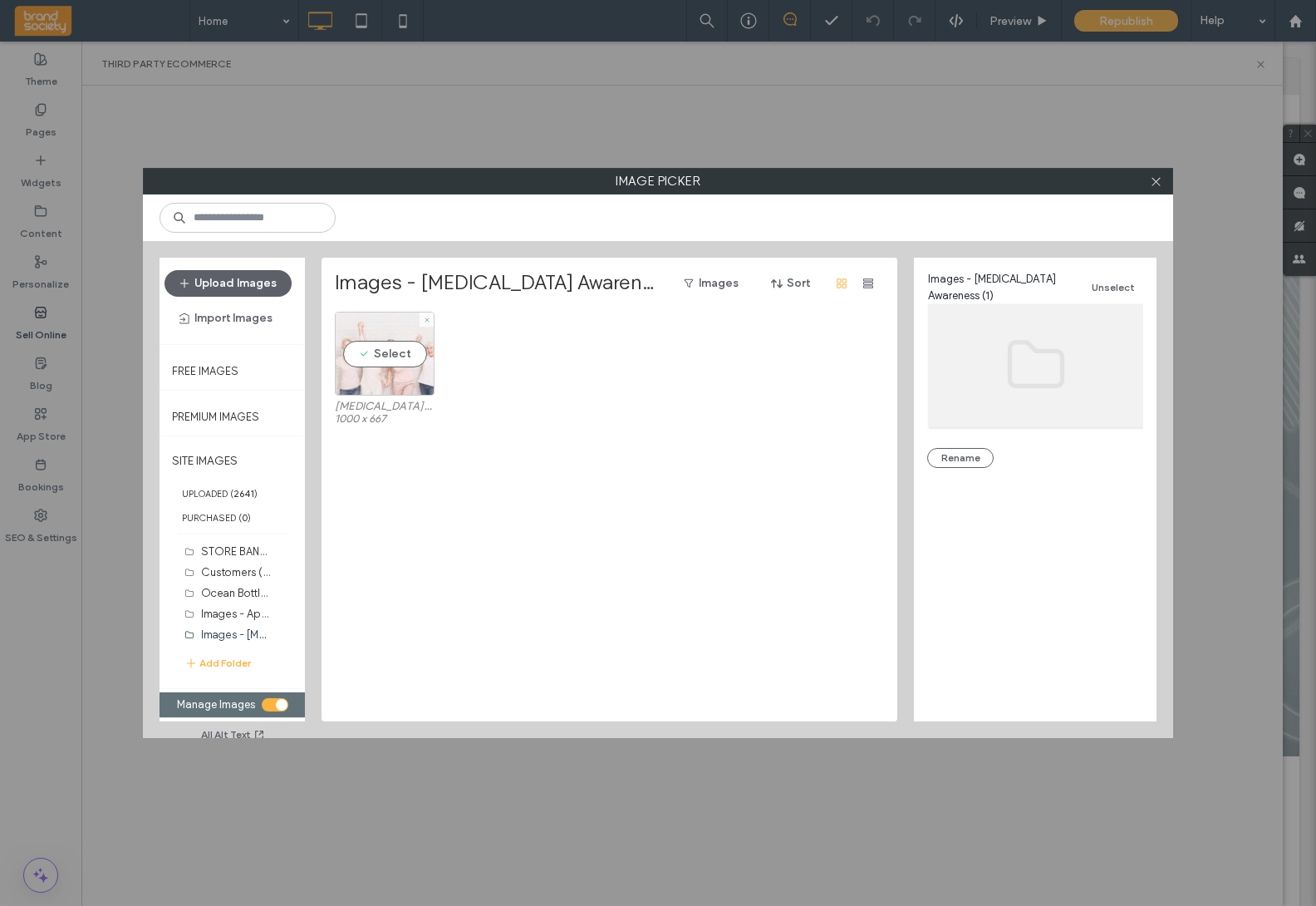
click at [387, 354] on div "Select" at bounding box center [384, 353] width 99 height 84
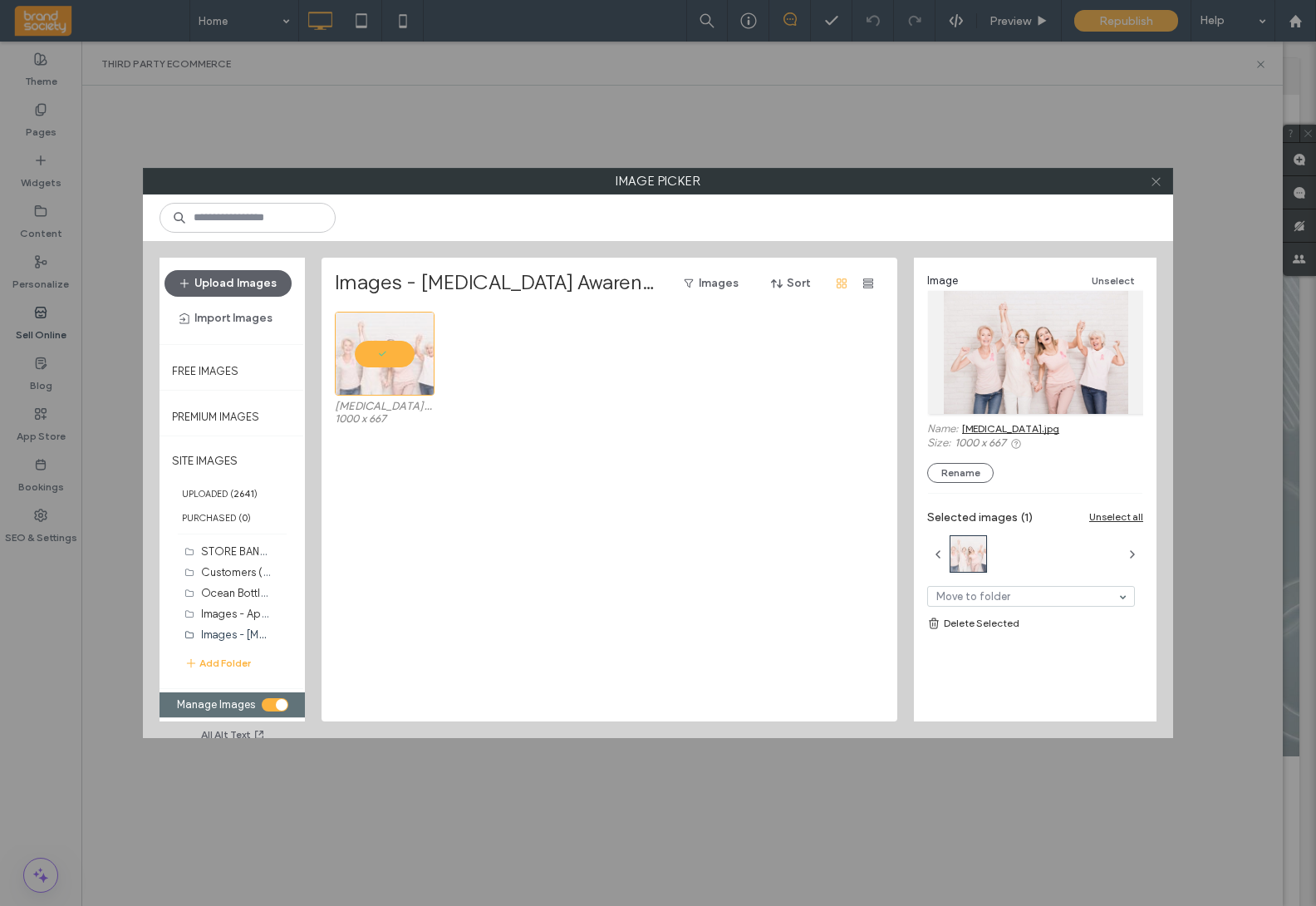
click at [1157, 185] on icon at bounding box center [1156, 181] width 12 height 12
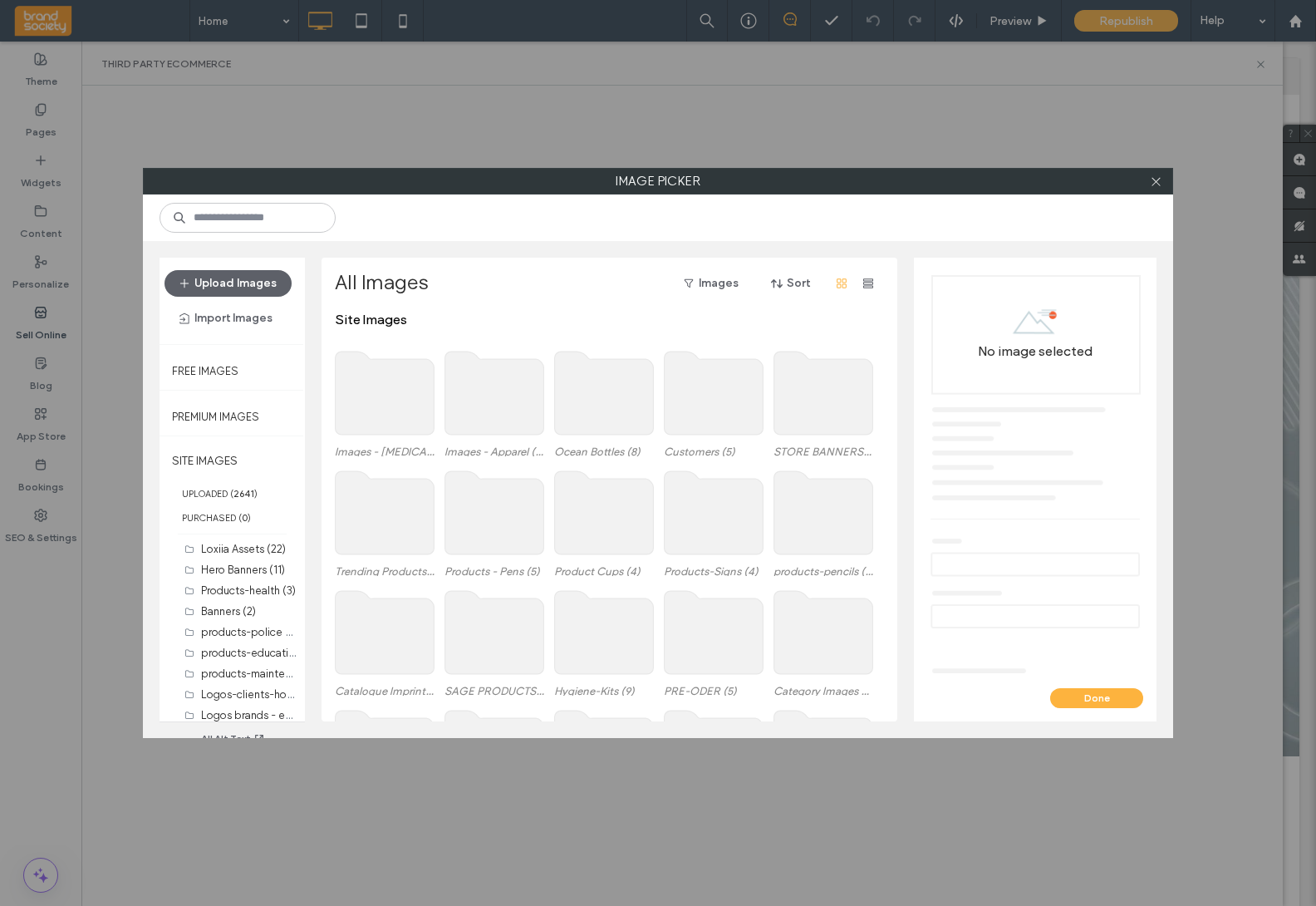
click at [388, 394] on use at bounding box center [385, 393] width 99 height 83
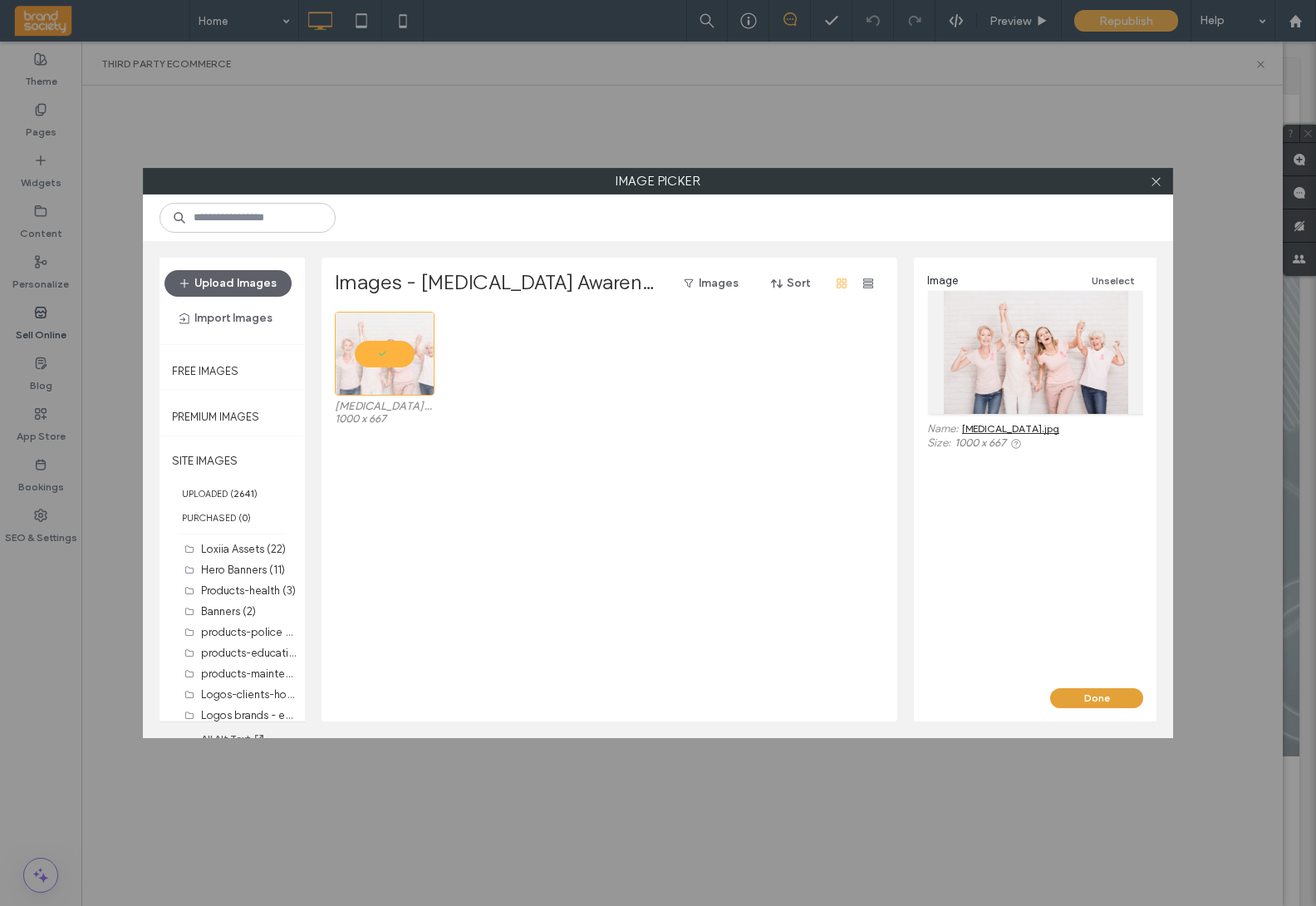
click at [1094, 698] on button "Done" at bounding box center [1097, 698] width 93 height 20
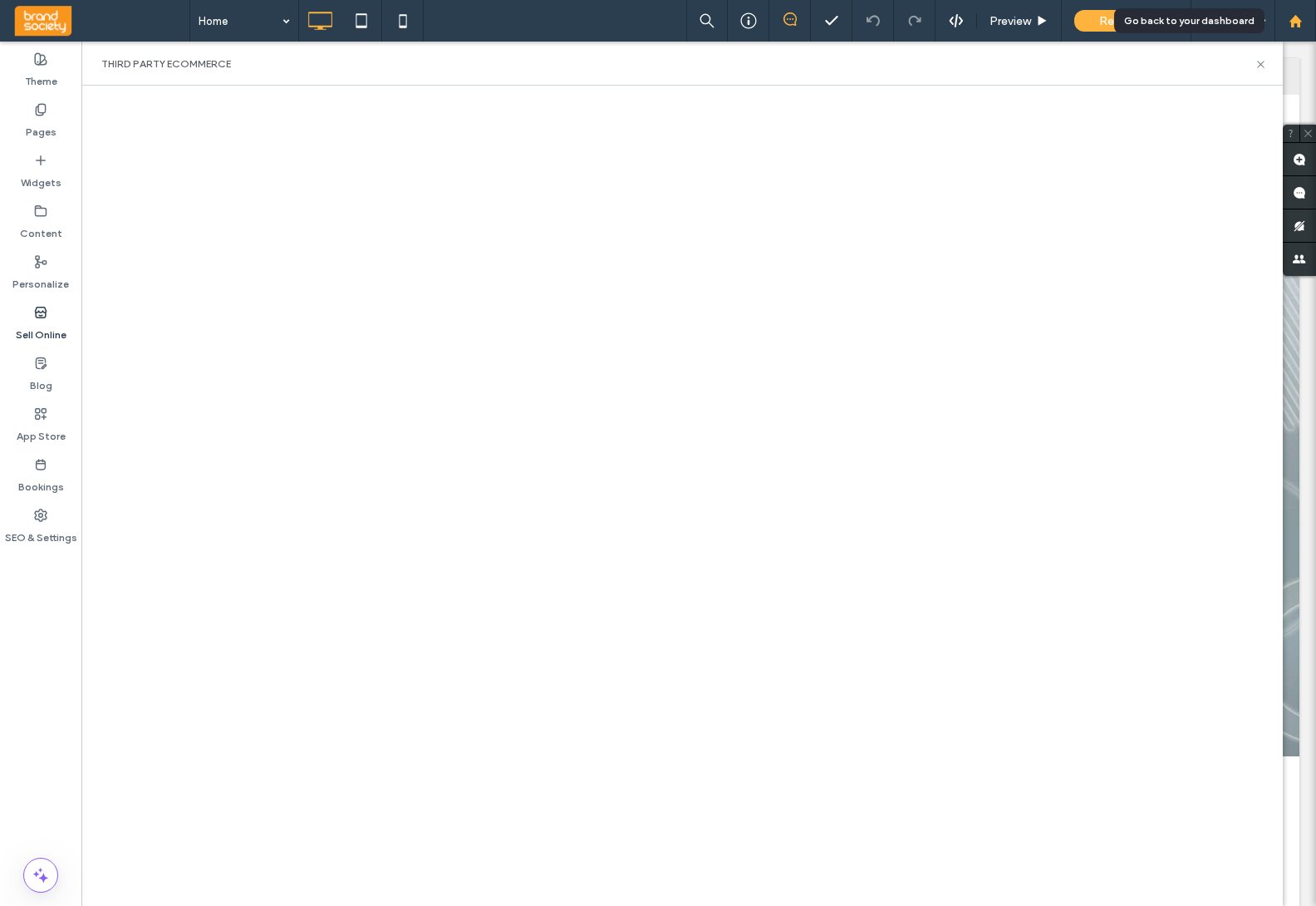
click at [1281, 18] on use at bounding box center [1295, 20] width 12 height 12
